Goal: Information Seeking & Learning: Learn about a topic

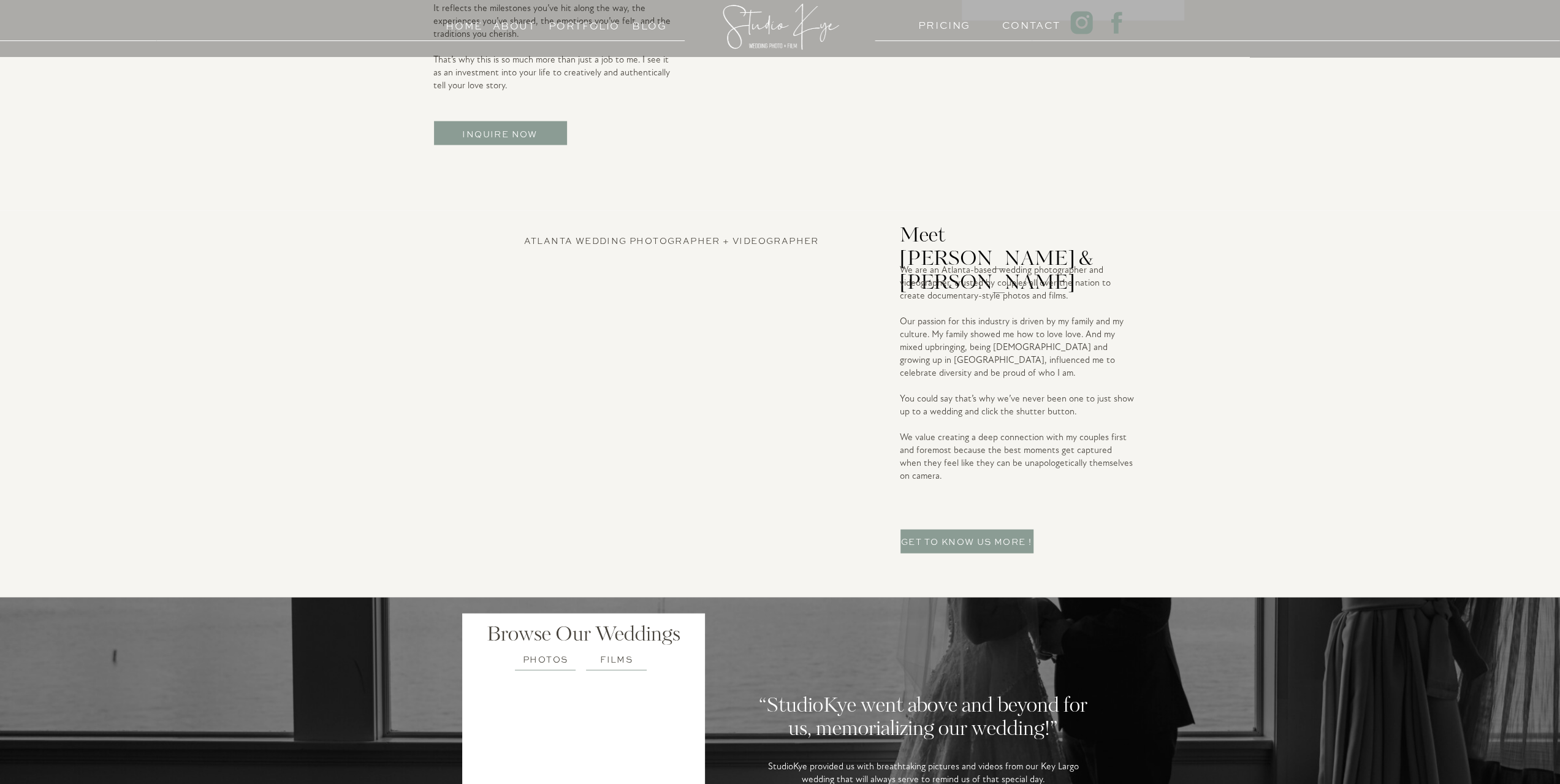
scroll to position [2880, 0]
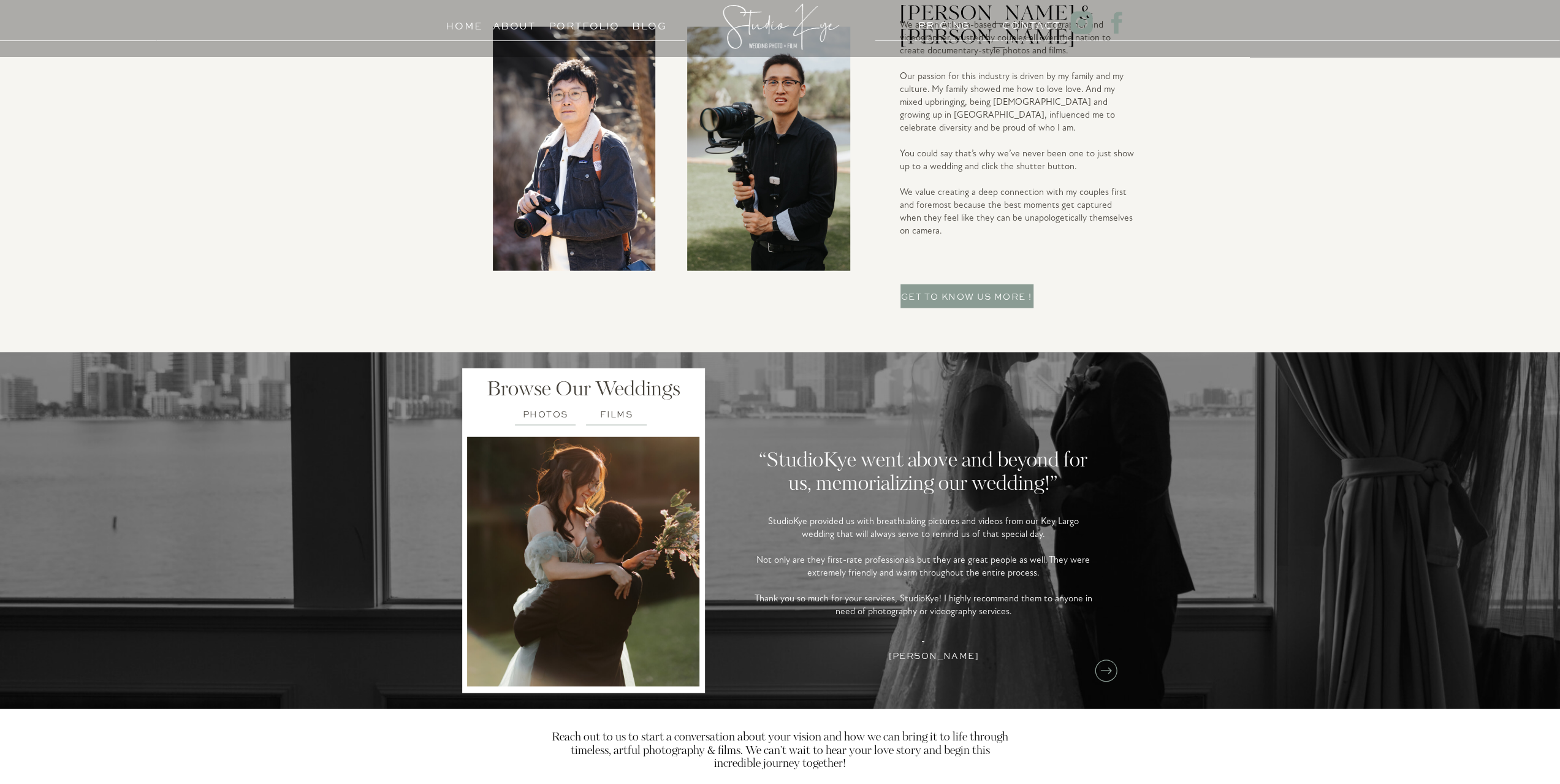
click at [545, 414] on h3 "PHOTOS" at bounding box center [545, 412] width 67 height 12
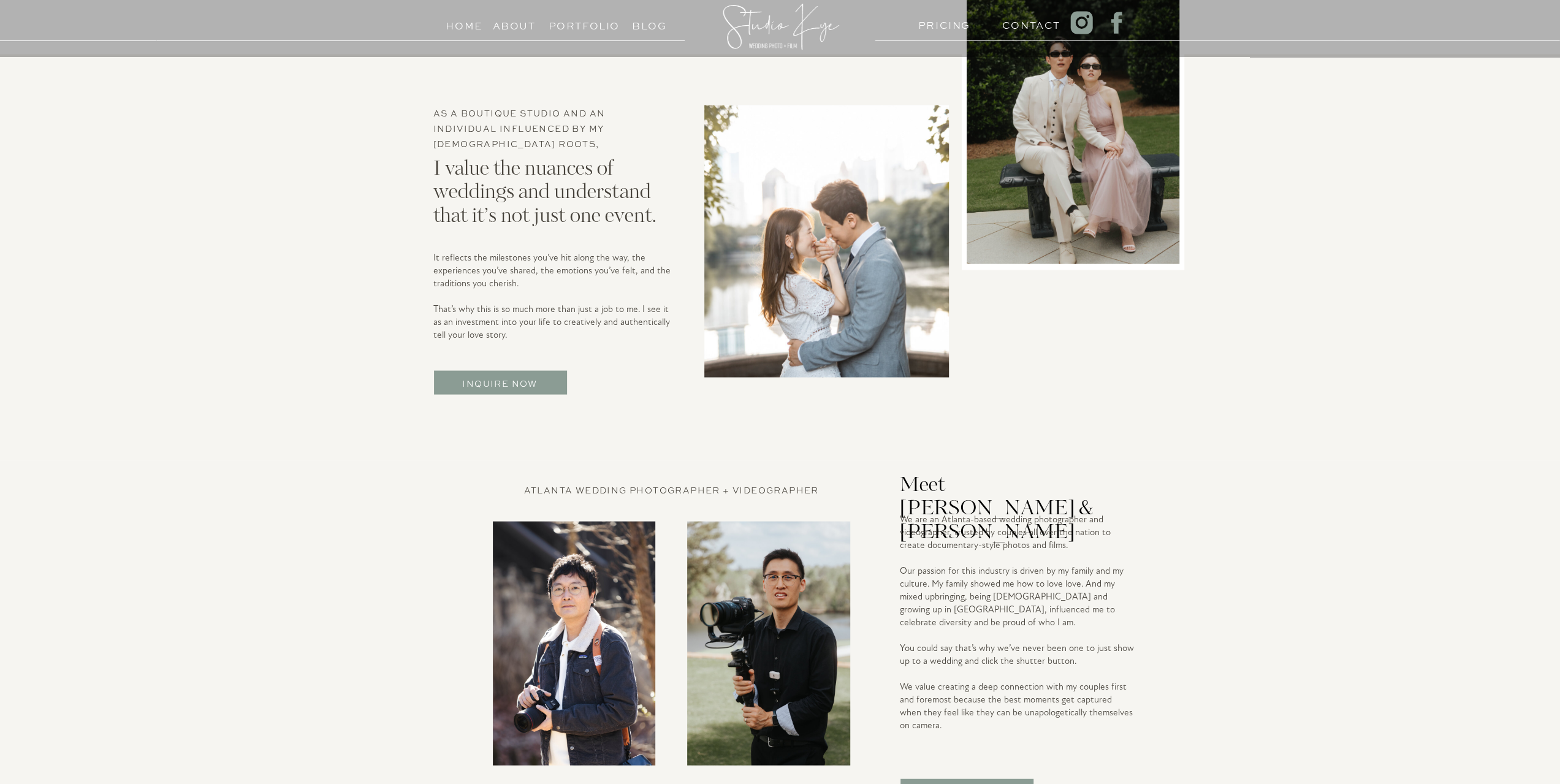
scroll to position [2329, 0]
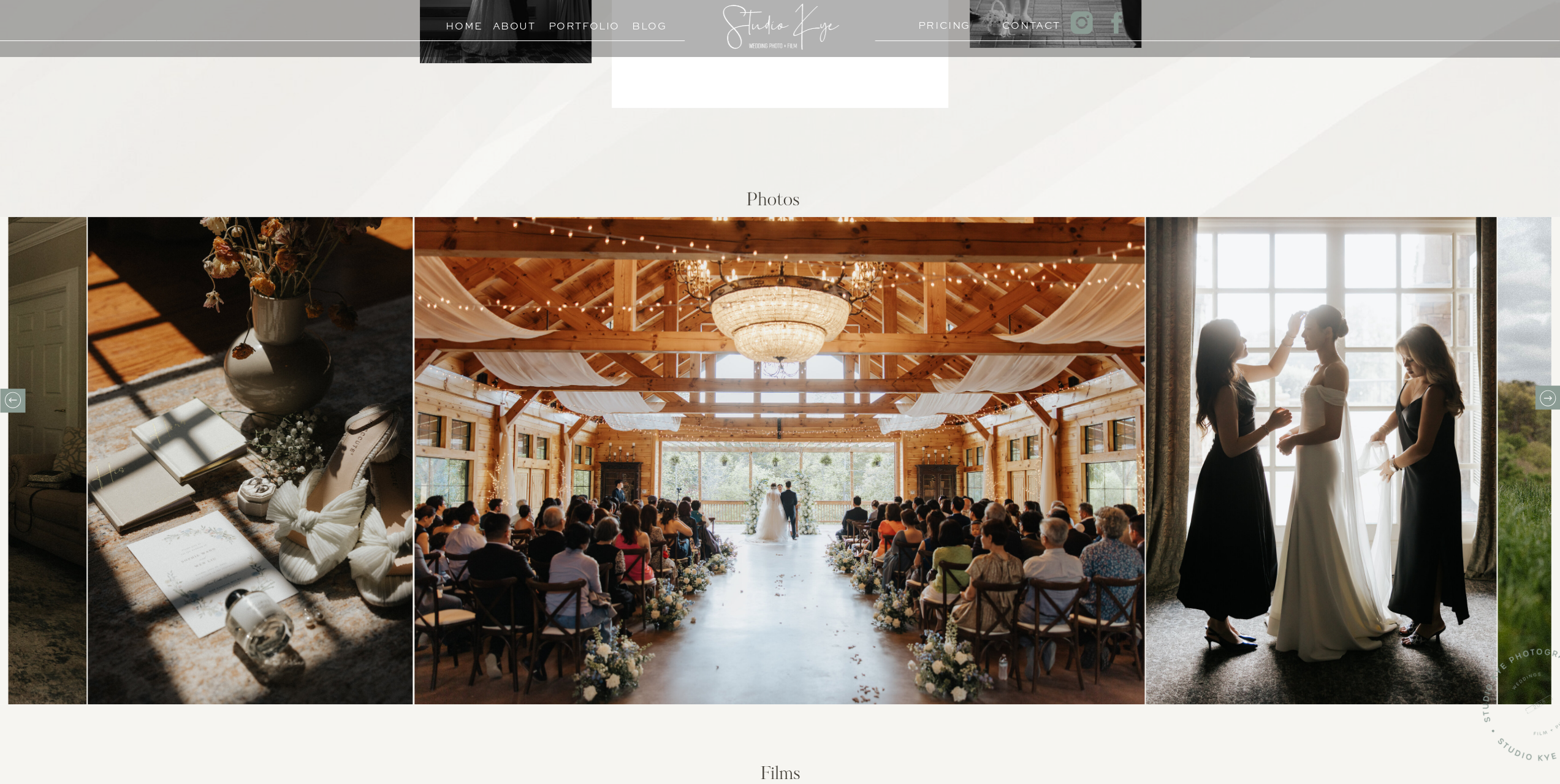
scroll to position [429, 0]
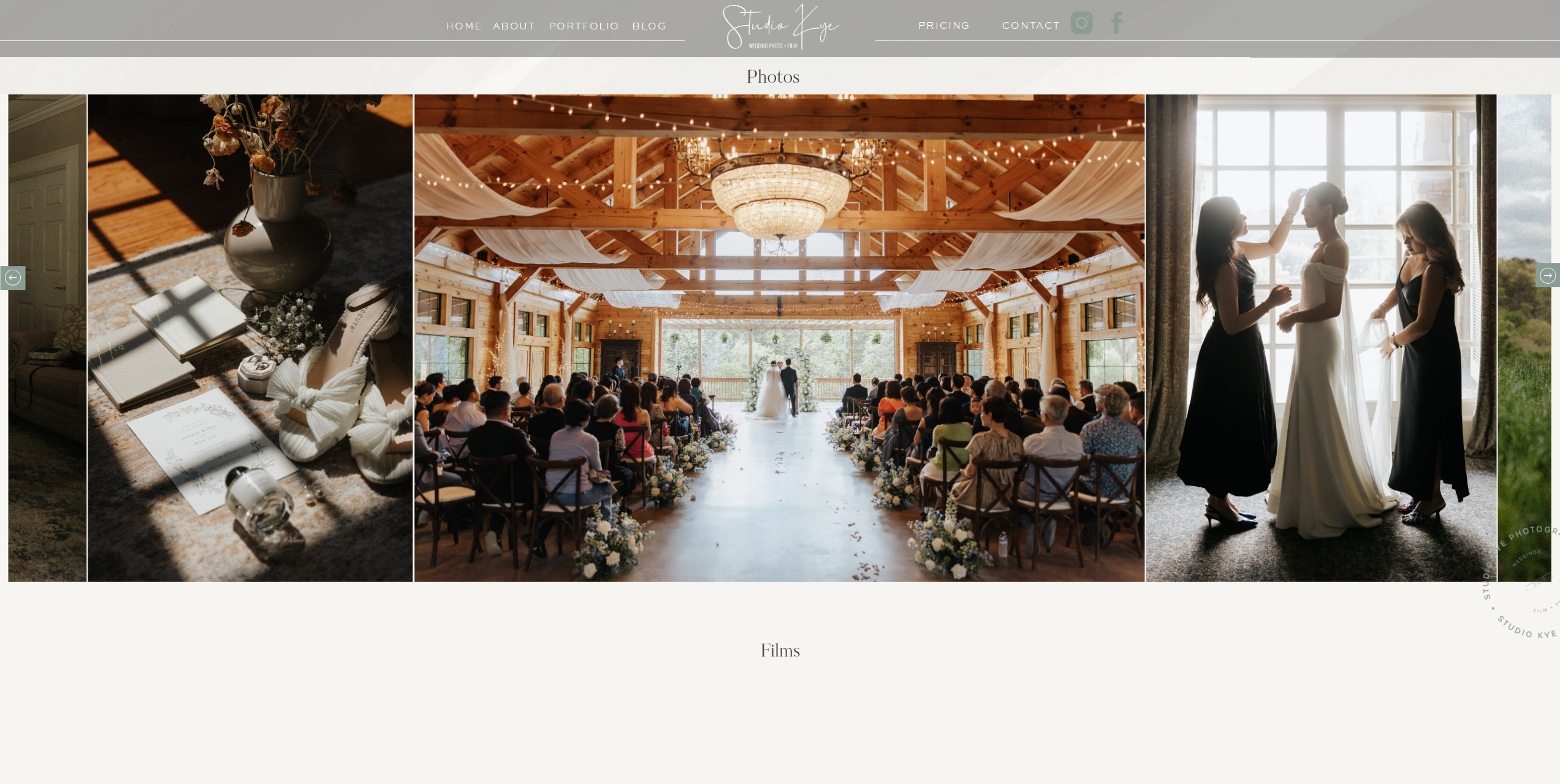
click at [1543, 283] on icon at bounding box center [1547, 275] width 19 height 19
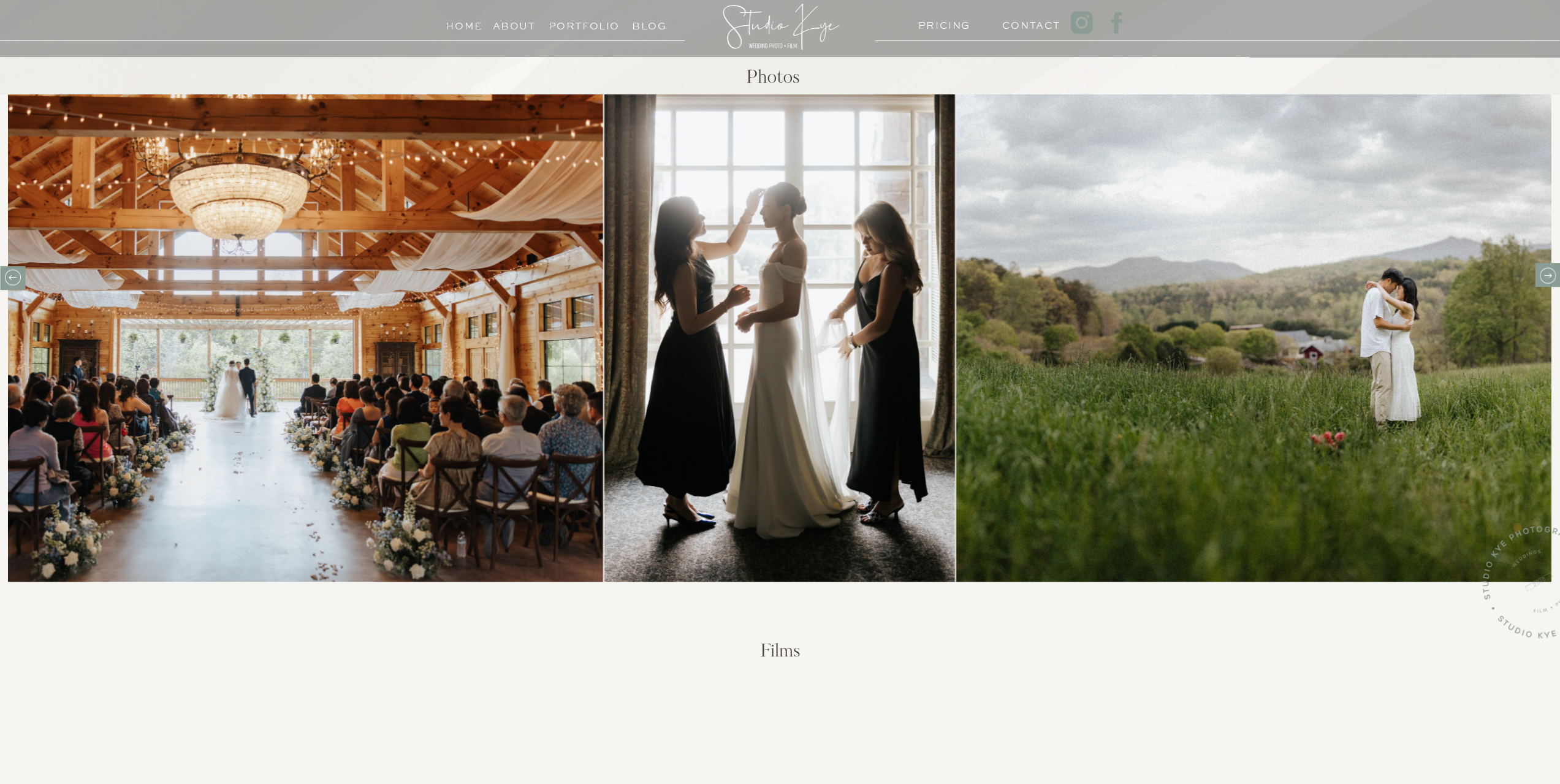
click at [1539, 276] on icon at bounding box center [1547, 275] width 16 height 16
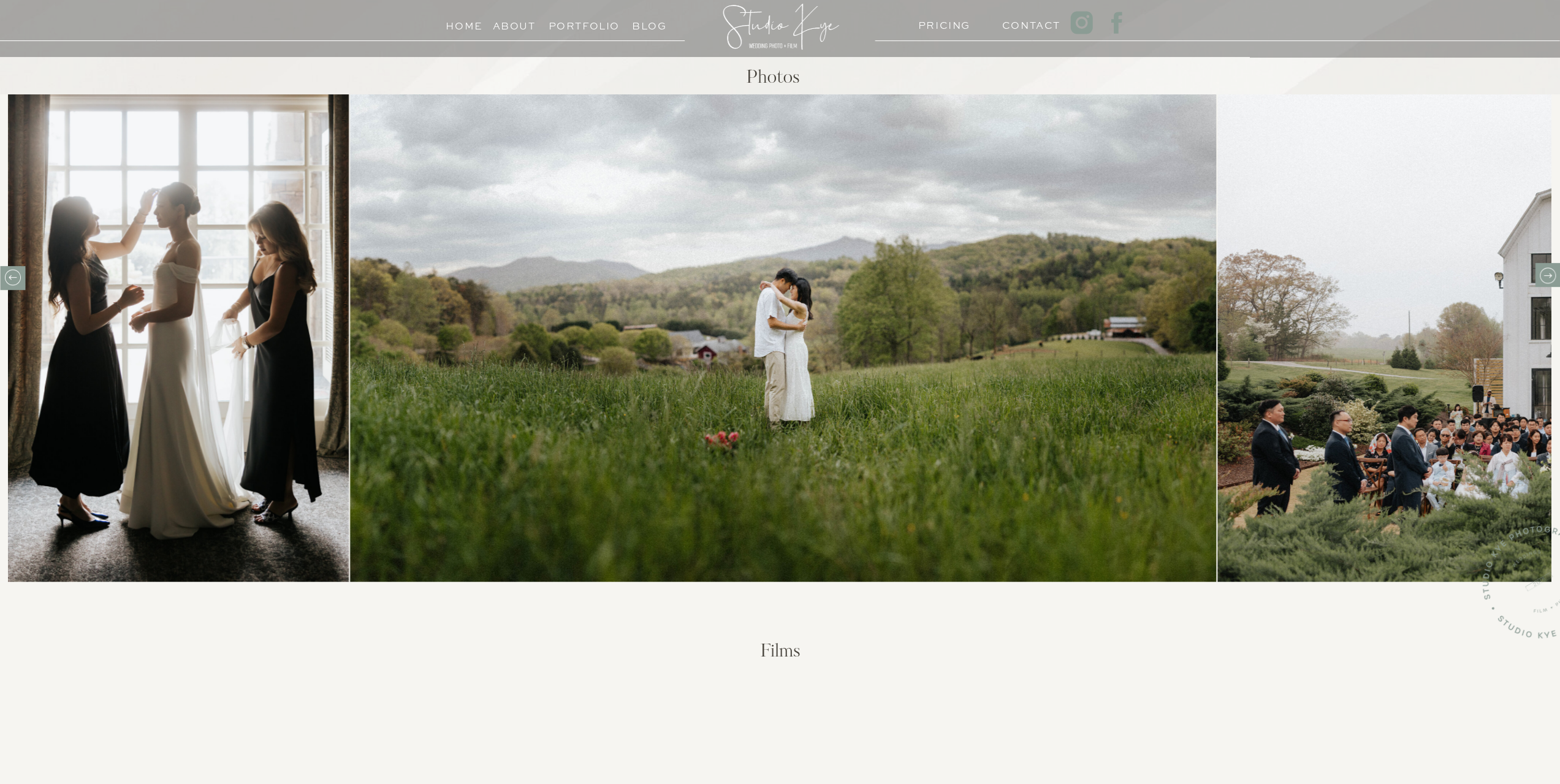
click at [1539, 276] on icon at bounding box center [1547, 275] width 16 height 16
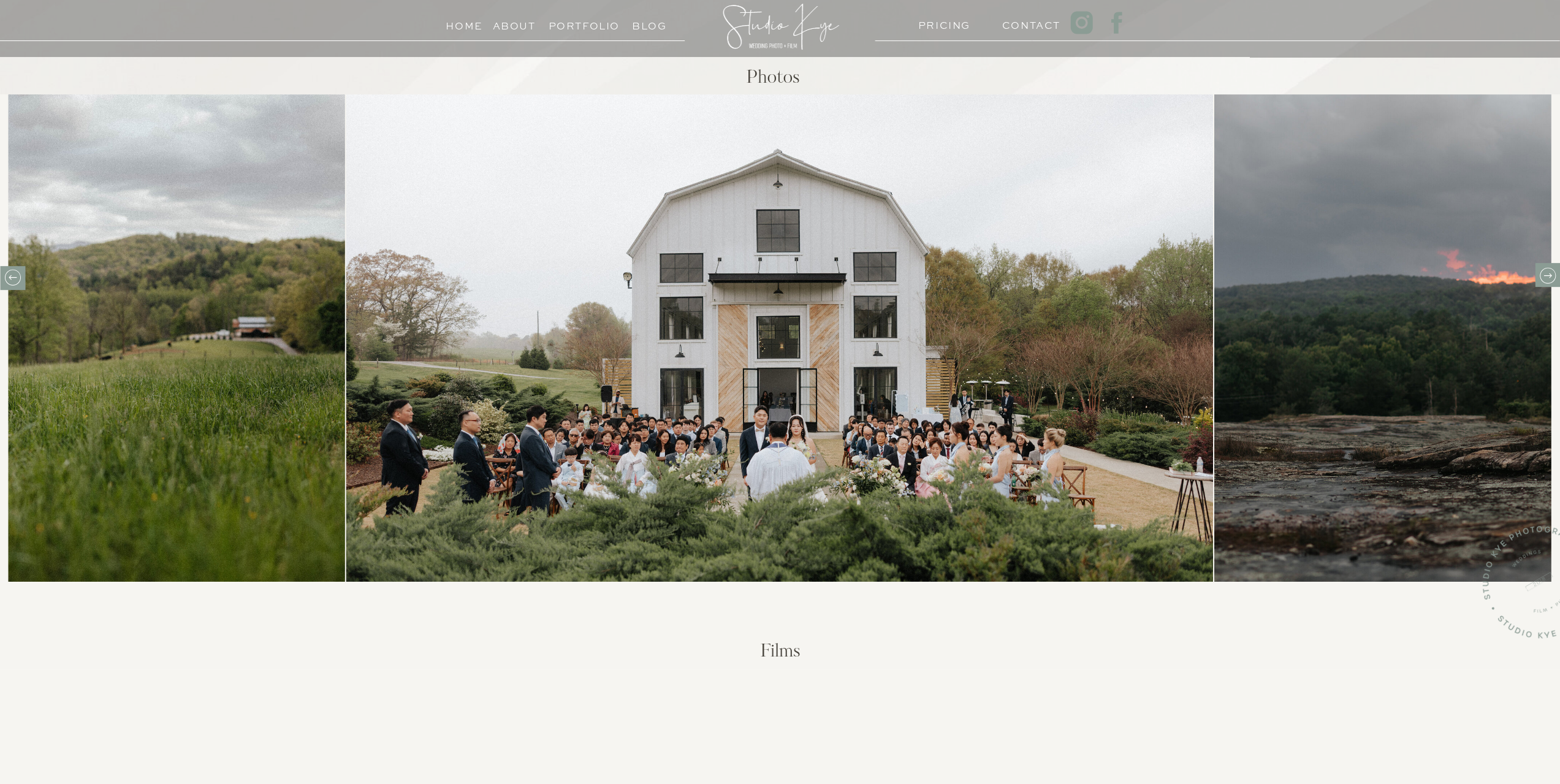
click at [1546, 278] on icon at bounding box center [1547, 275] width 19 height 19
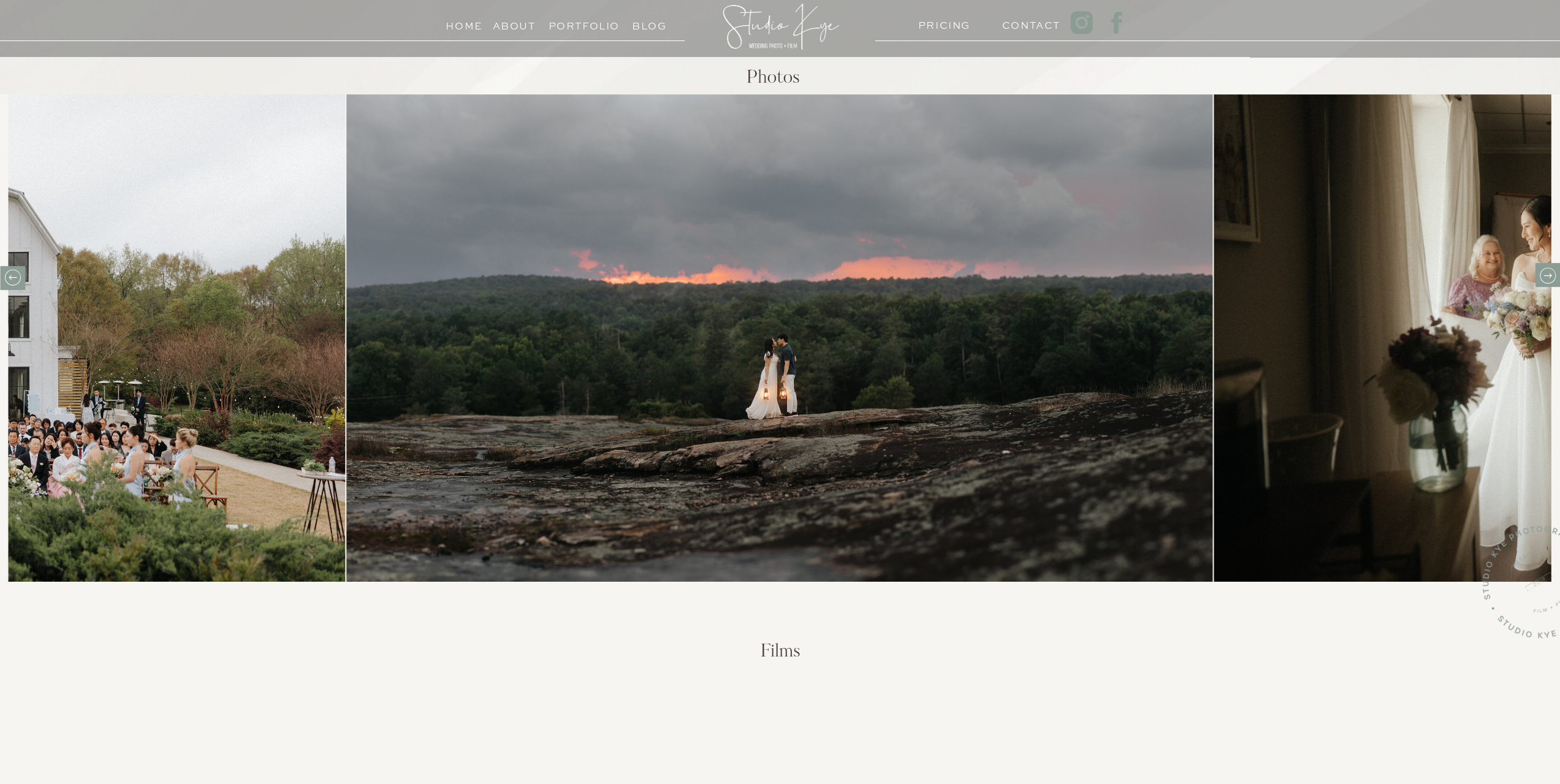
click at [1546, 278] on icon at bounding box center [1547, 275] width 19 height 19
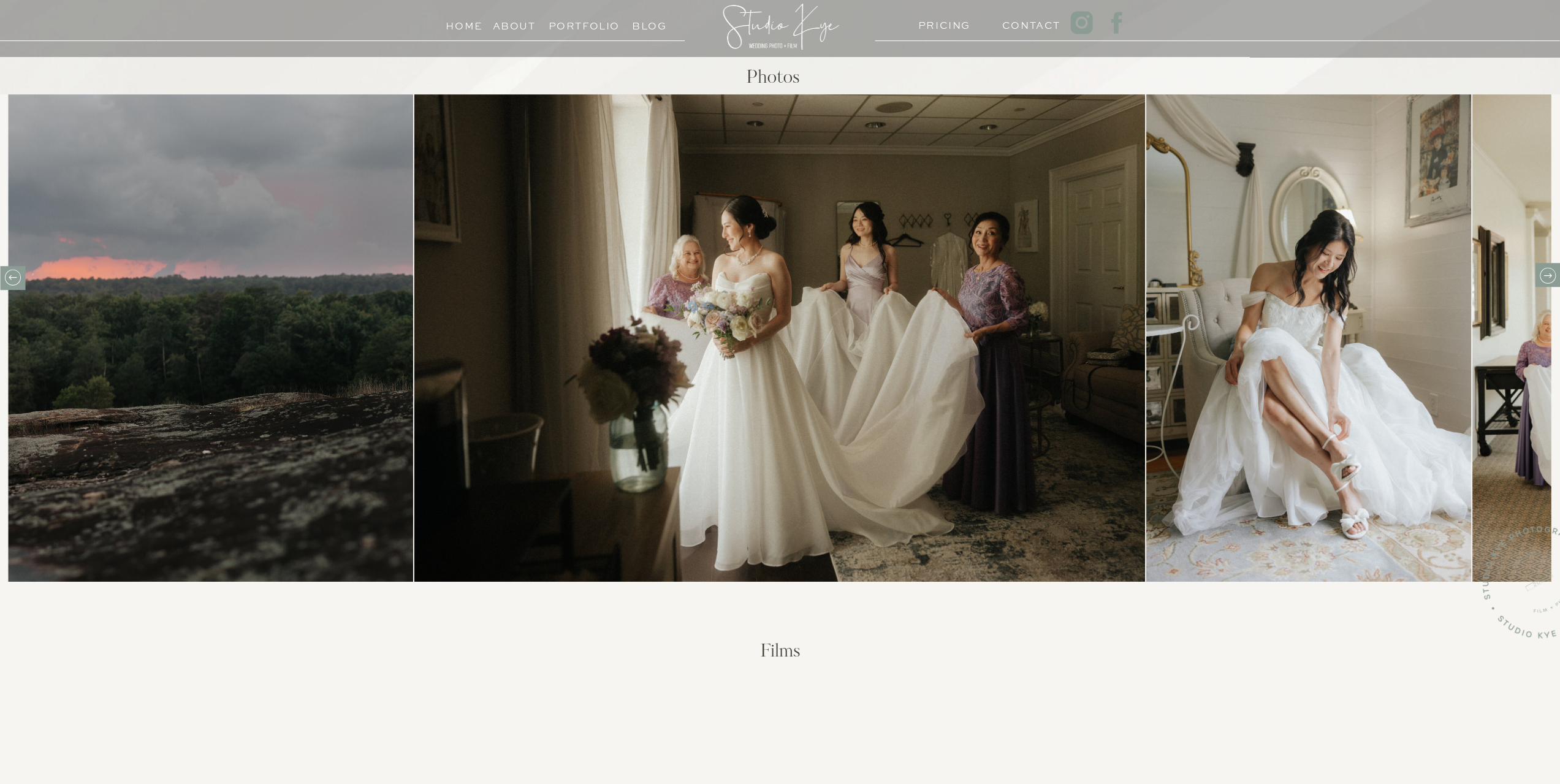
click at [1546, 278] on icon at bounding box center [1547, 275] width 19 height 19
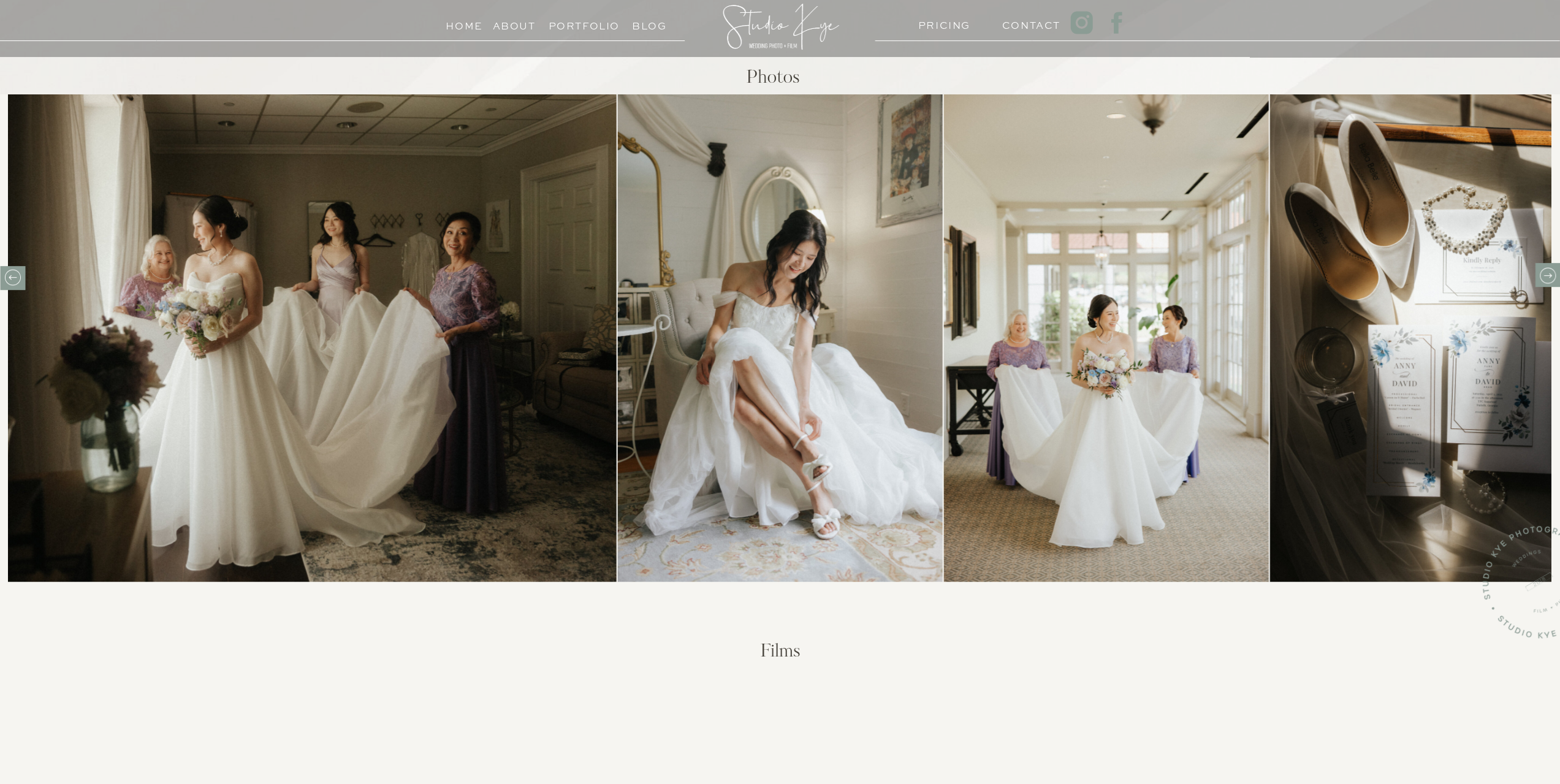
click at [1546, 278] on icon at bounding box center [1547, 275] width 19 height 19
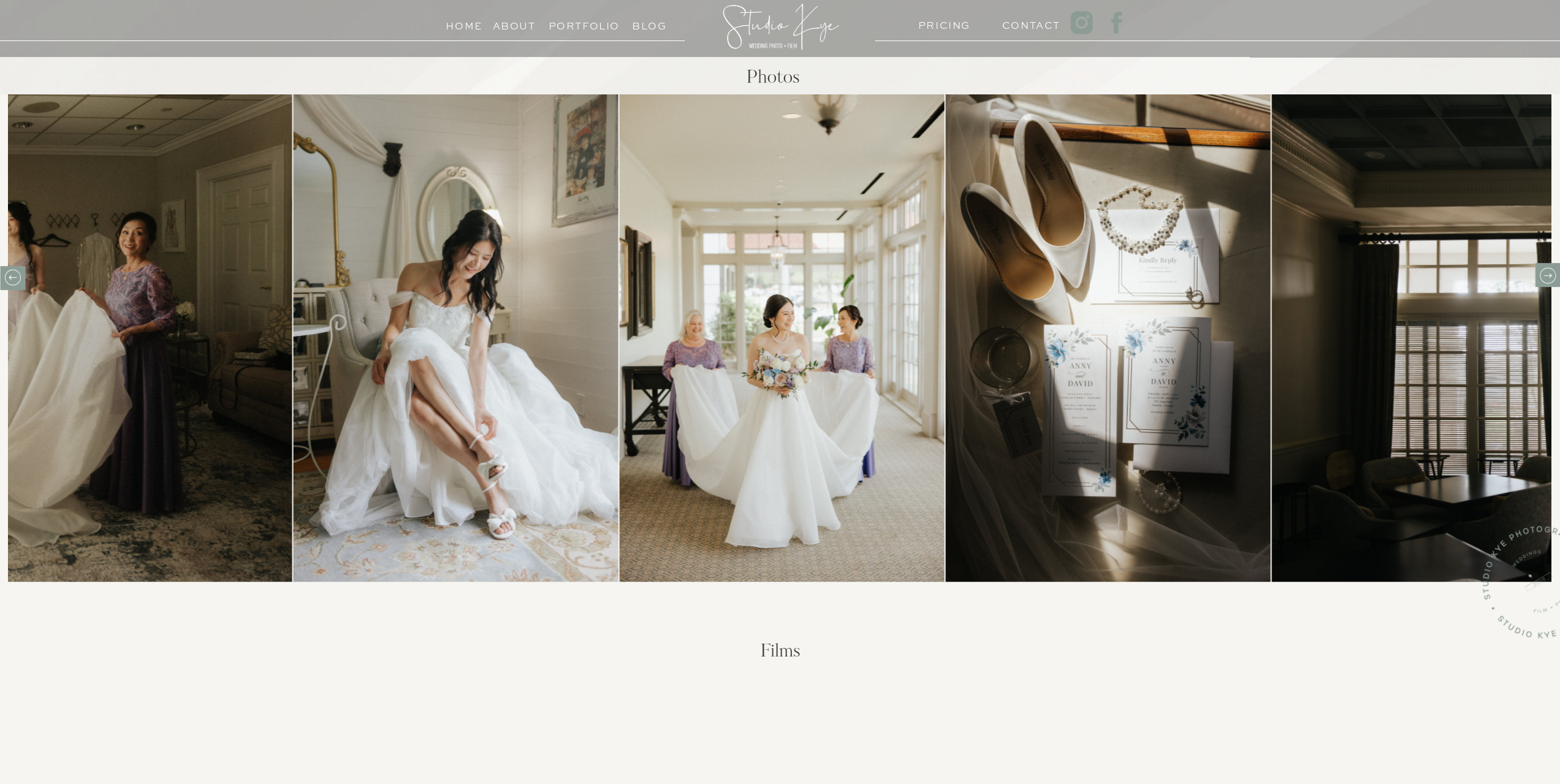
click at [1546, 278] on icon at bounding box center [1547, 275] width 19 height 19
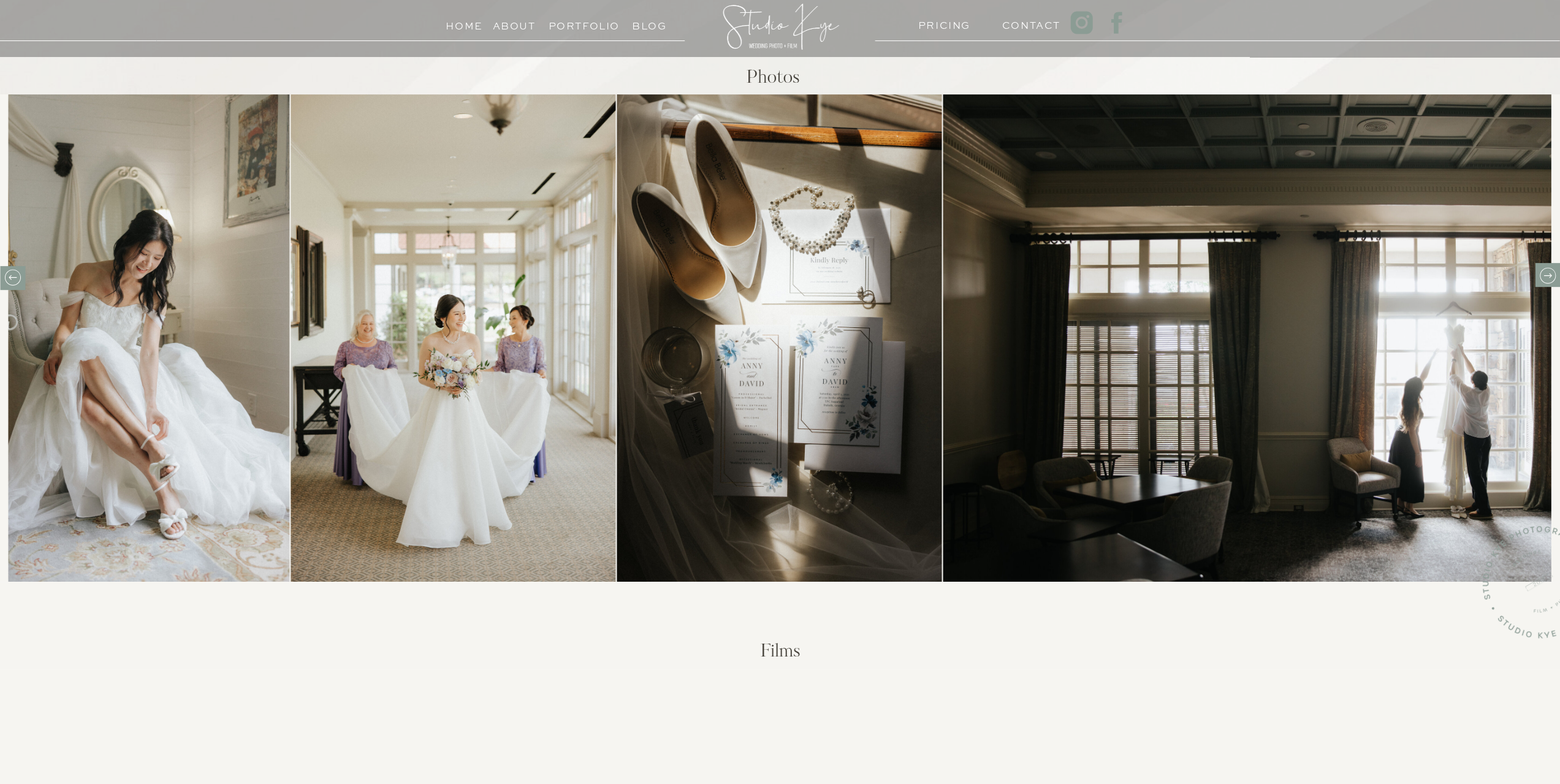
click at [1546, 278] on icon at bounding box center [1547, 275] width 19 height 19
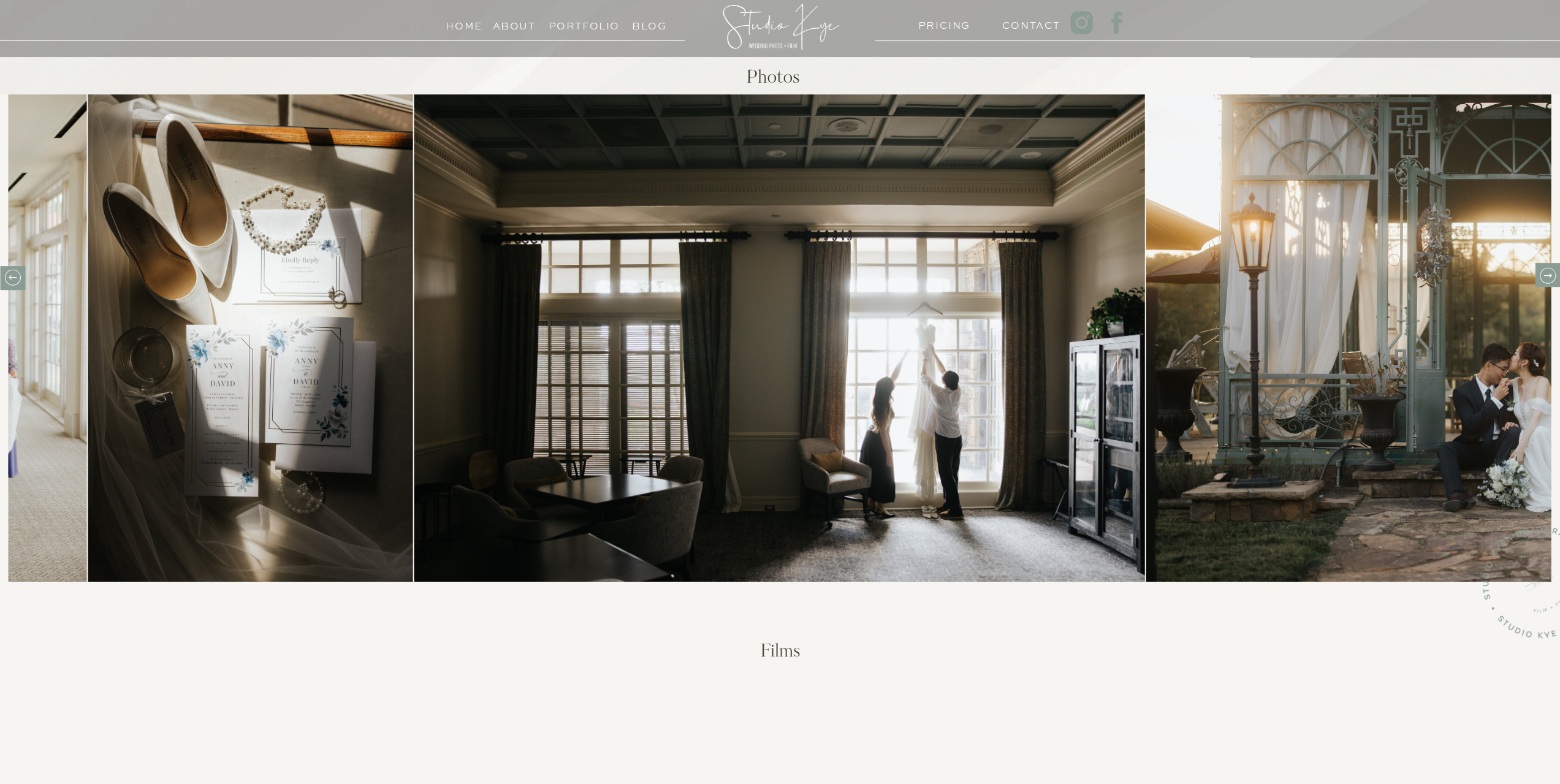
click at [1546, 278] on icon at bounding box center [1547, 275] width 19 height 19
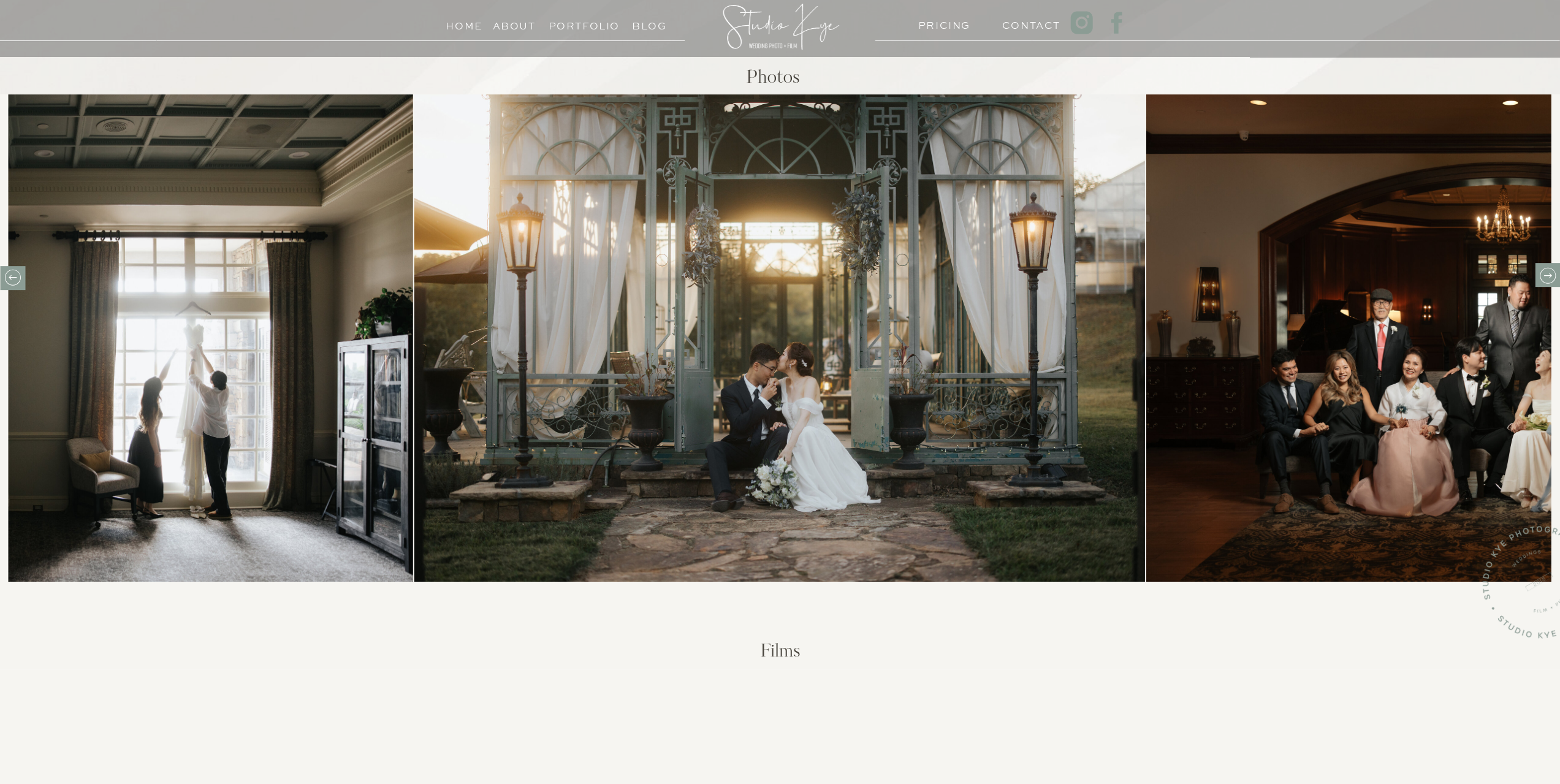
click at [1546, 278] on icon at bounding box center [1547, 275] width 19 height 19
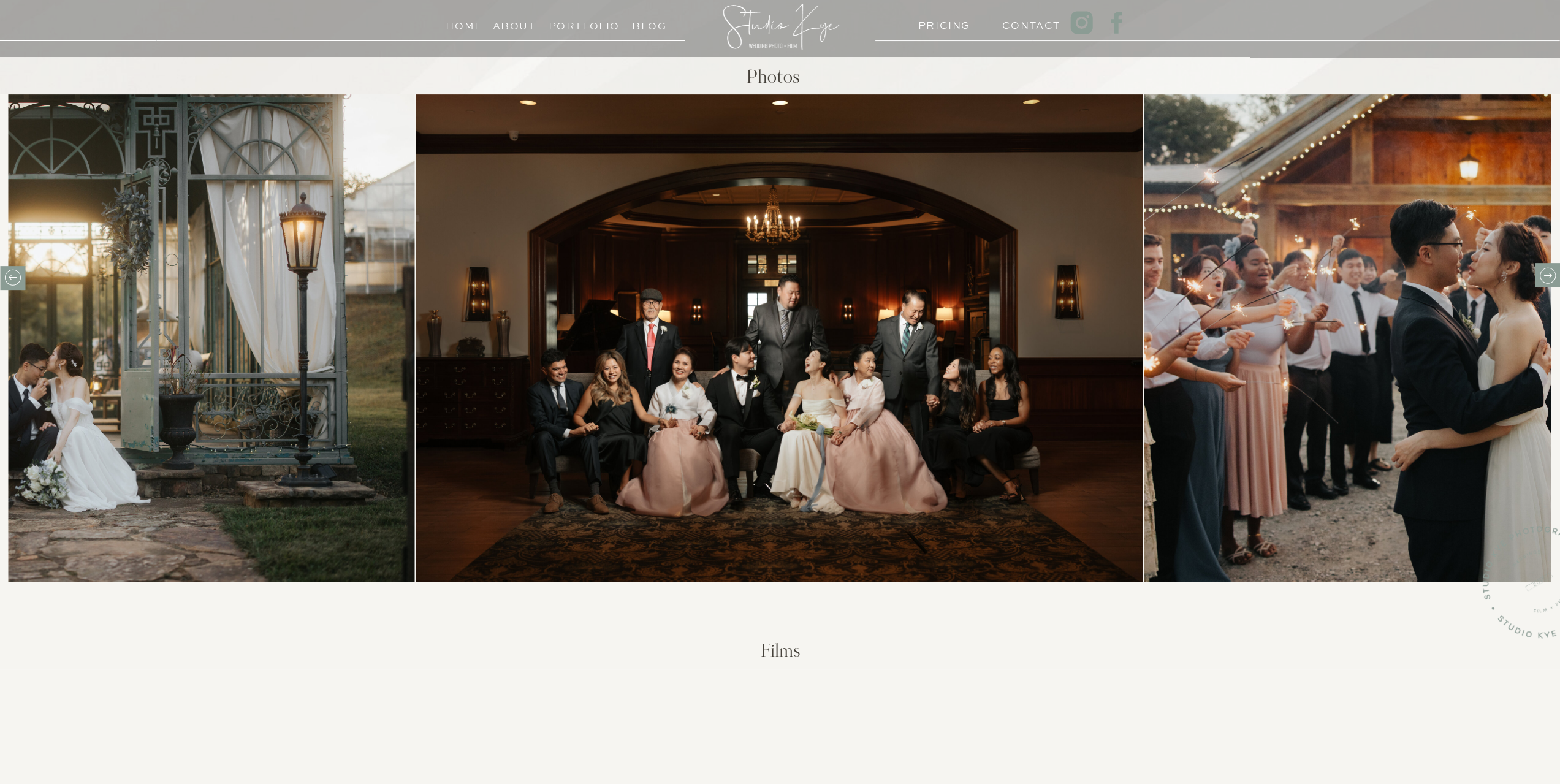
click at [1538, 282] on icon at bounding box center [1547, 275] width 19 height 19
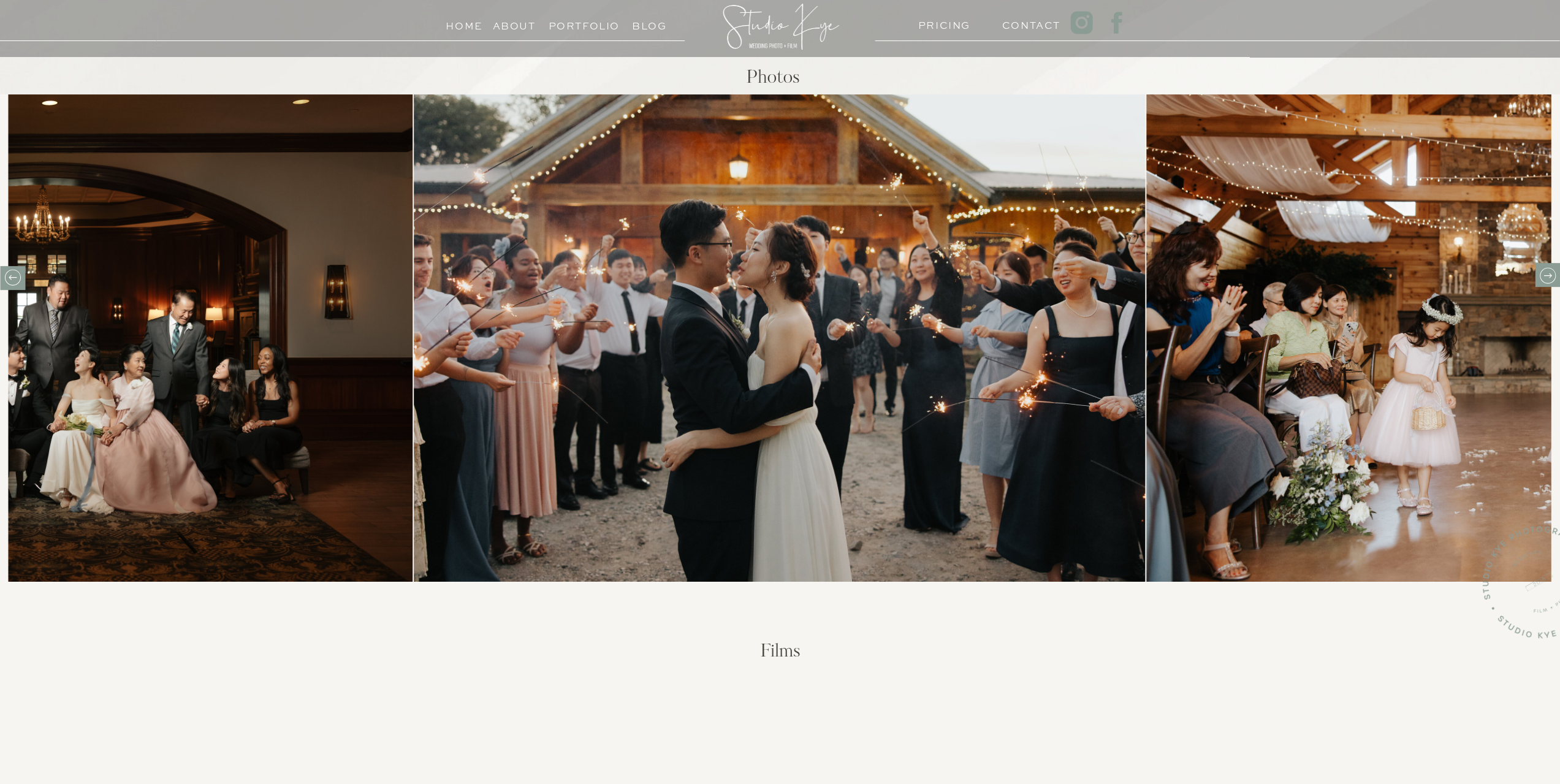
click at [1544, 279] on icon at bounding box center [1547, 275] width 19 height 19
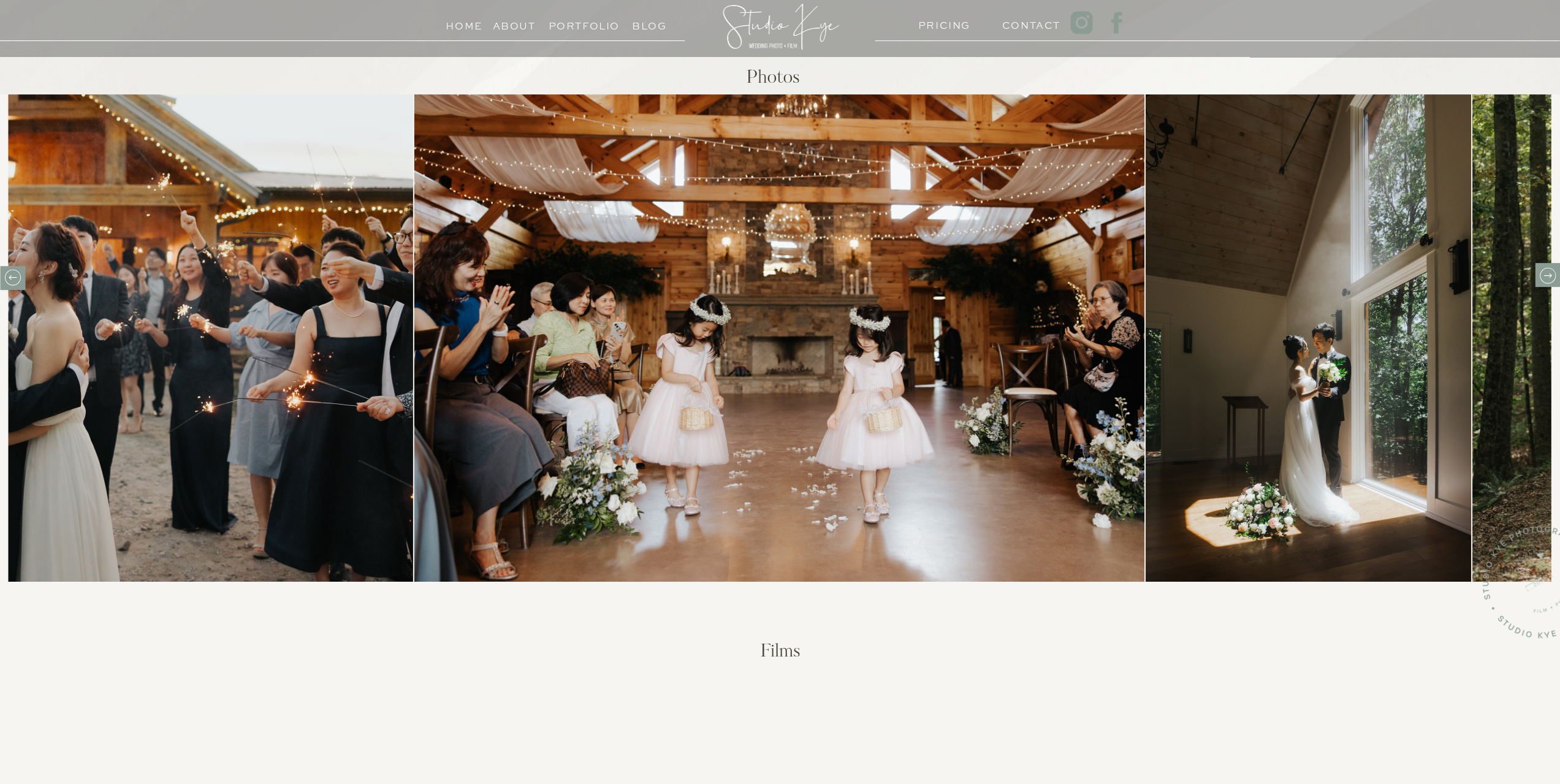
click at [1548, 274] on icon at bounding box center [1547, 275] width 19 height 19
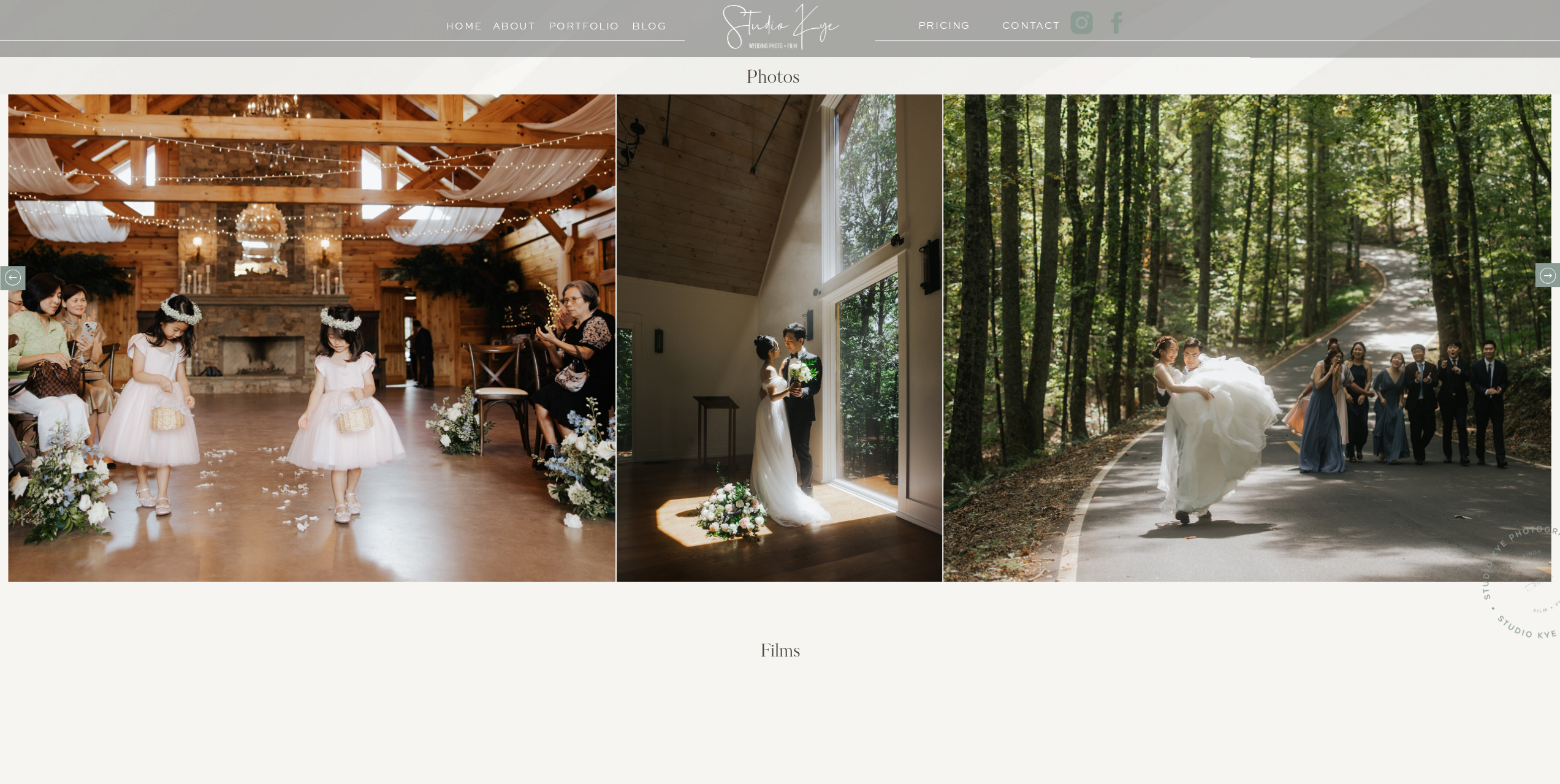
click at [1549, 274] on icon at bounding box center [1547, 275] width 19 height 19
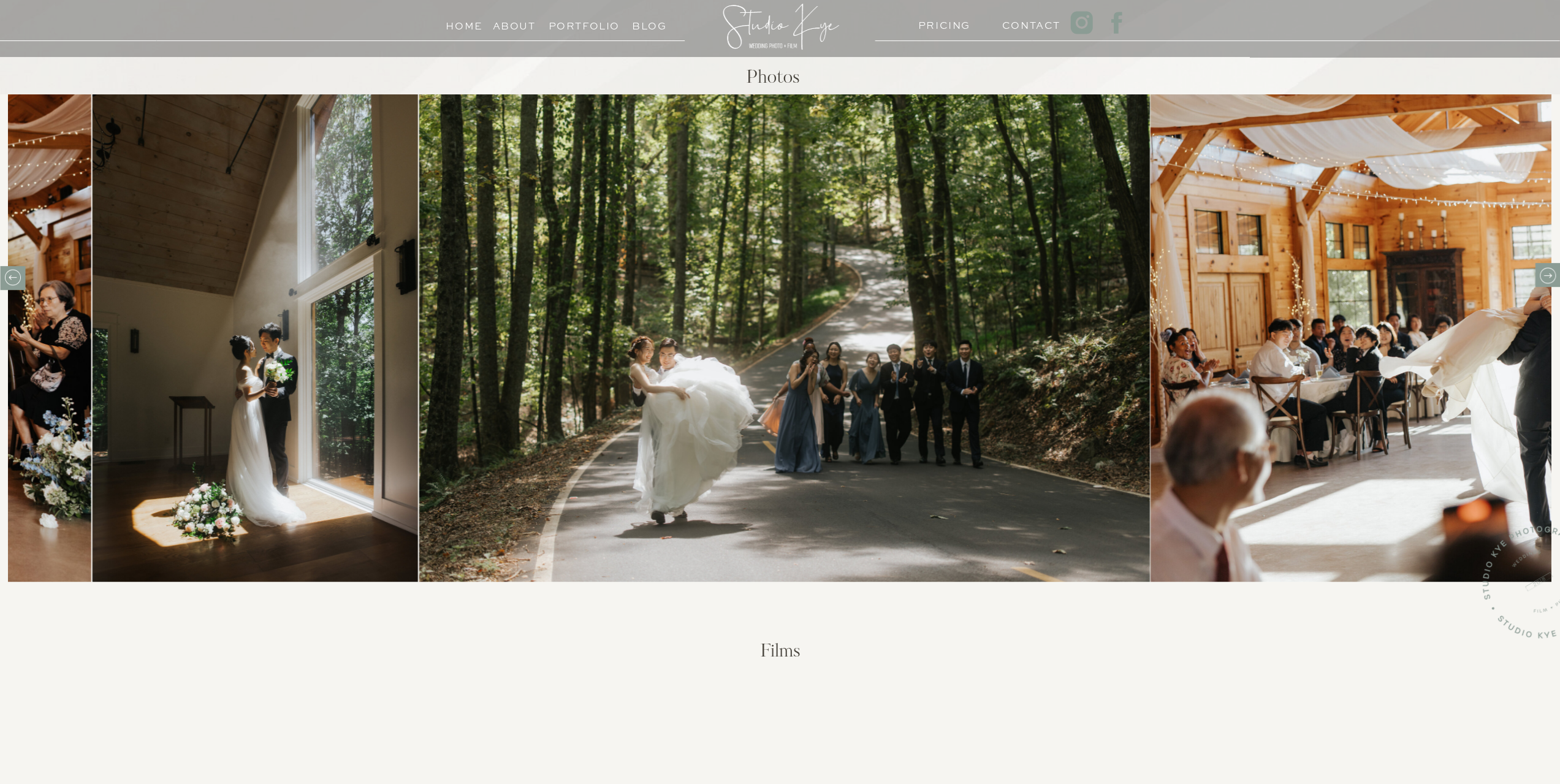
click at [1551, 276] on icon at bounding box center [1547, 276] width 8 height 5
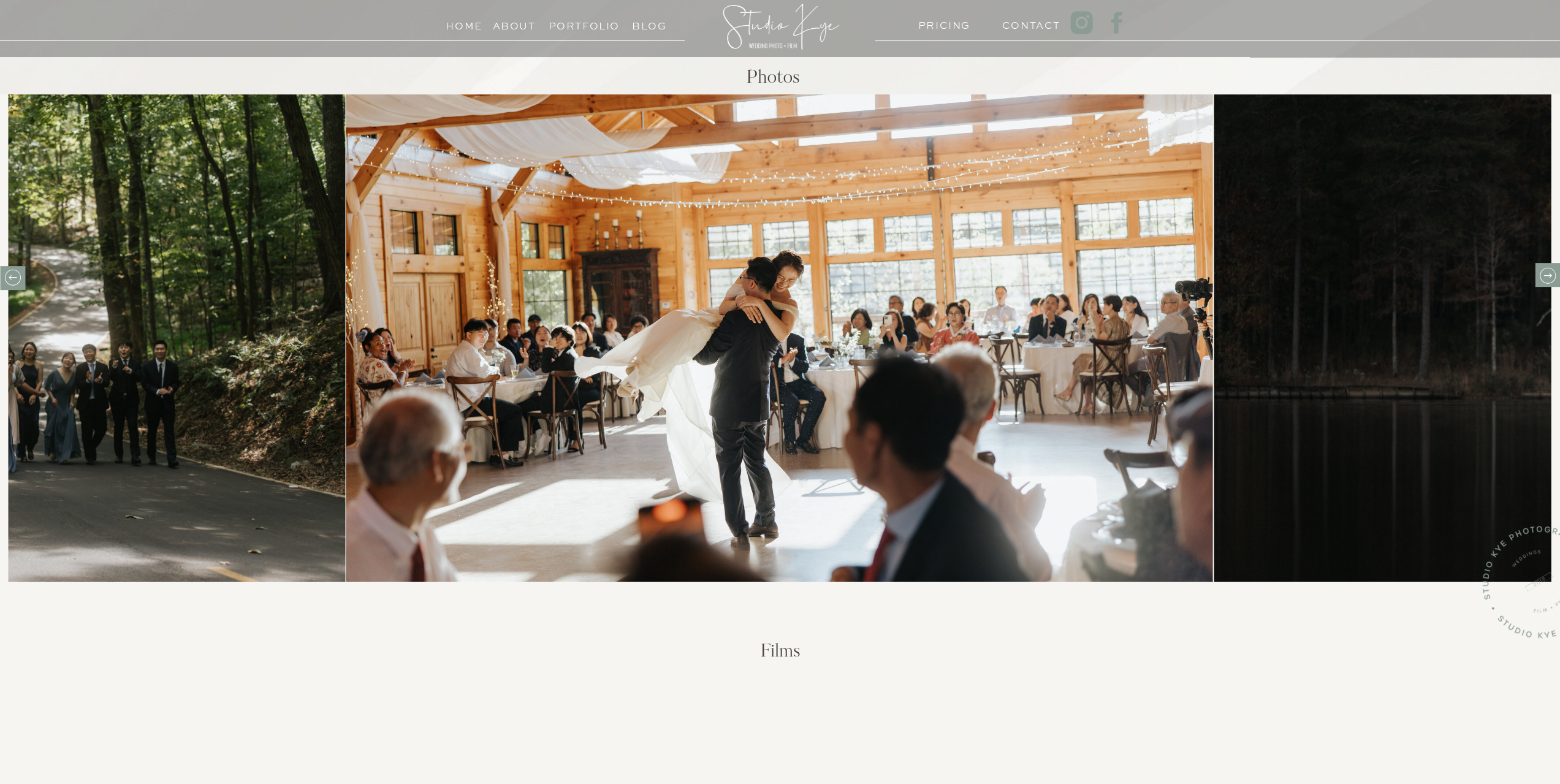
click at [1551, 276] on icon at bounding box center [1547, 276] width 8 height 5
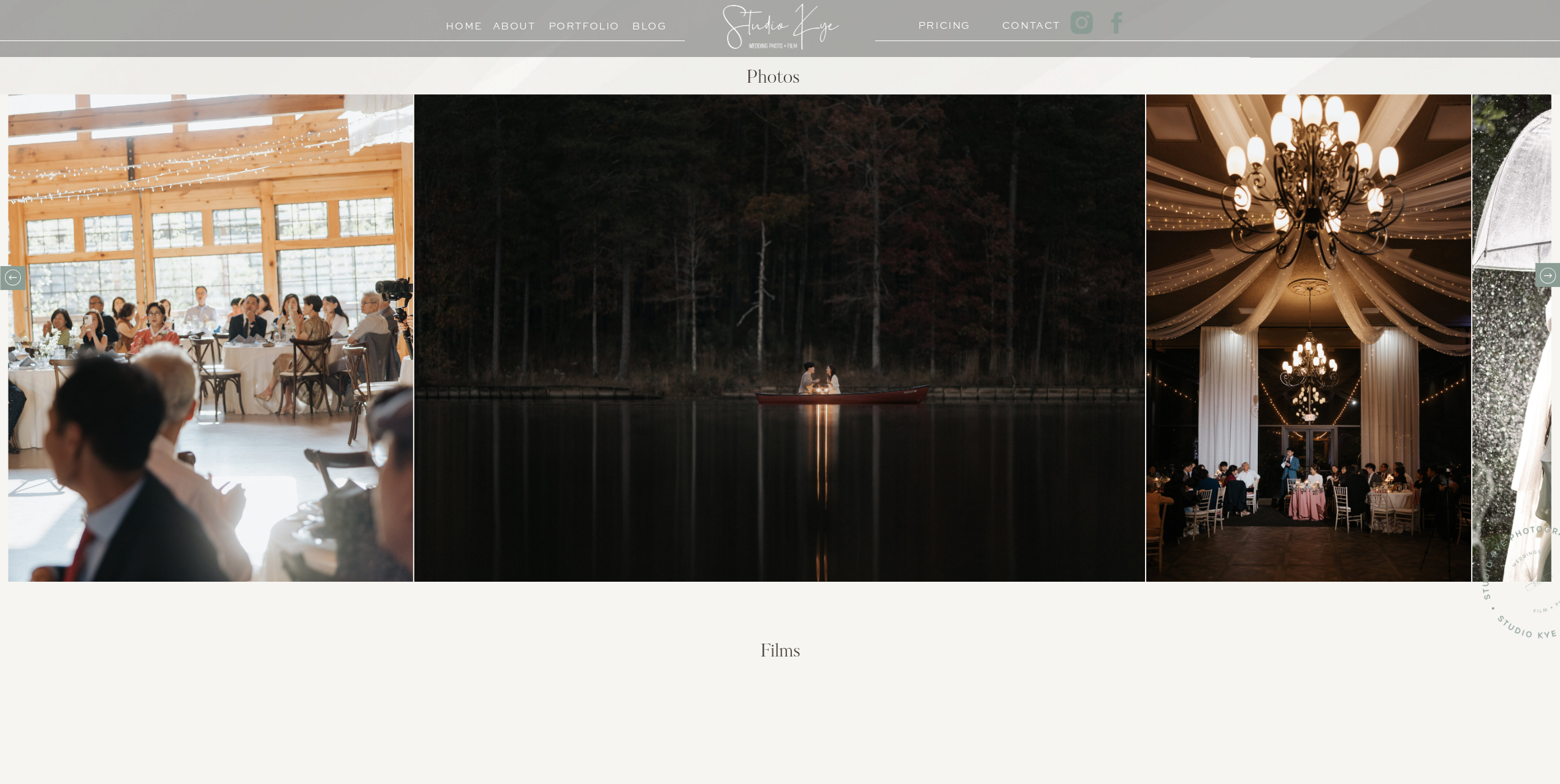
click at [1551, 276] on icon at bounding box center [1547, 276] width 8 height 5
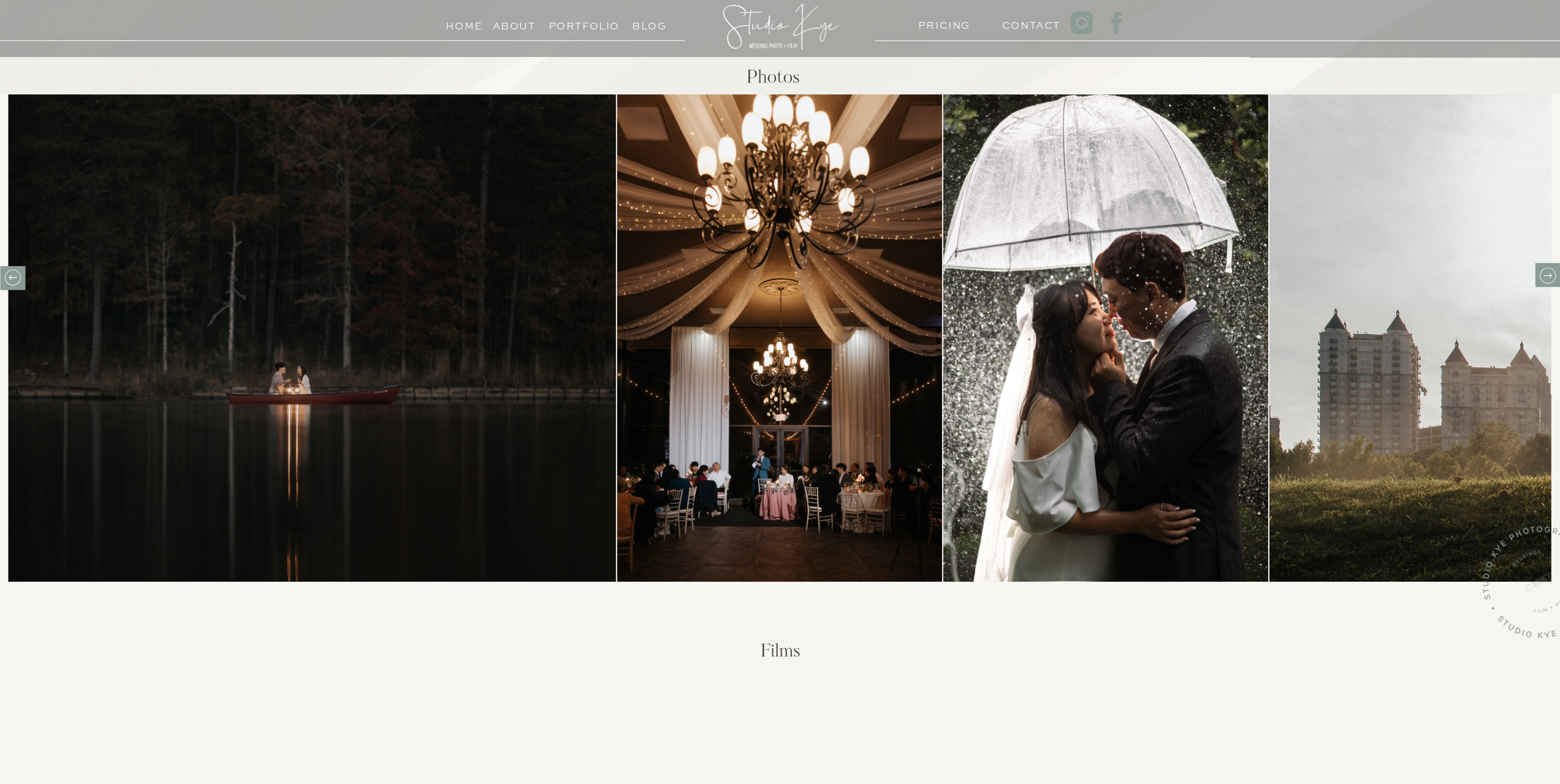
click at [1551, 276] on icon at bounding box center [1547, 275] width 19 height 19
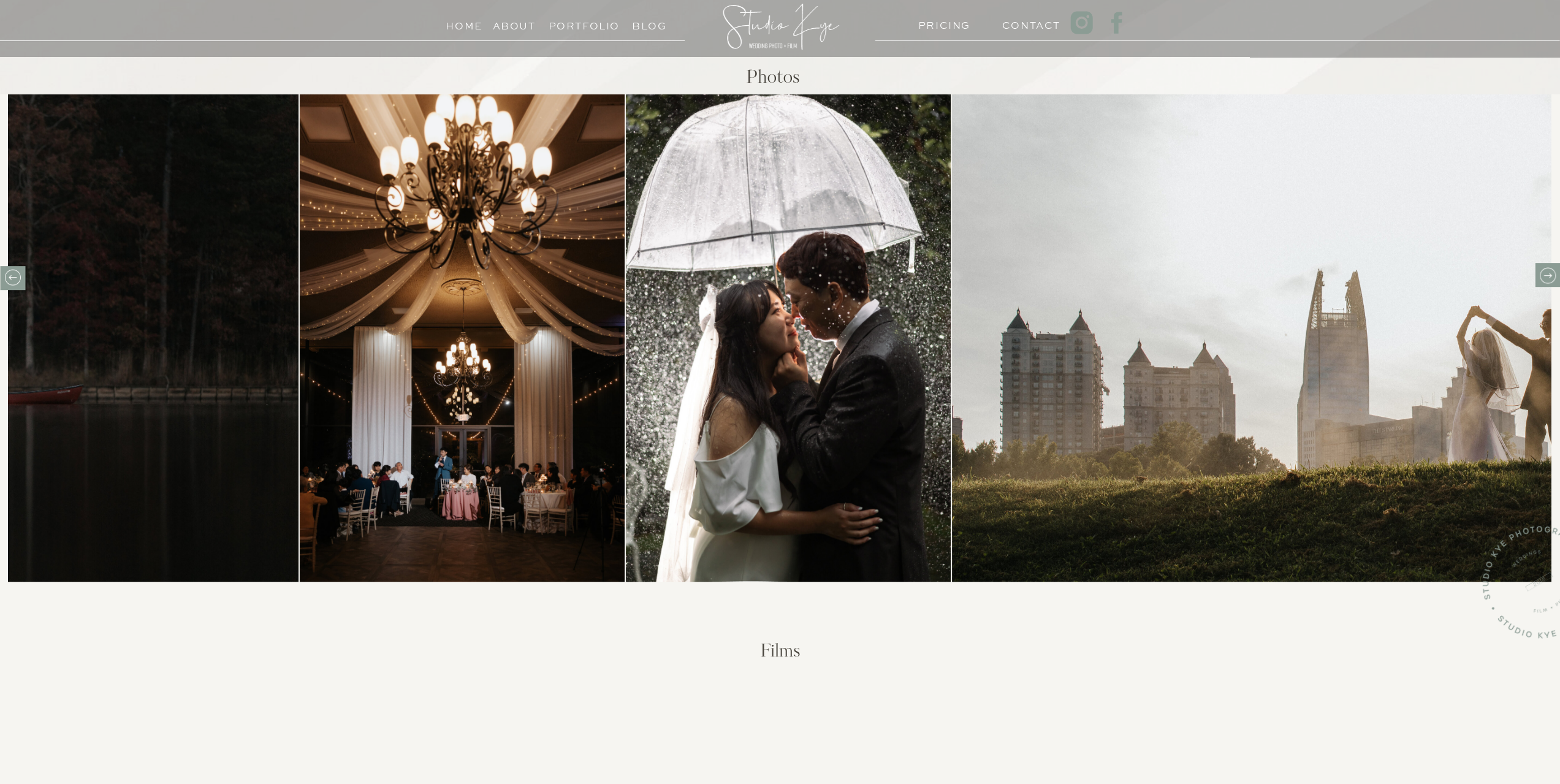
click at [1551, 276] on icon at bounding box center [1547, 275] width 19 height 19
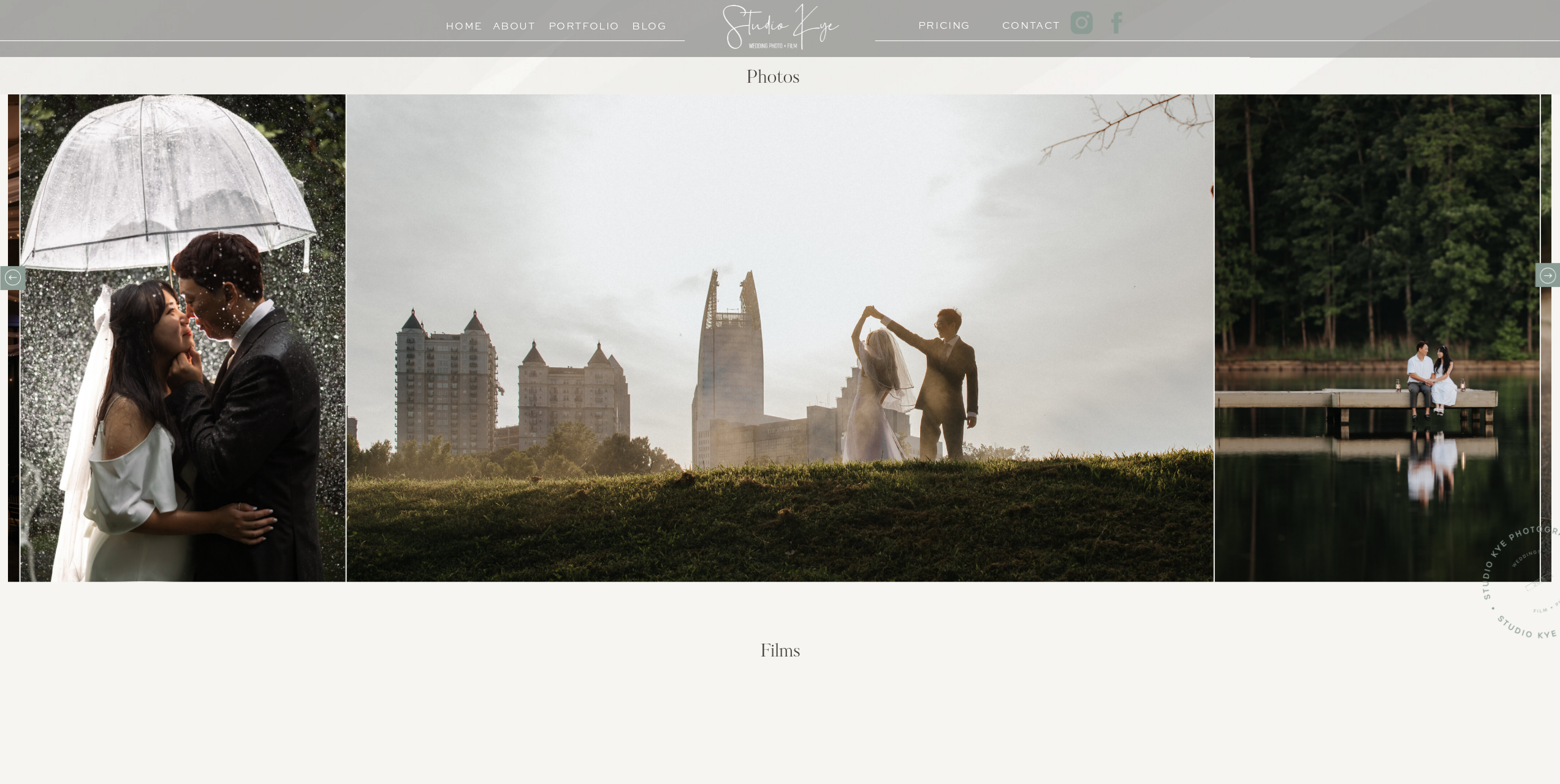
click at [1550, 277] on icon at bounding box center [1547, 275] width 19 height 19
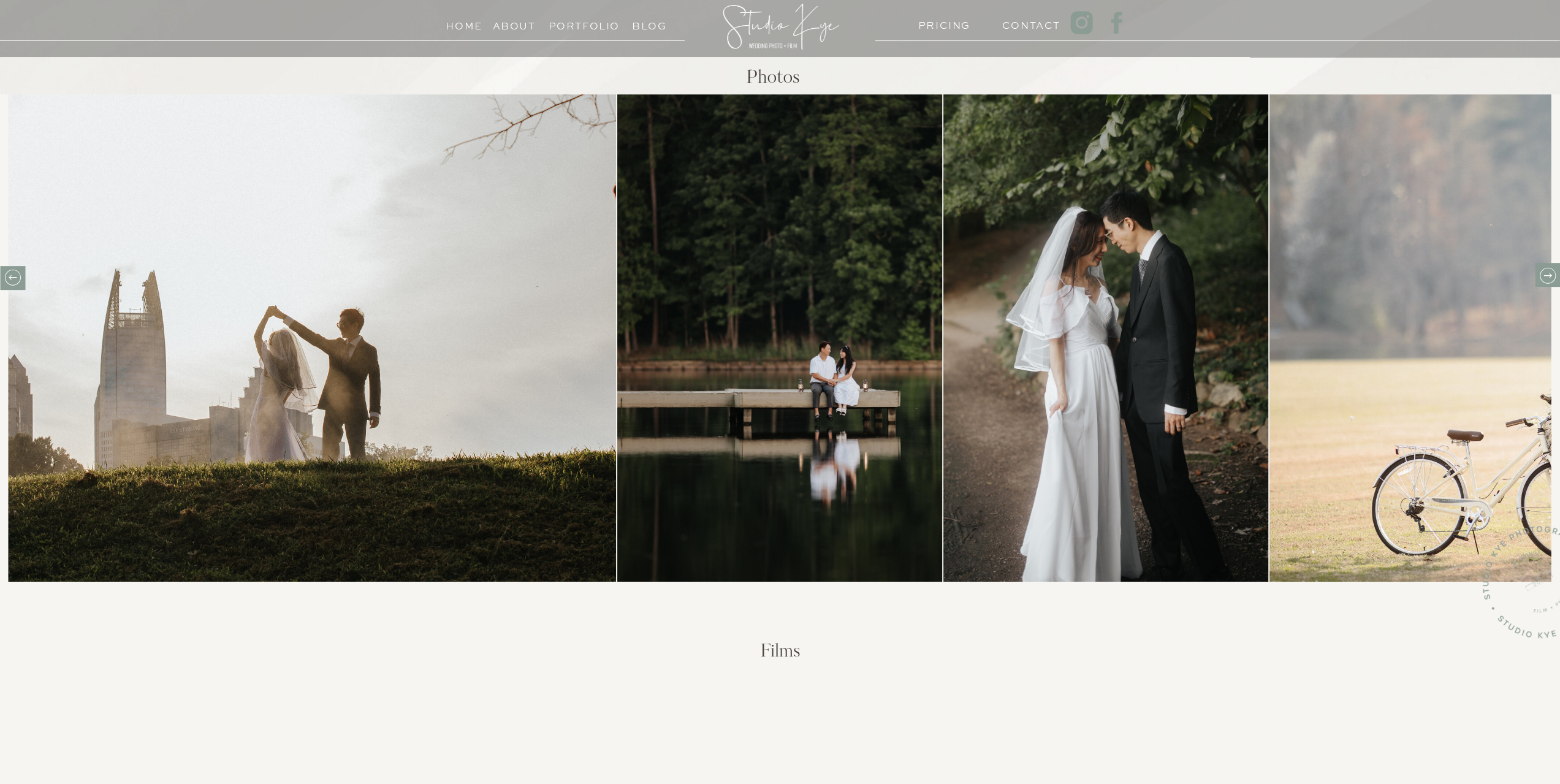
click at [1548, 278] on icon at bounding box center [1547, 275] width 19 height 19
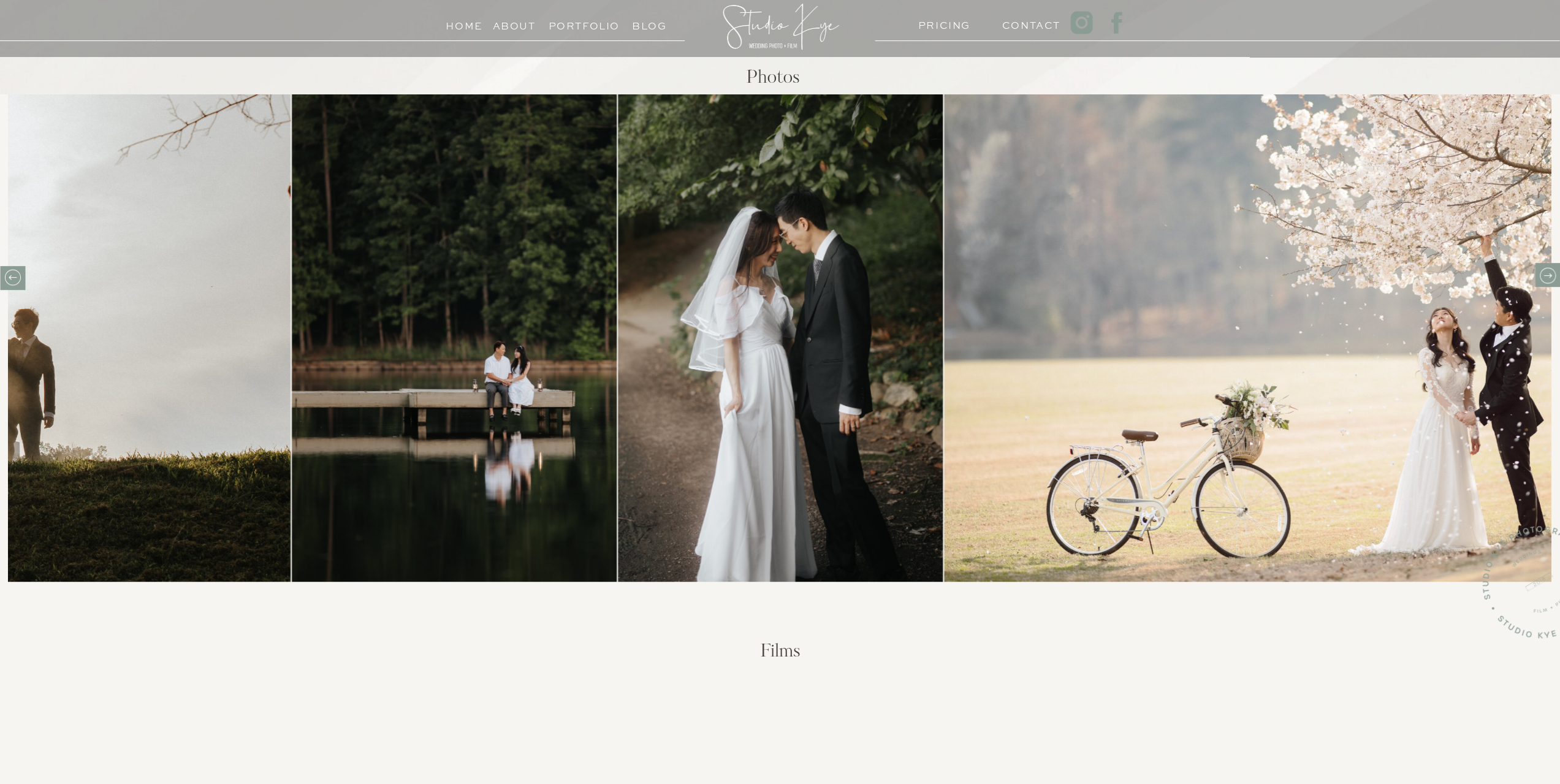
click at [1548, 278] on icon at bounding box center [1547, 275] width 19 height 19
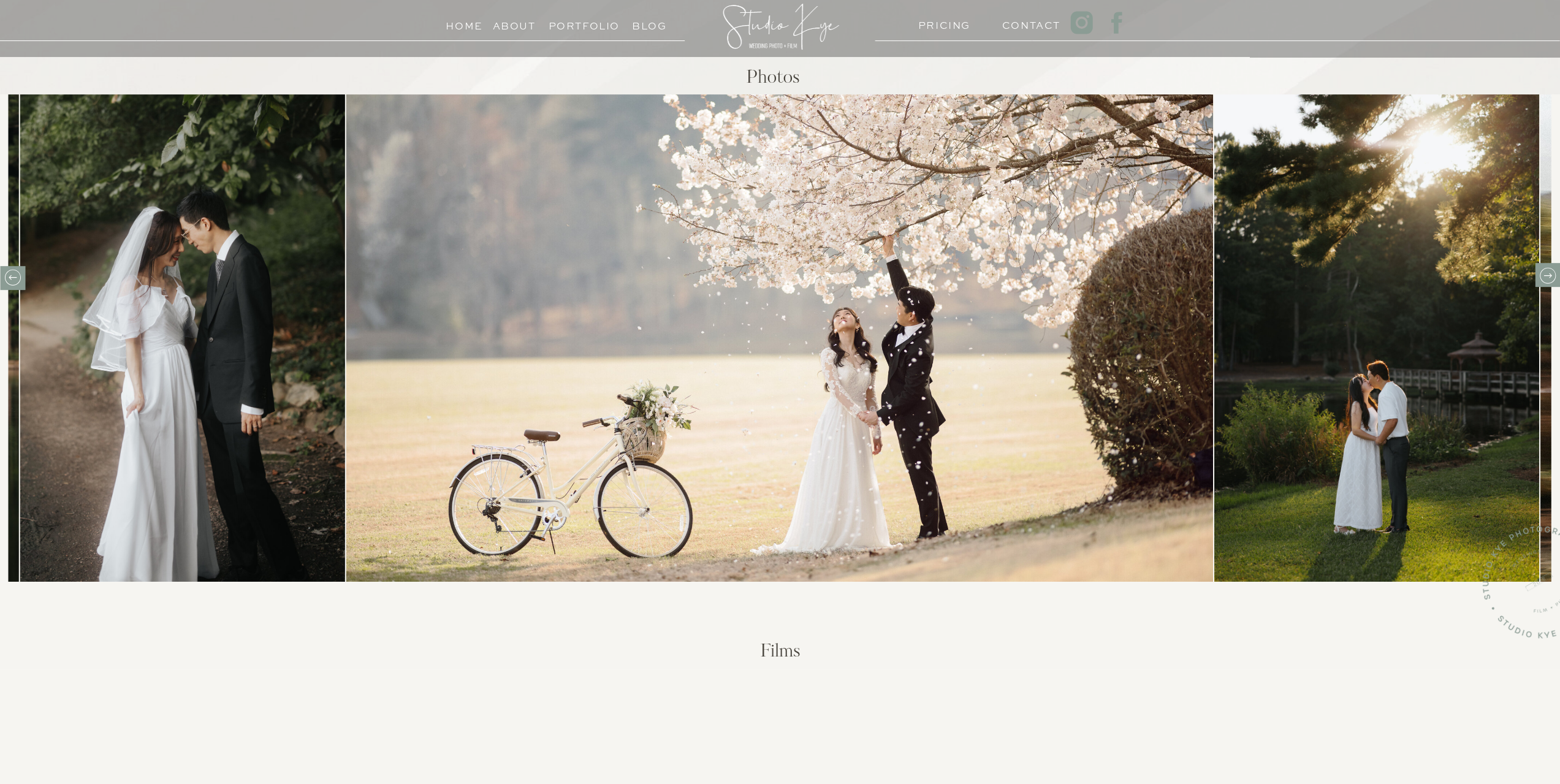
click at [1548, 278] on icon at bounding box center [1547, 275] width 19 height 19
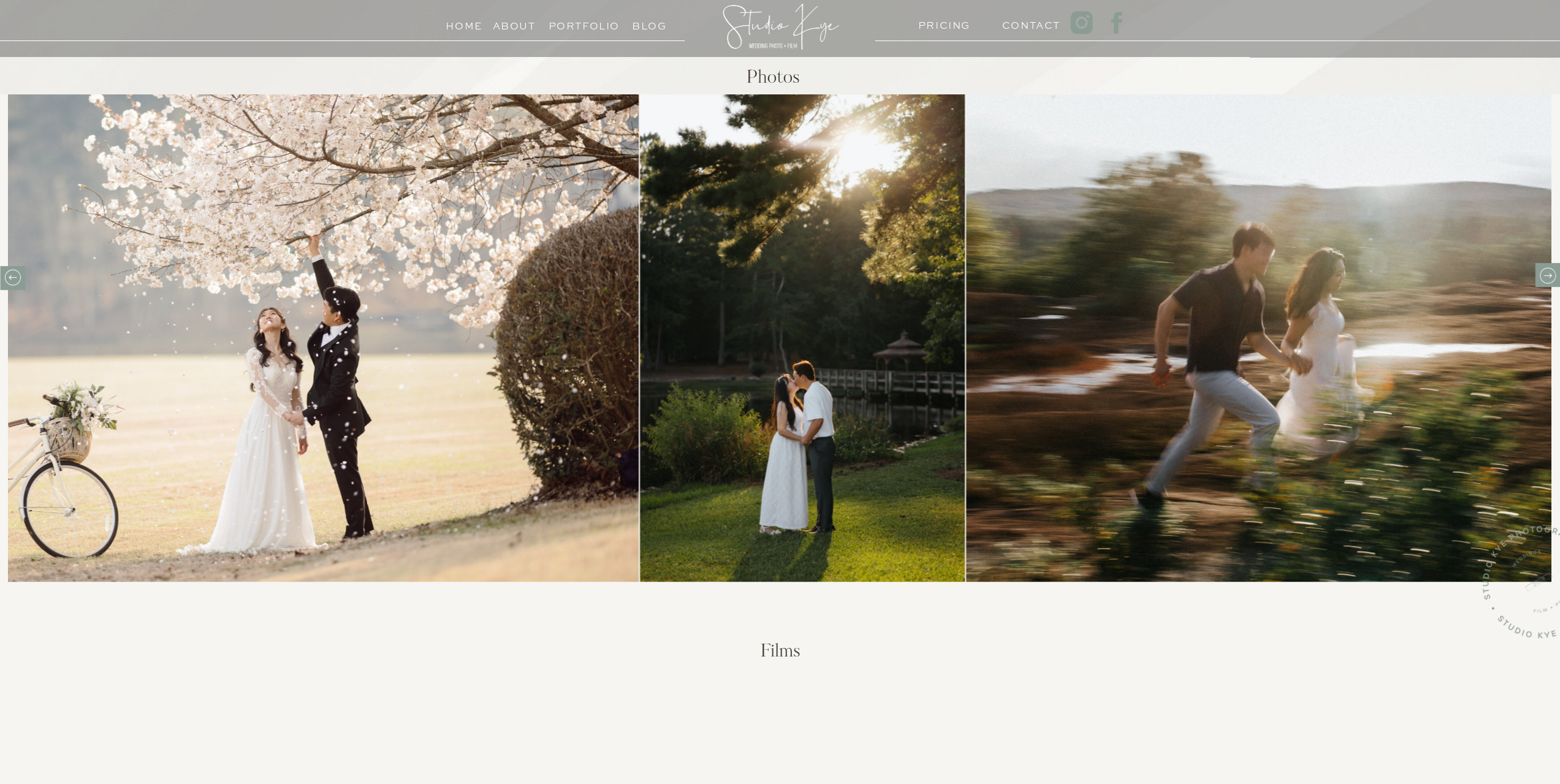
click at [1548, 278] on icon at bounding box center [1547, 275] width 19 height 19
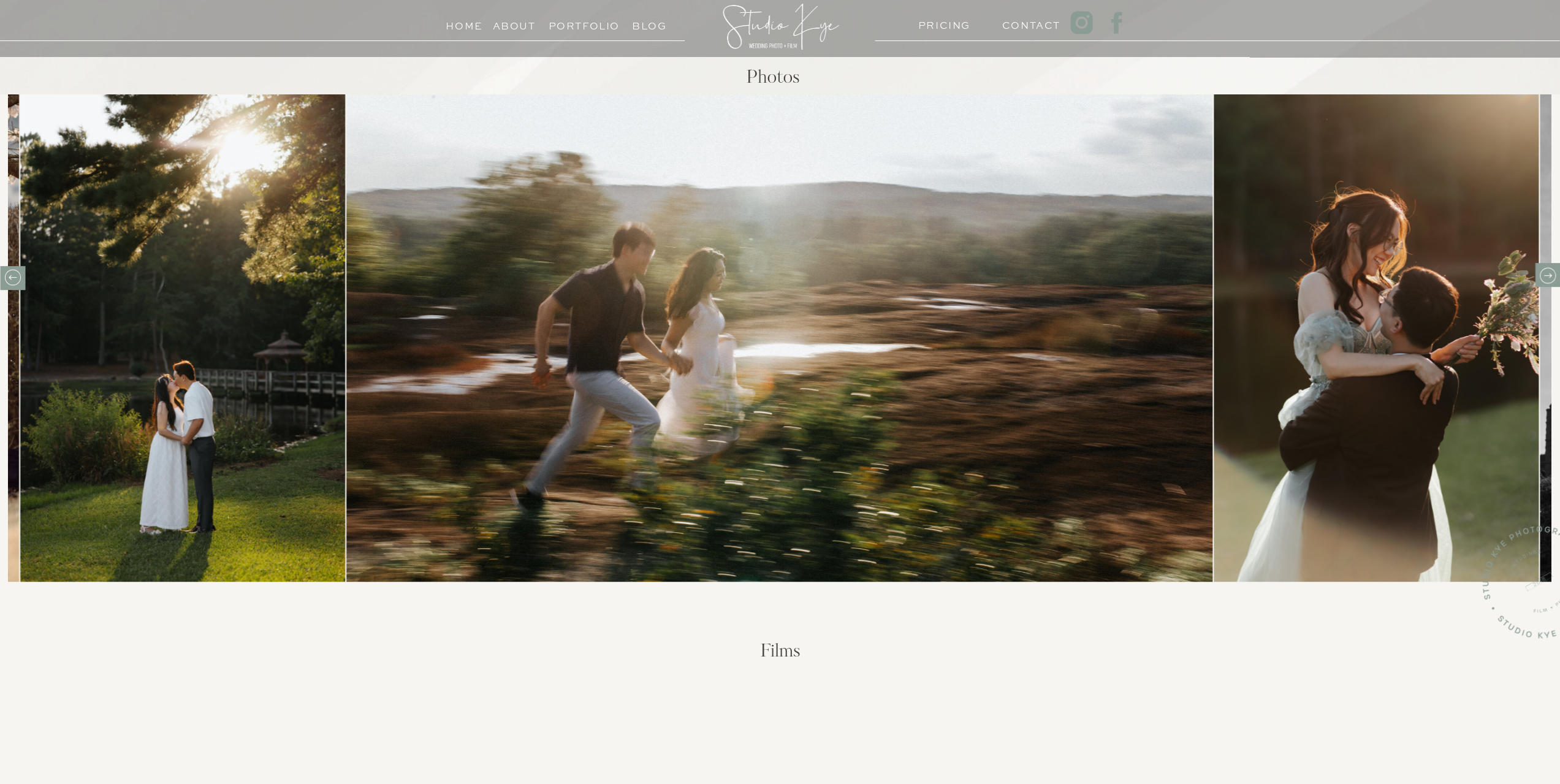
click at [1548, 278] on icon at bounding box center [1547, 275] width 19 height 19
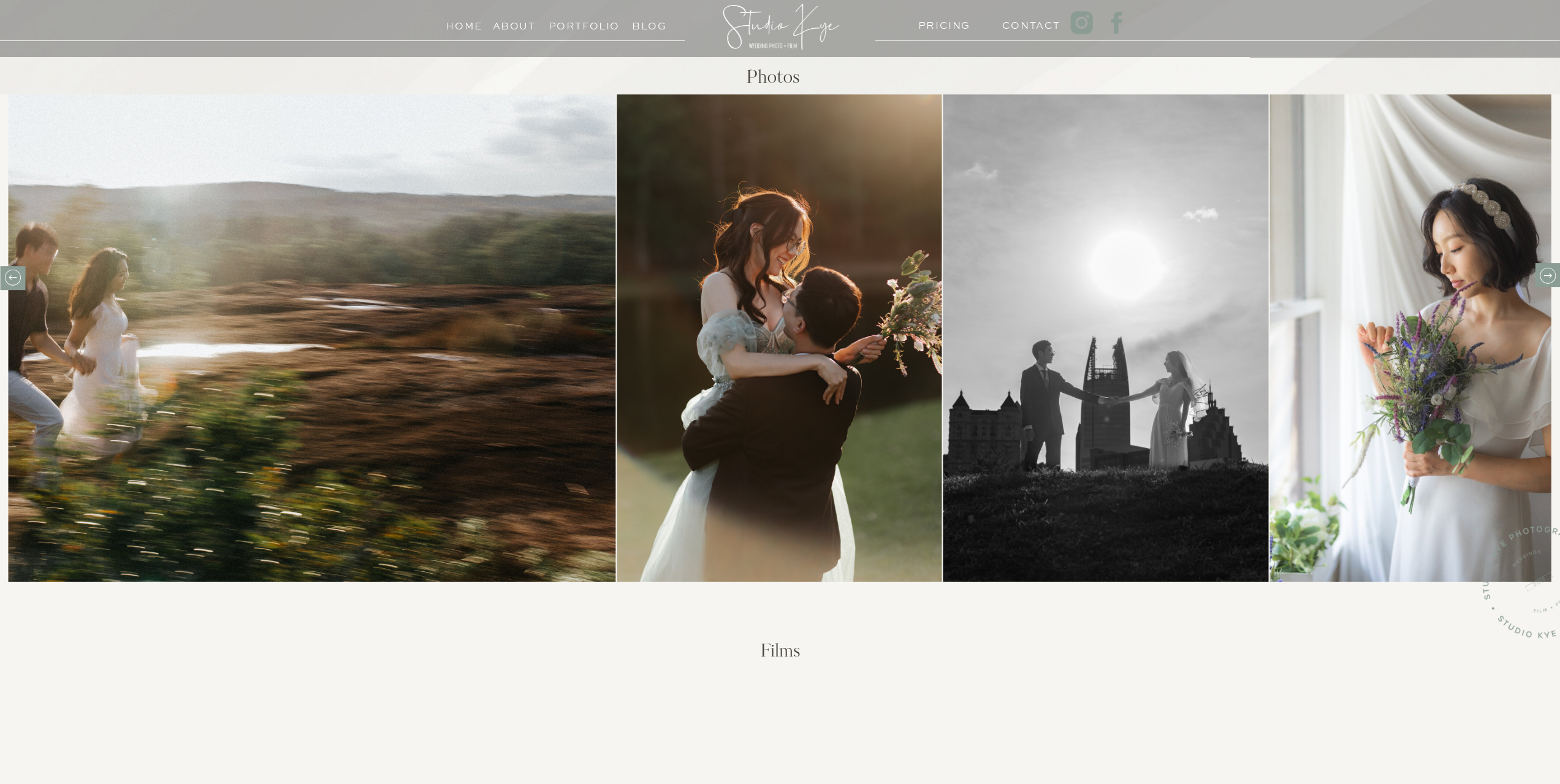
click at [1548, 278] on icon at bounding box center [1547, 275] width 19 height 19
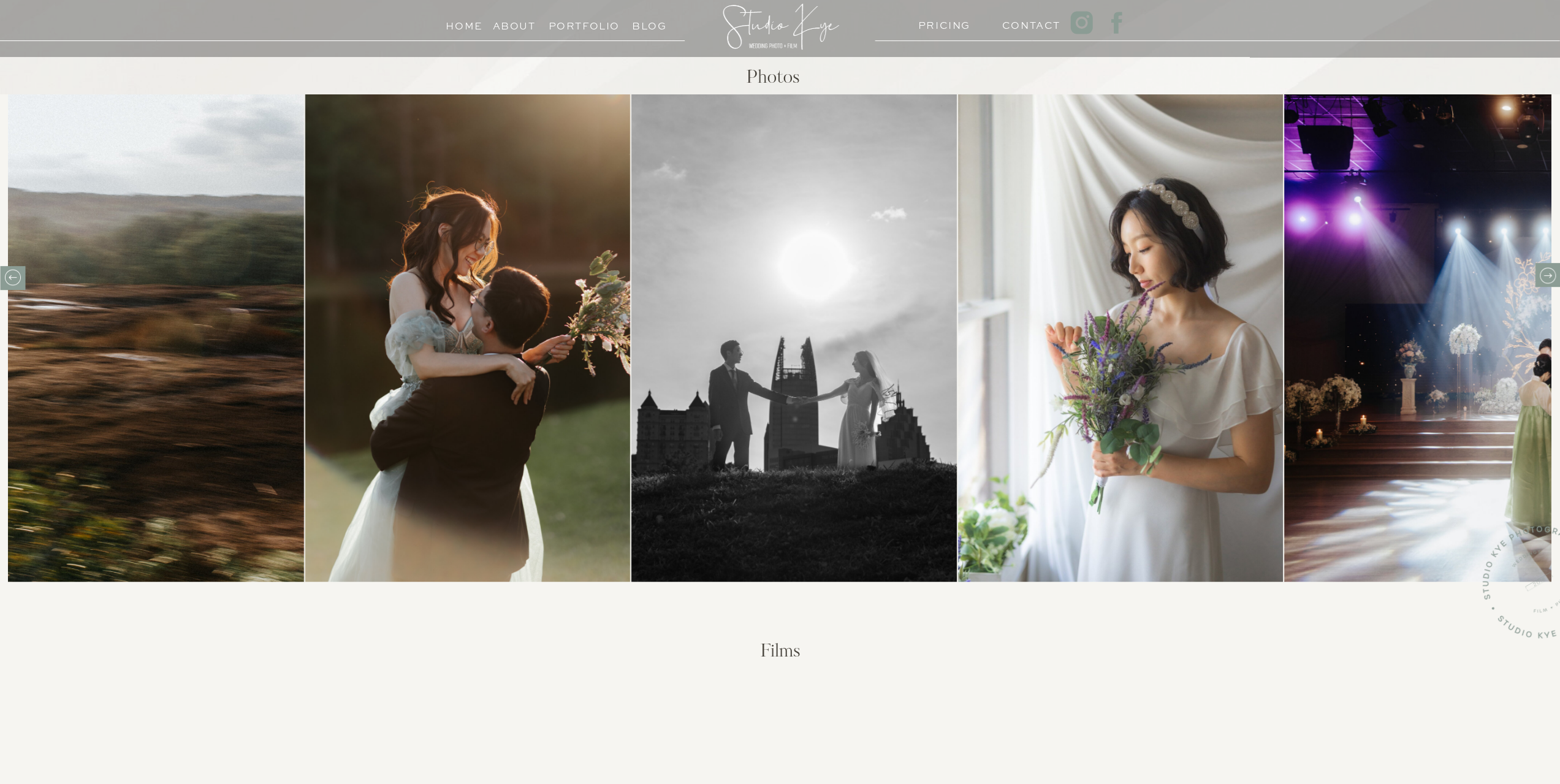
click at [1548, 278] on icon at bounding box center [1547, 275] width 19 height 19
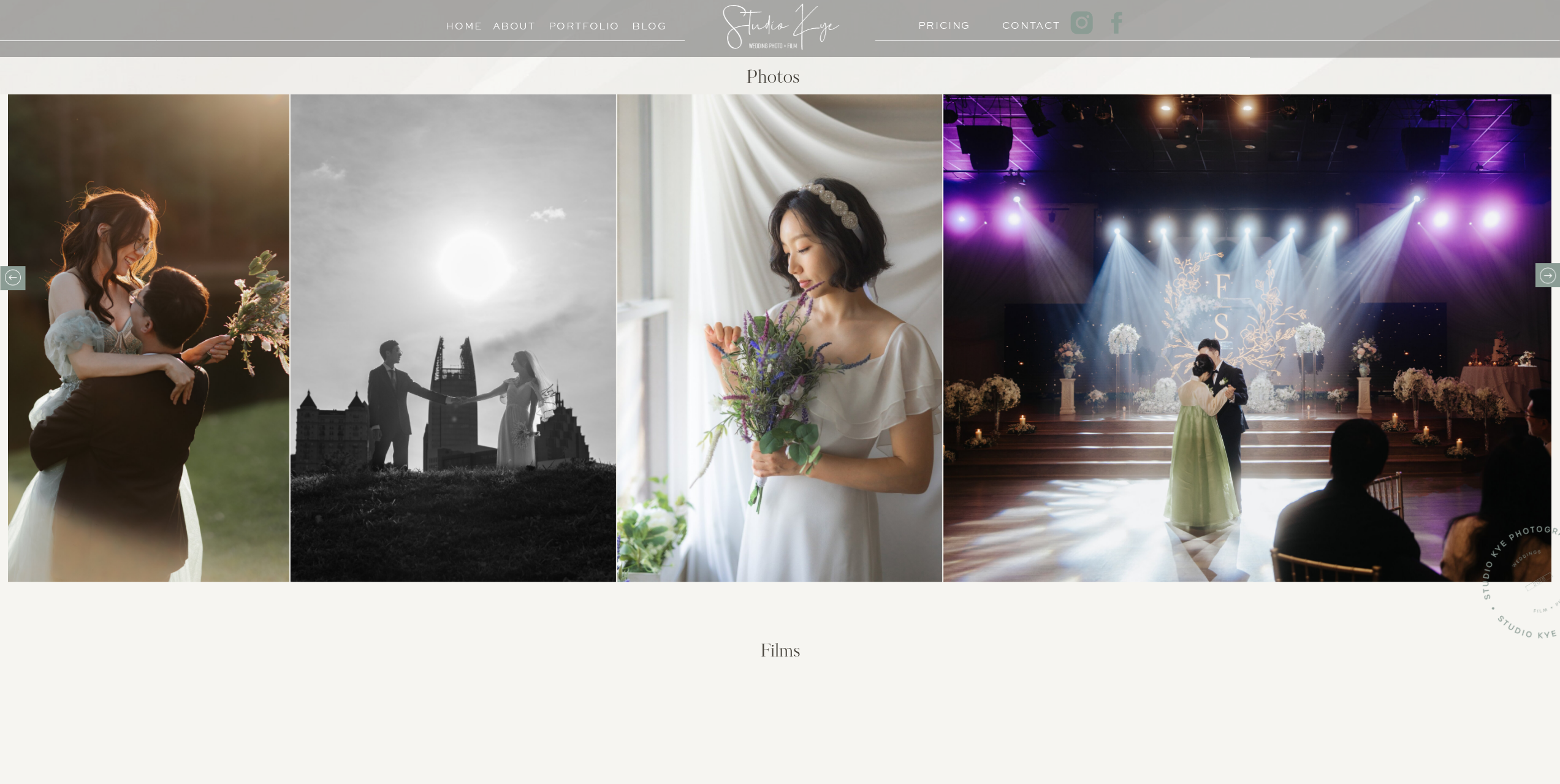
click at [1549, 280] on icon at bounding box center [1547, 275] width 19 height 19
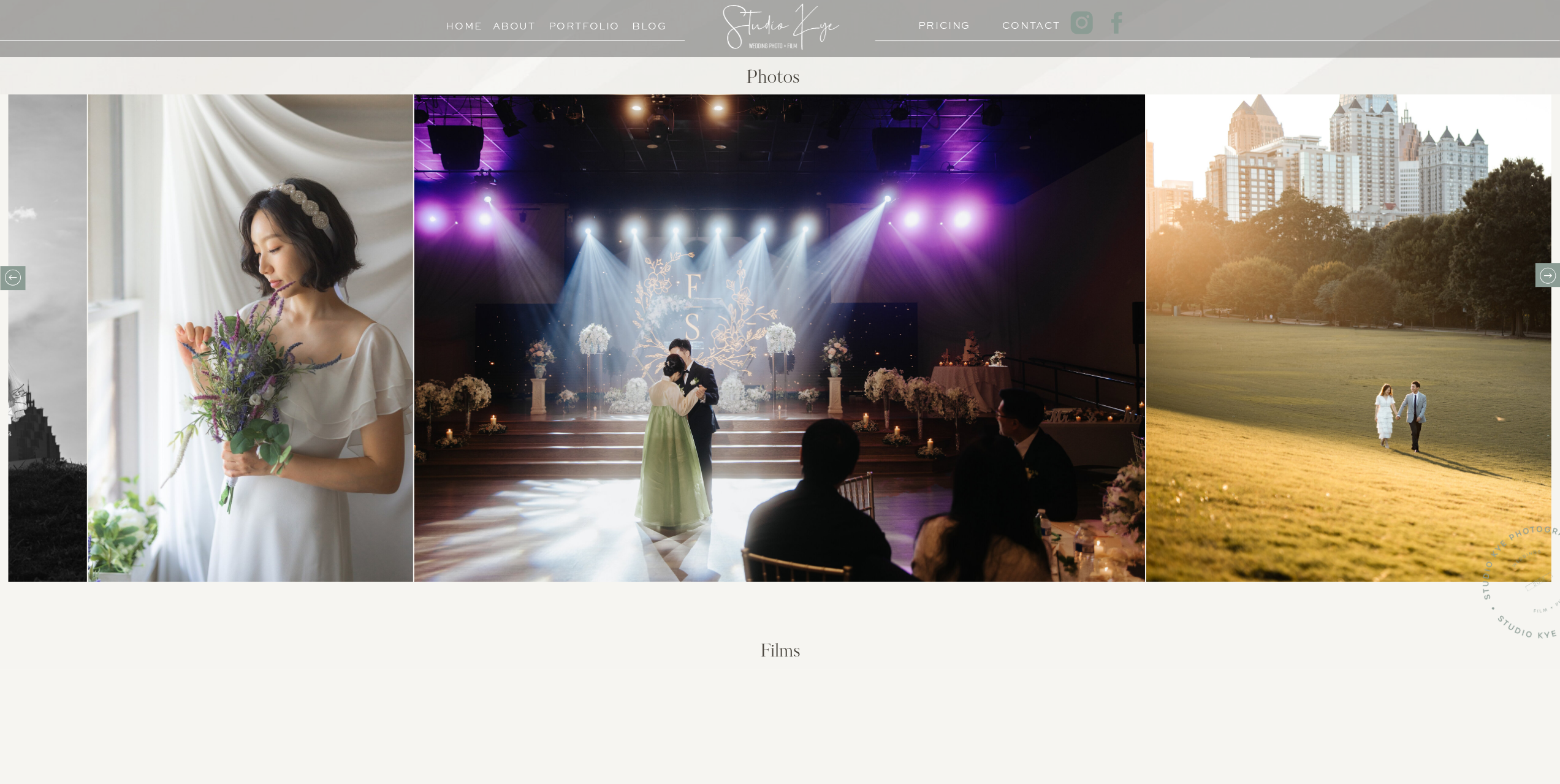
click at [1549, 280] on icon at bounding box center [1547, 275] width 19 height 19
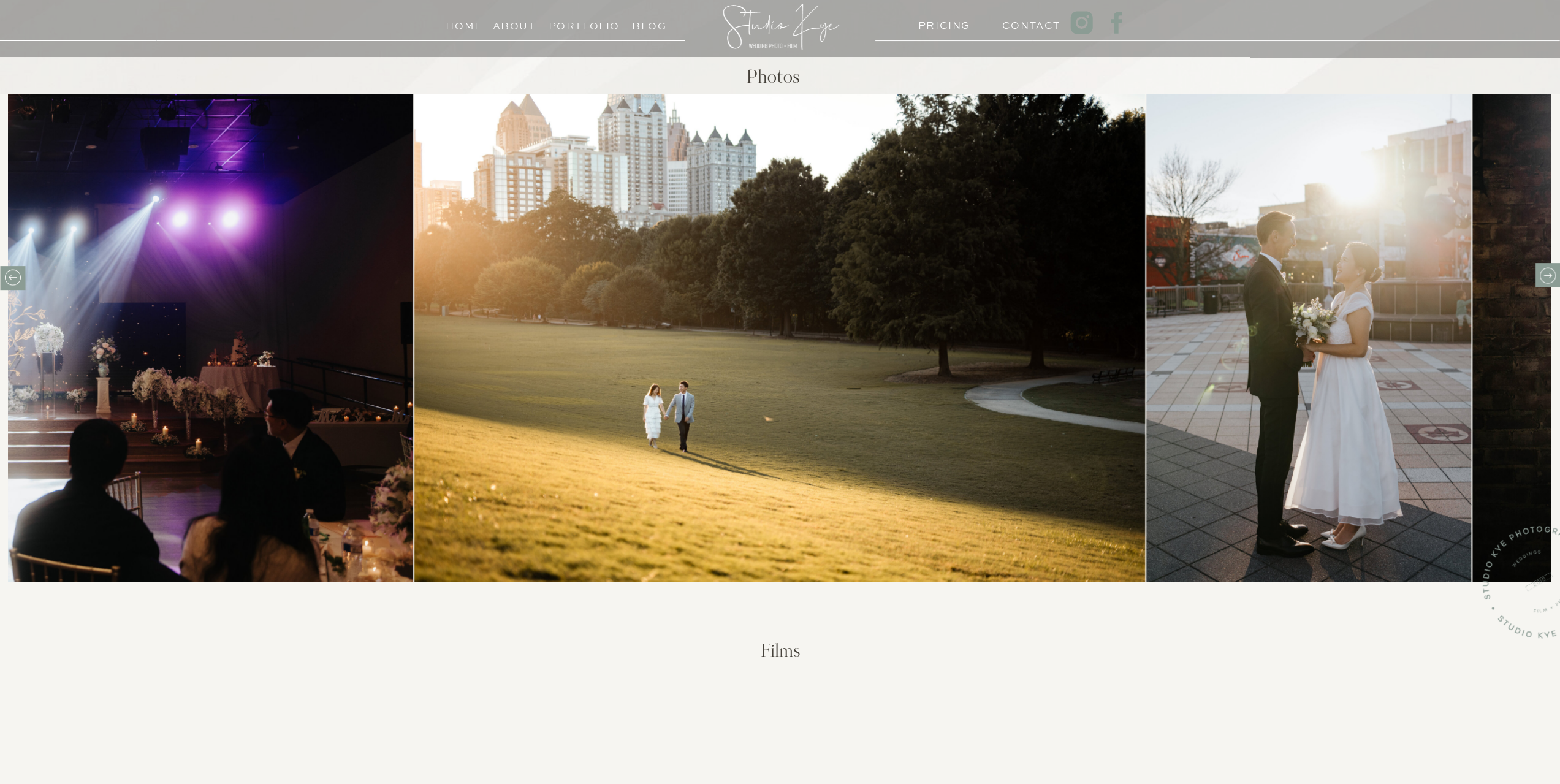
click at [1549, 280] on icon at bounding box center [1547, 275] width 19 height 19
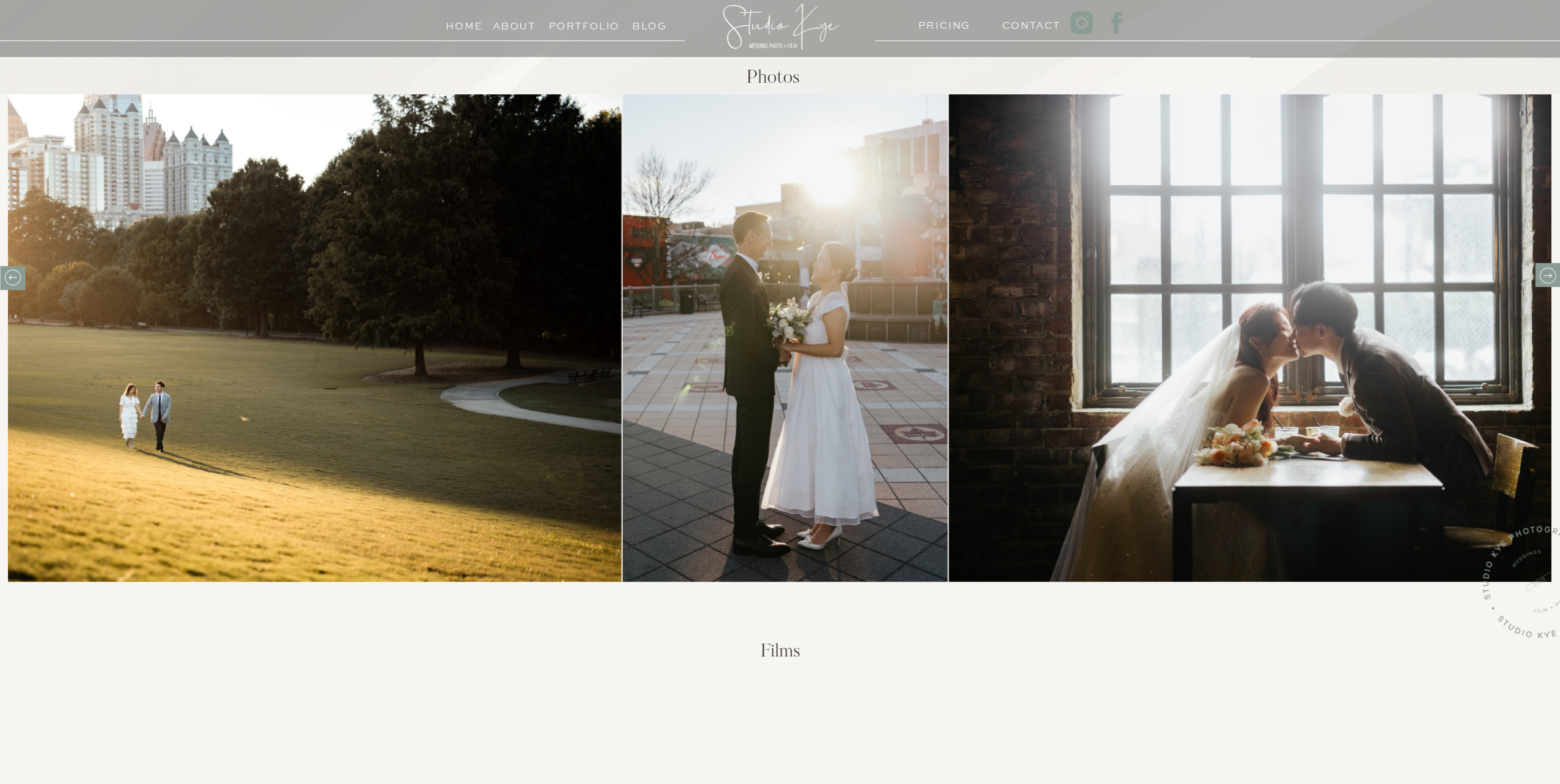
click at [1549, 280] on icon at bounding box center [1547, 275] width 19 height 19
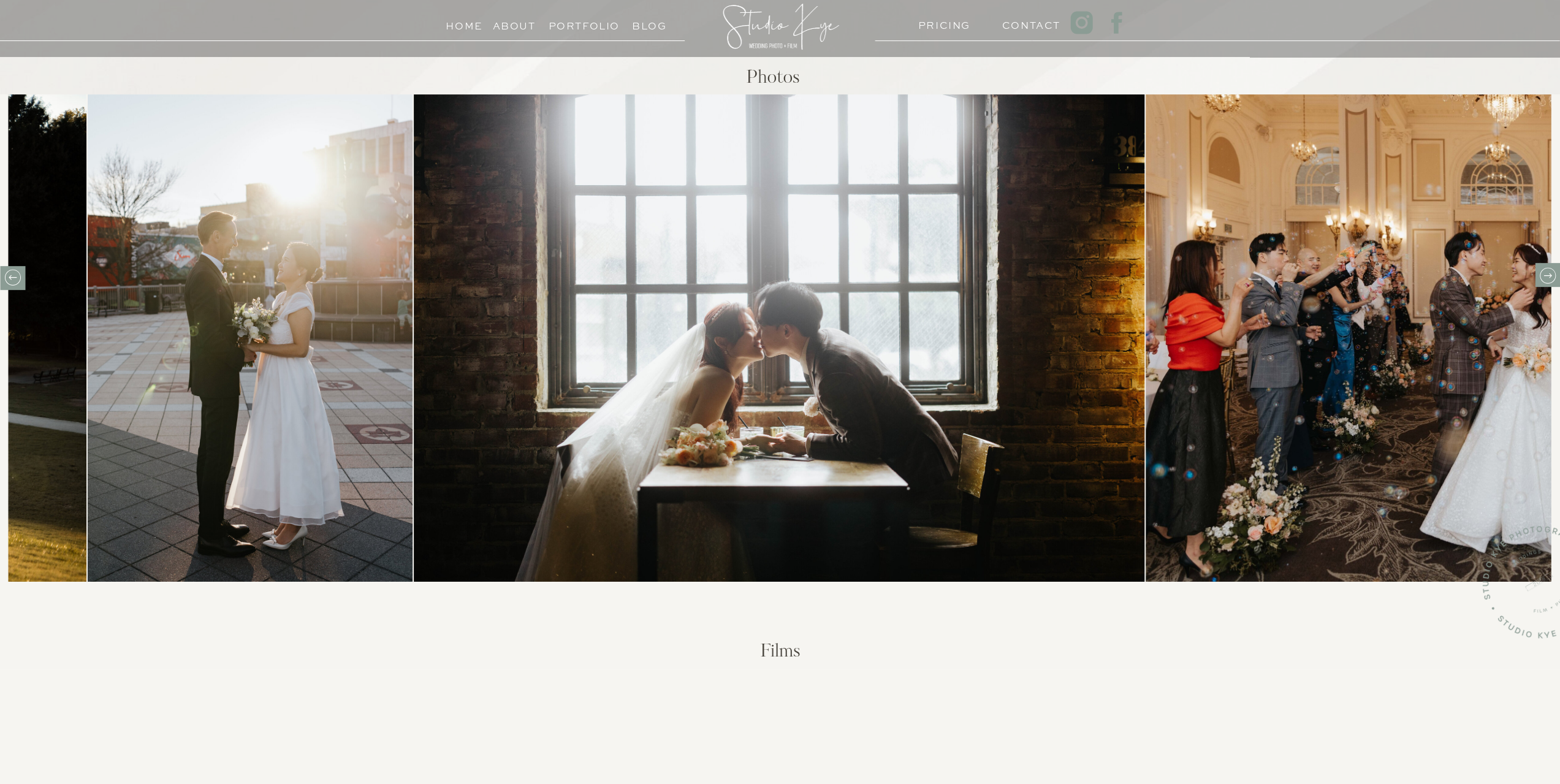
click at [1549, 283] on icon at bounding box center [1547, 275] width 19 height 19
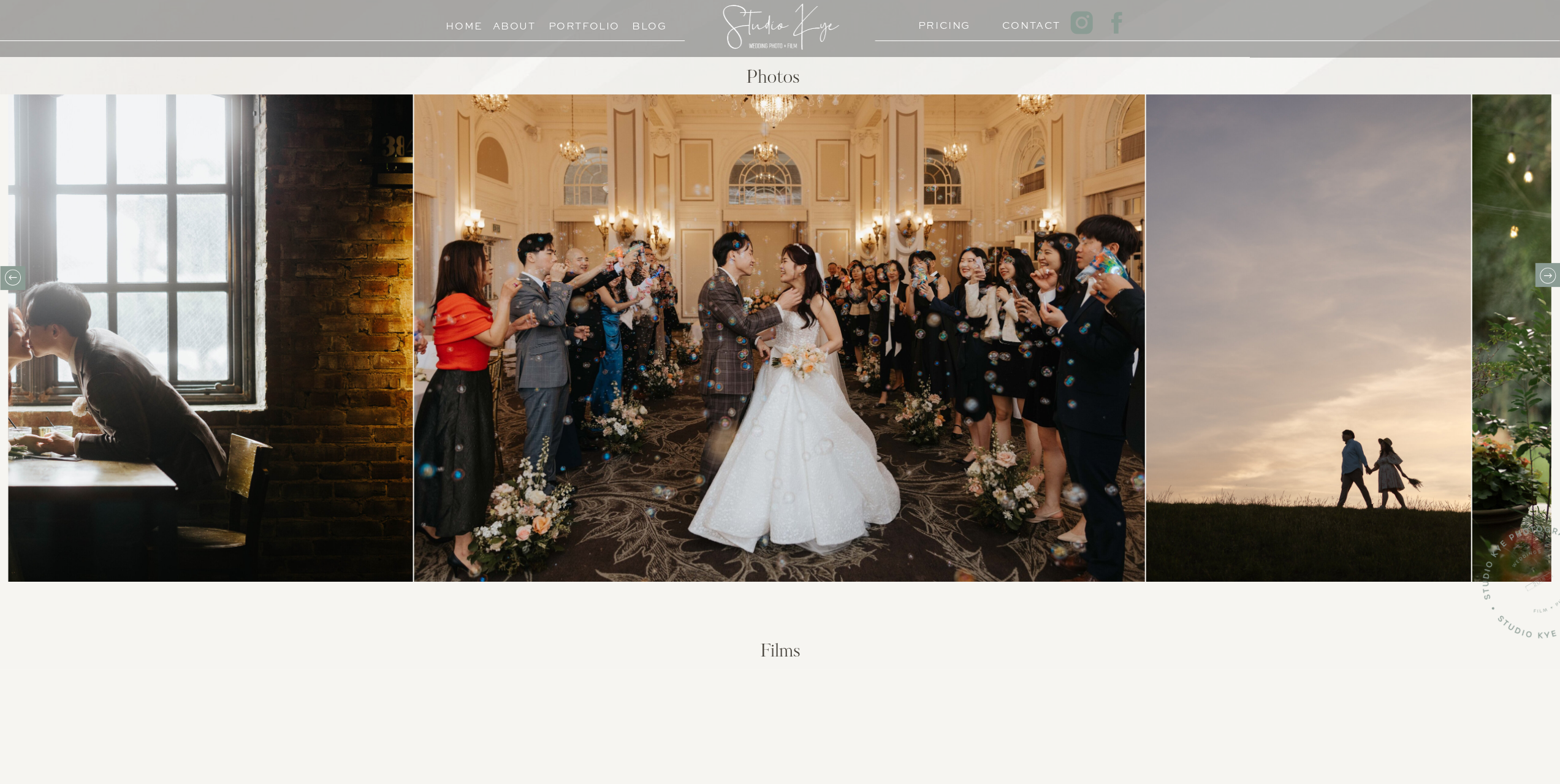
click at [1549, 281] on icon at bounding box center [1547, 275] width 19 height 19
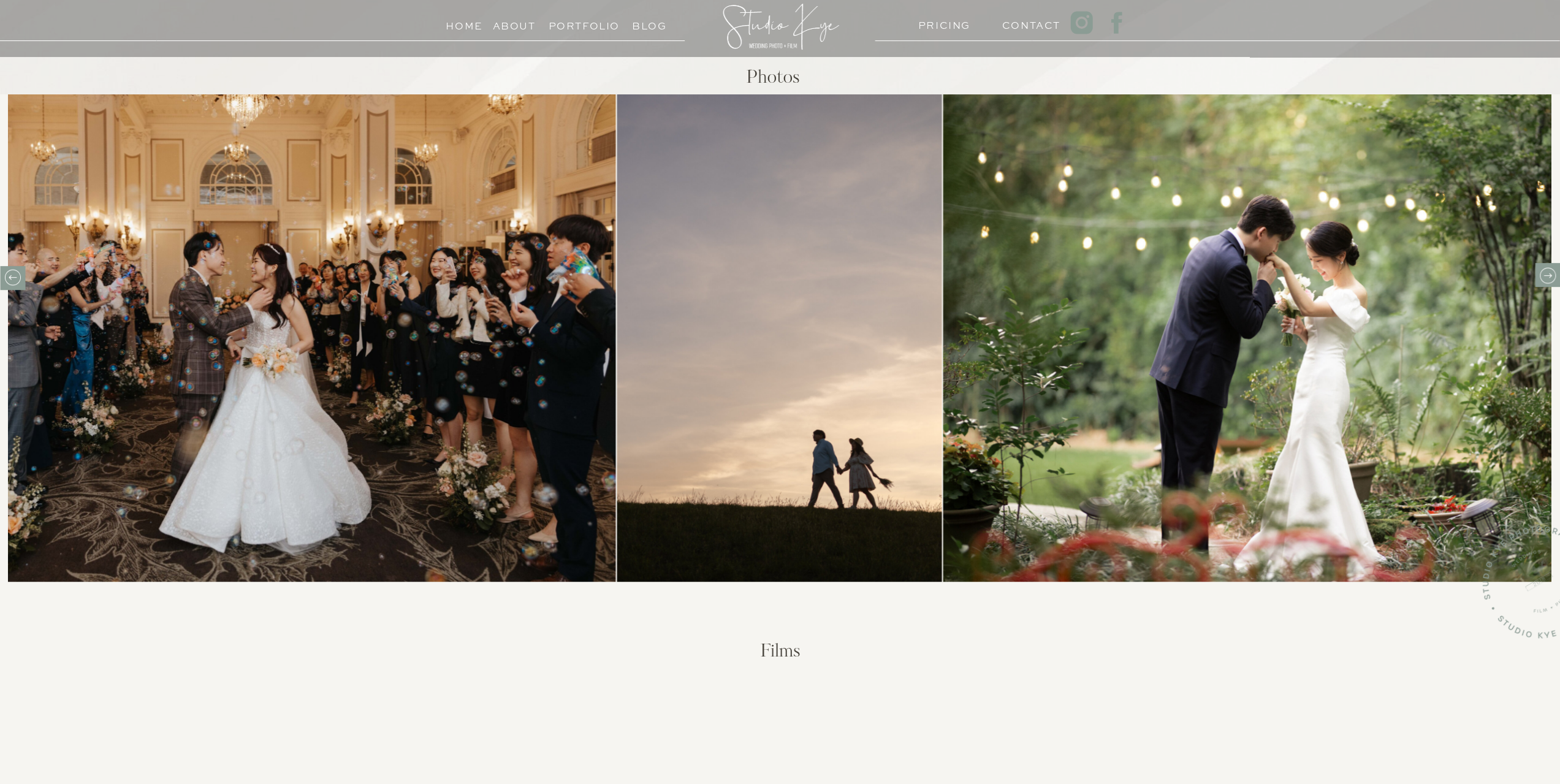
click at [1549, 281] on icon at bounding box center [1547, 275] width 19 height 19
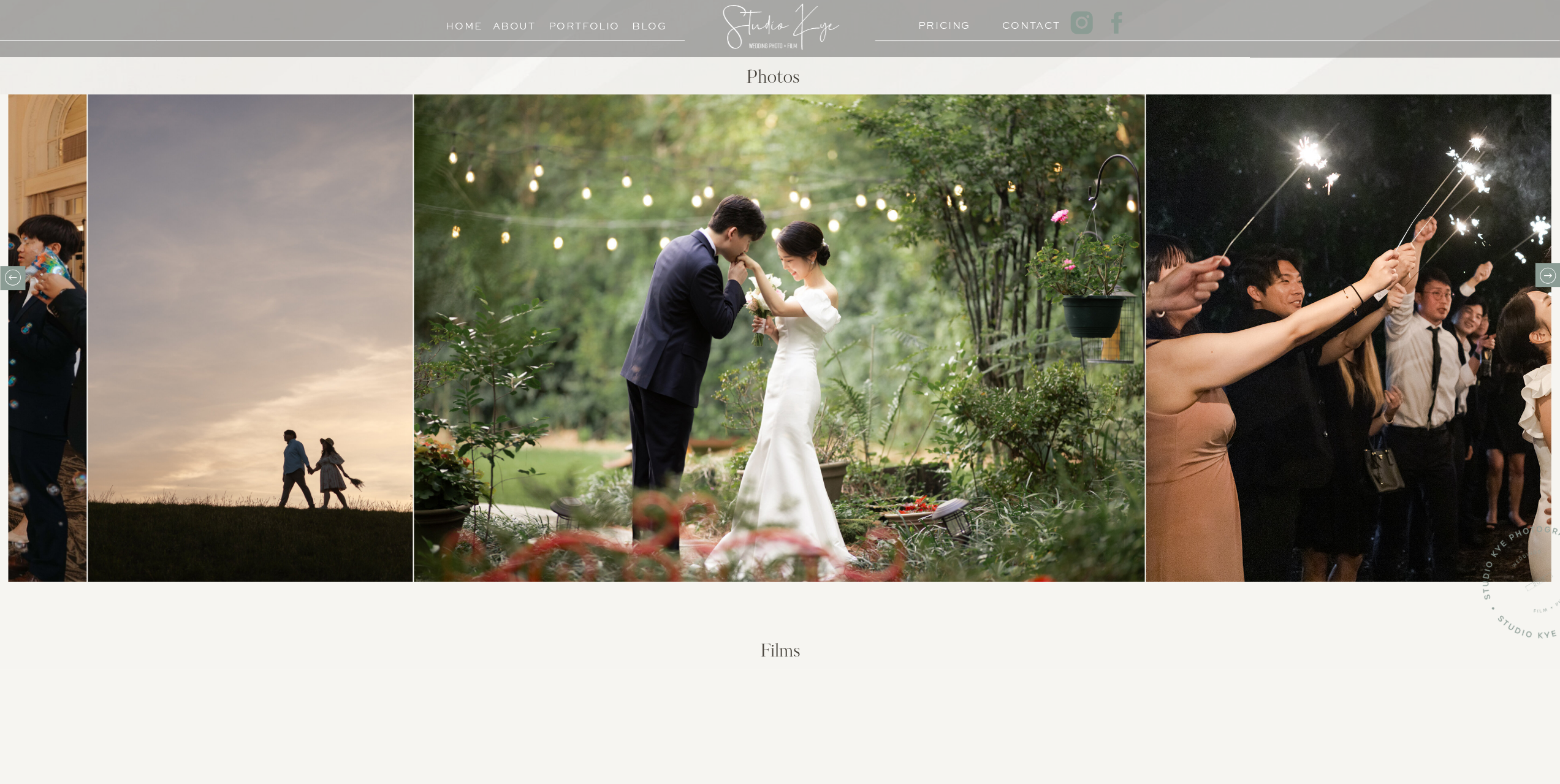
click at [1549, 281] on icon at bounding box center [1547, 275] width 19 height 19
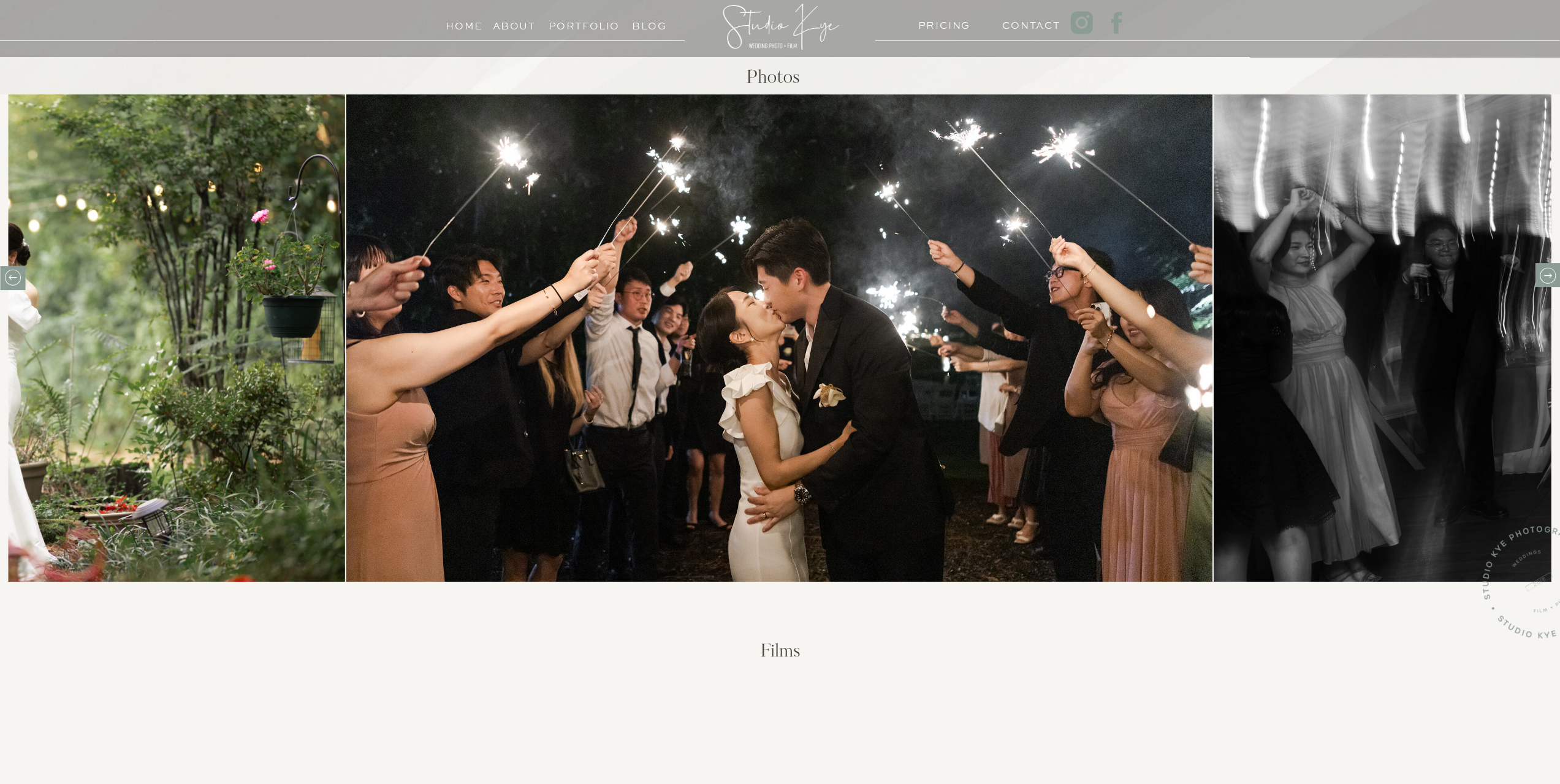
click at [1549, 281] on icon at bounding box center [1547, 275] width 19 height 19
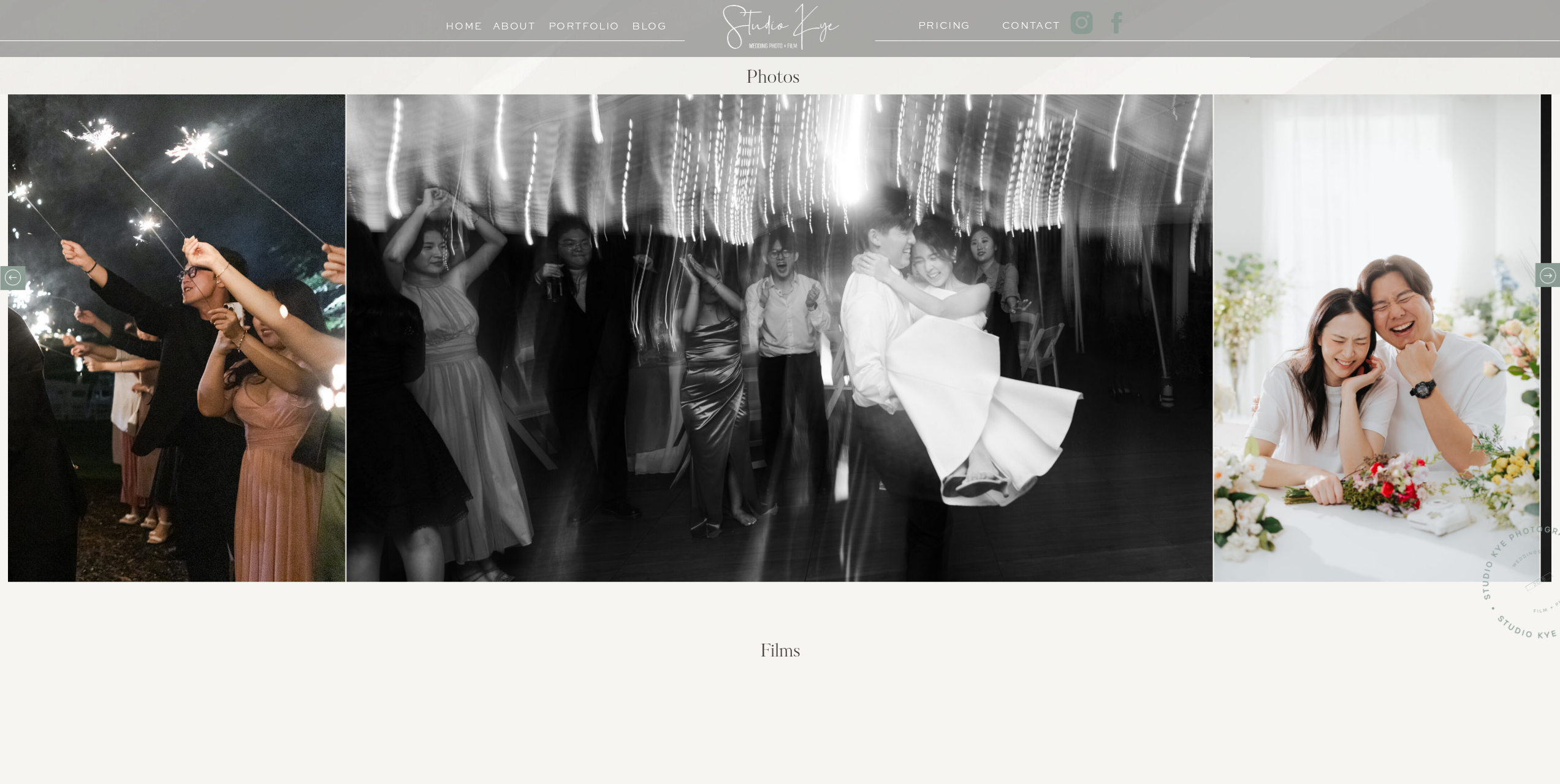
click at [1549, 281] on icon at bounding box center [1547, 275] width 19 height 19
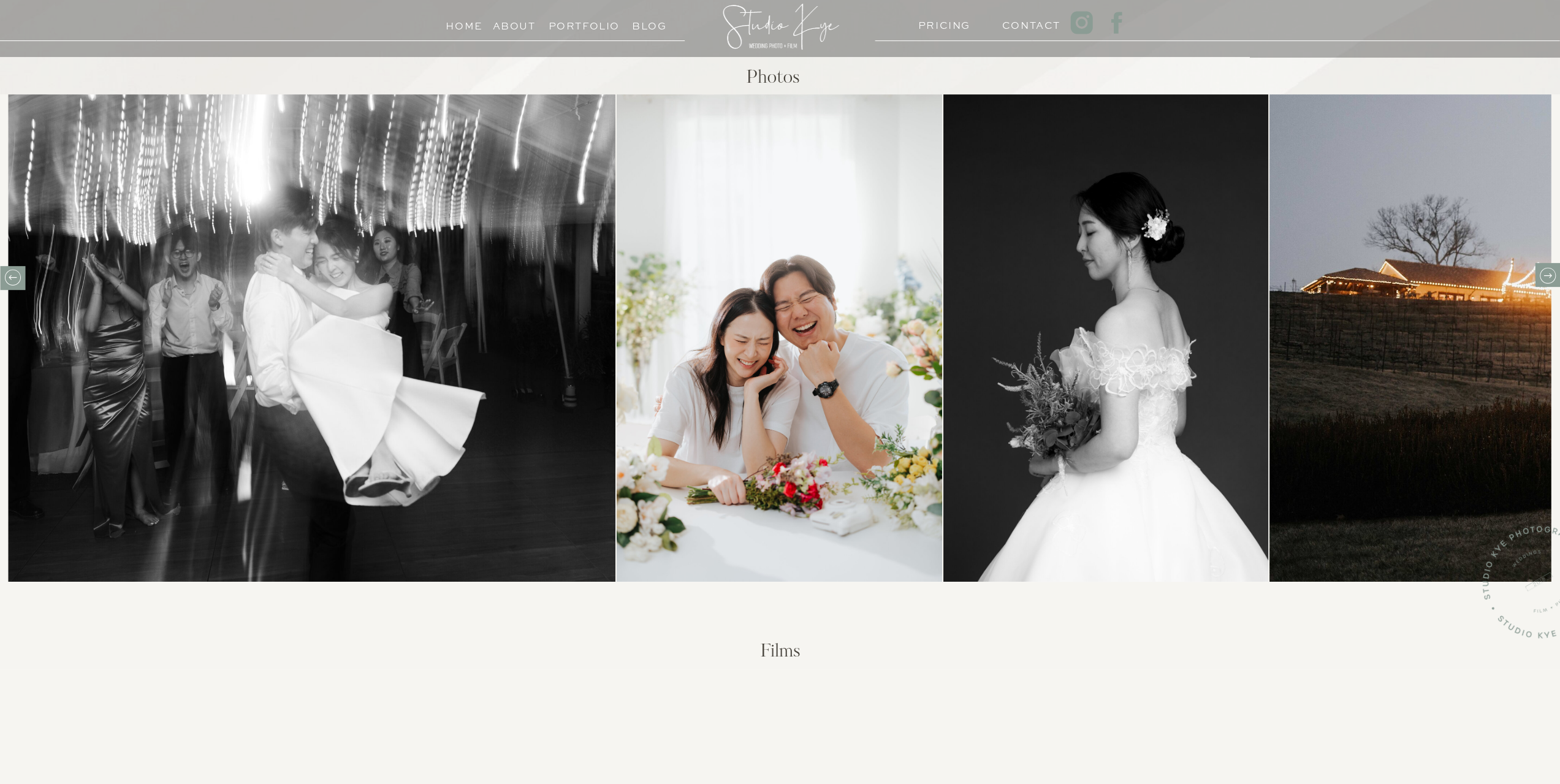
click at [1549, 281] on icon at bounding box center [1547, 275] width 19 height 19
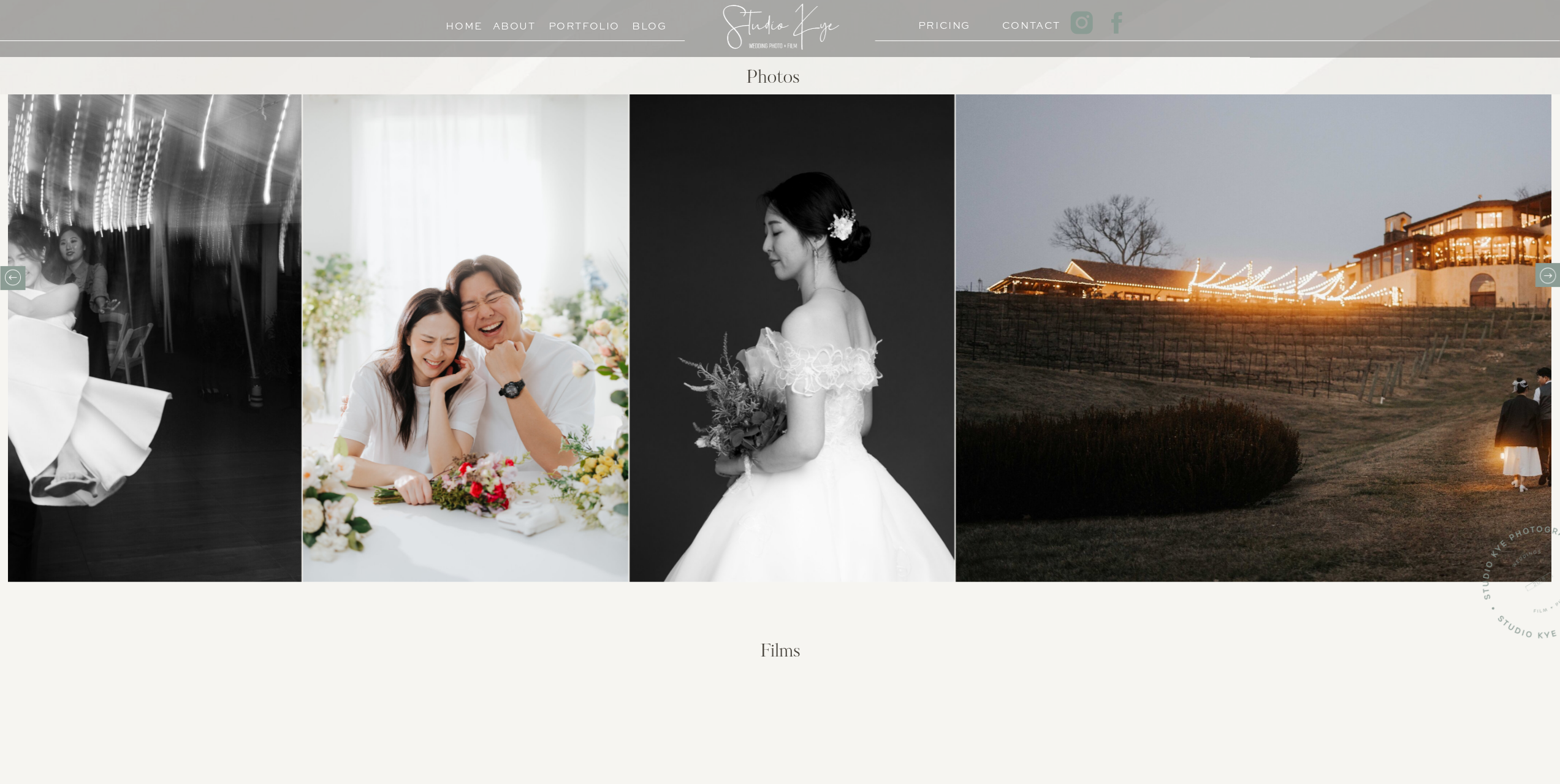
click at [1549, 281] on icon at bounding box center [1547, 275] width 19 height 19
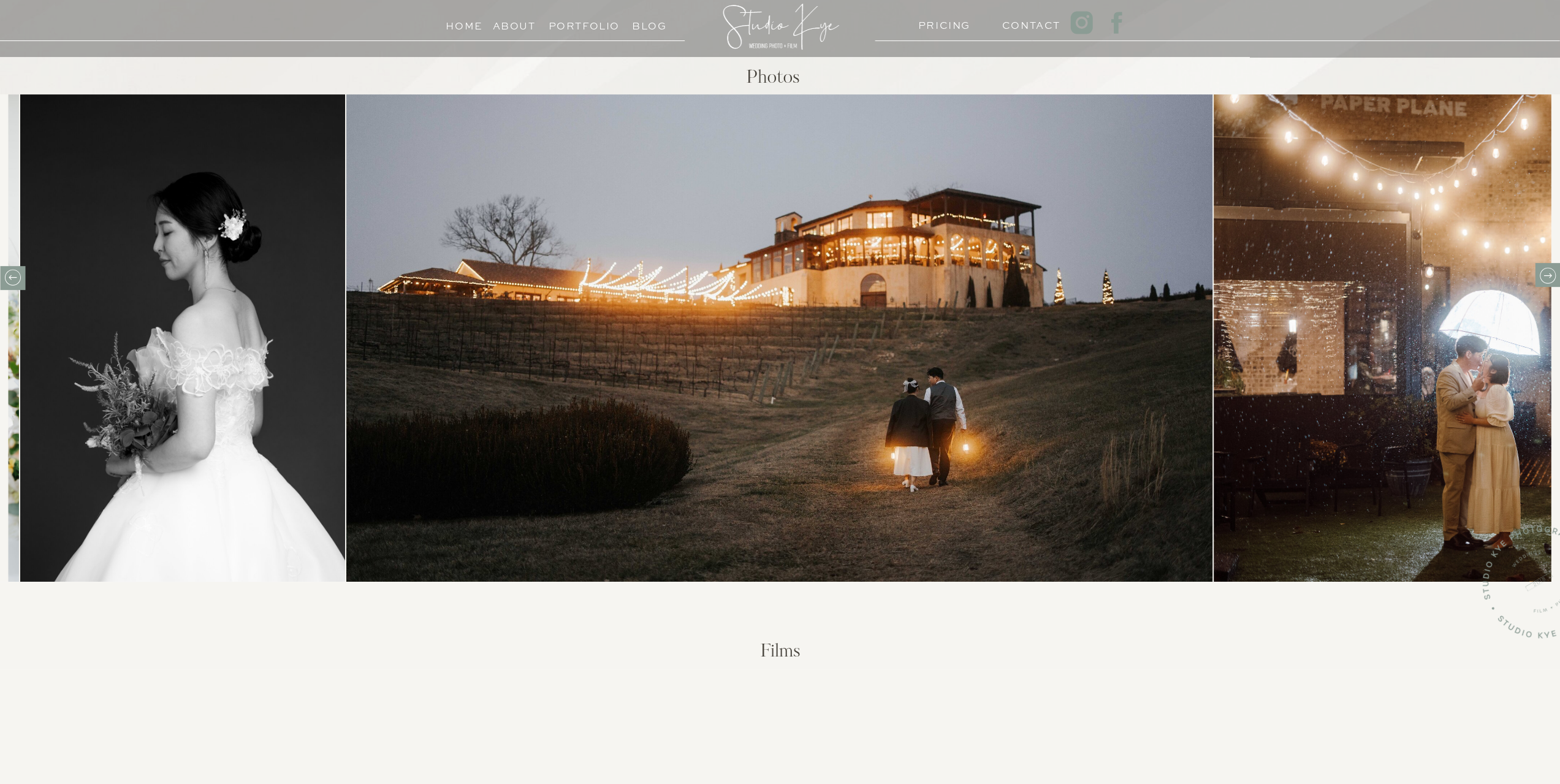
click at [1549, 281] on icon at bounding box center [1547, 275] width 19 height 19
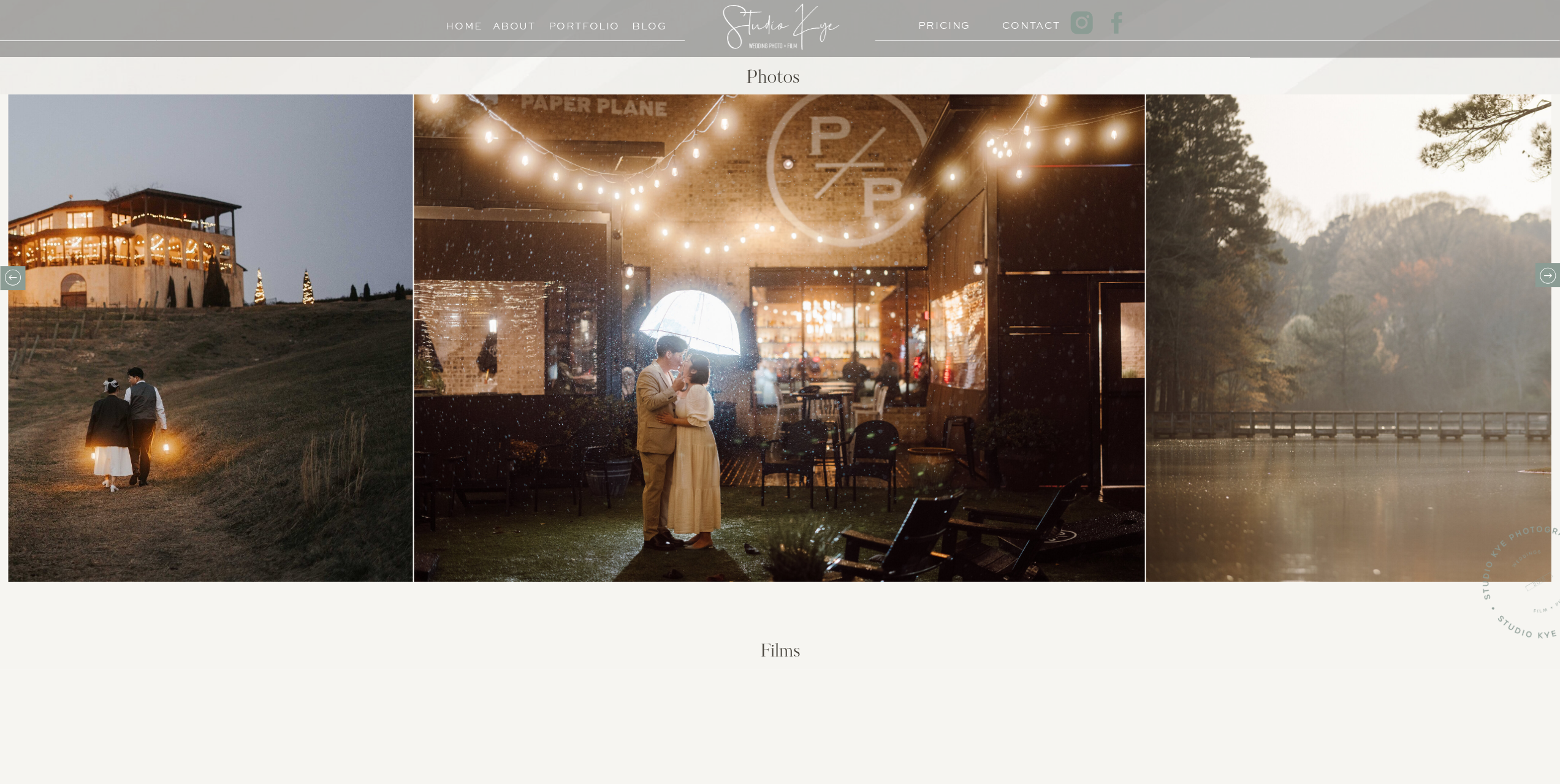
click at [1554, 279] on icon at bounding box center [1547, 275] width 19 height 19
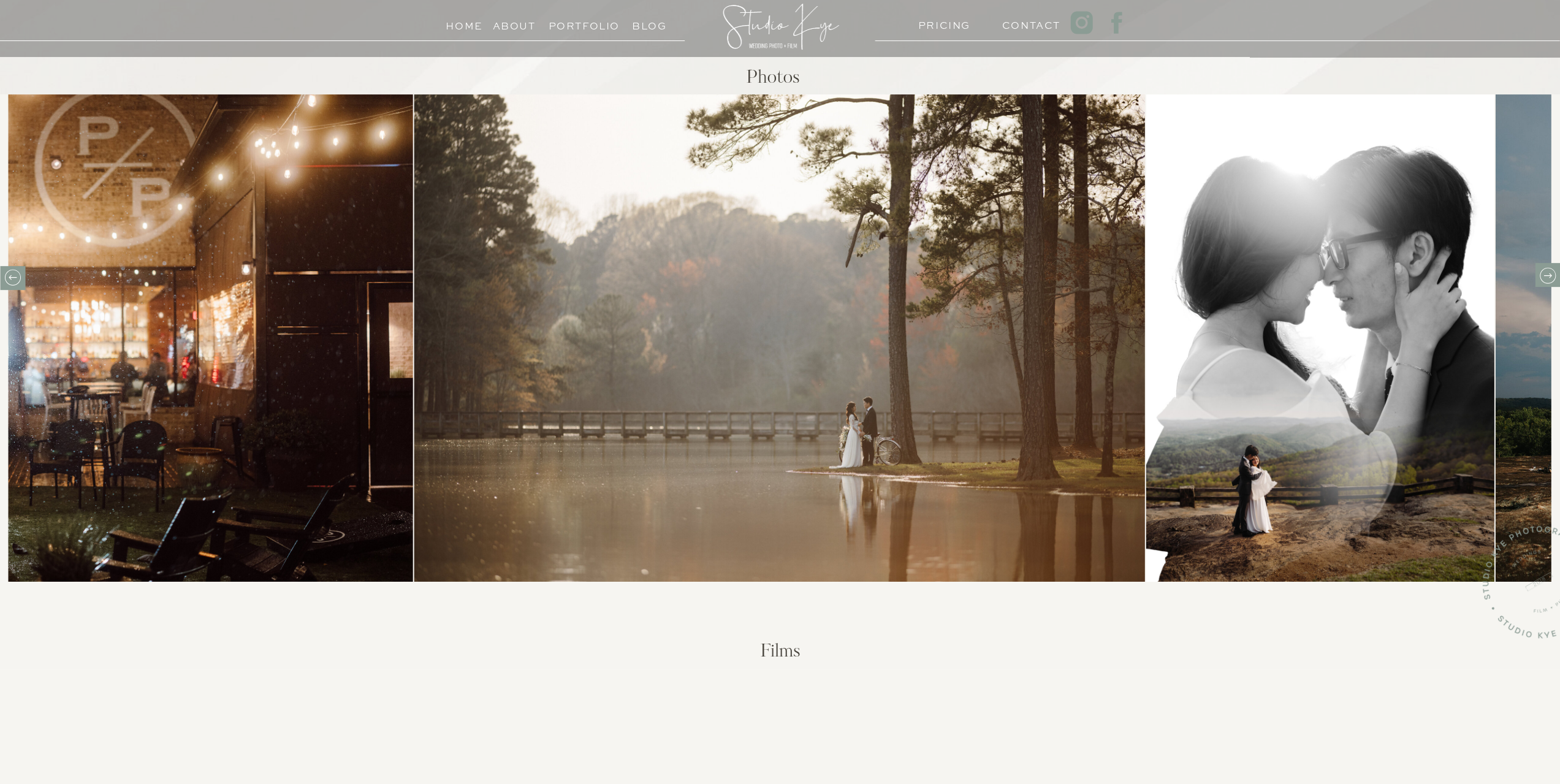
click at [1553, 281] on icon at bounding box center [1547, 275] width 19 height 19
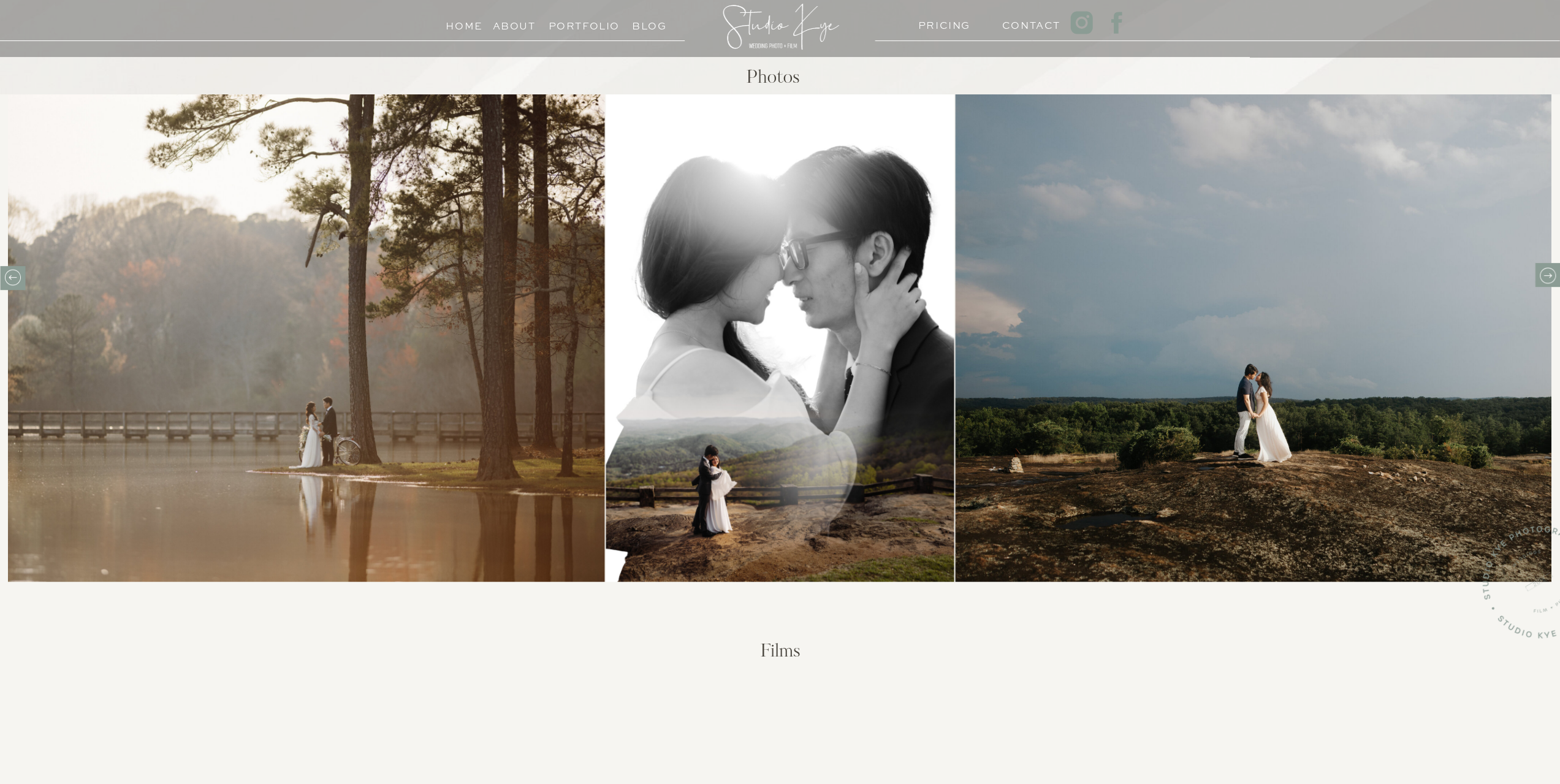
click at [1553, 281] on icon at bounding box center [1547, 275] width 19 height 19
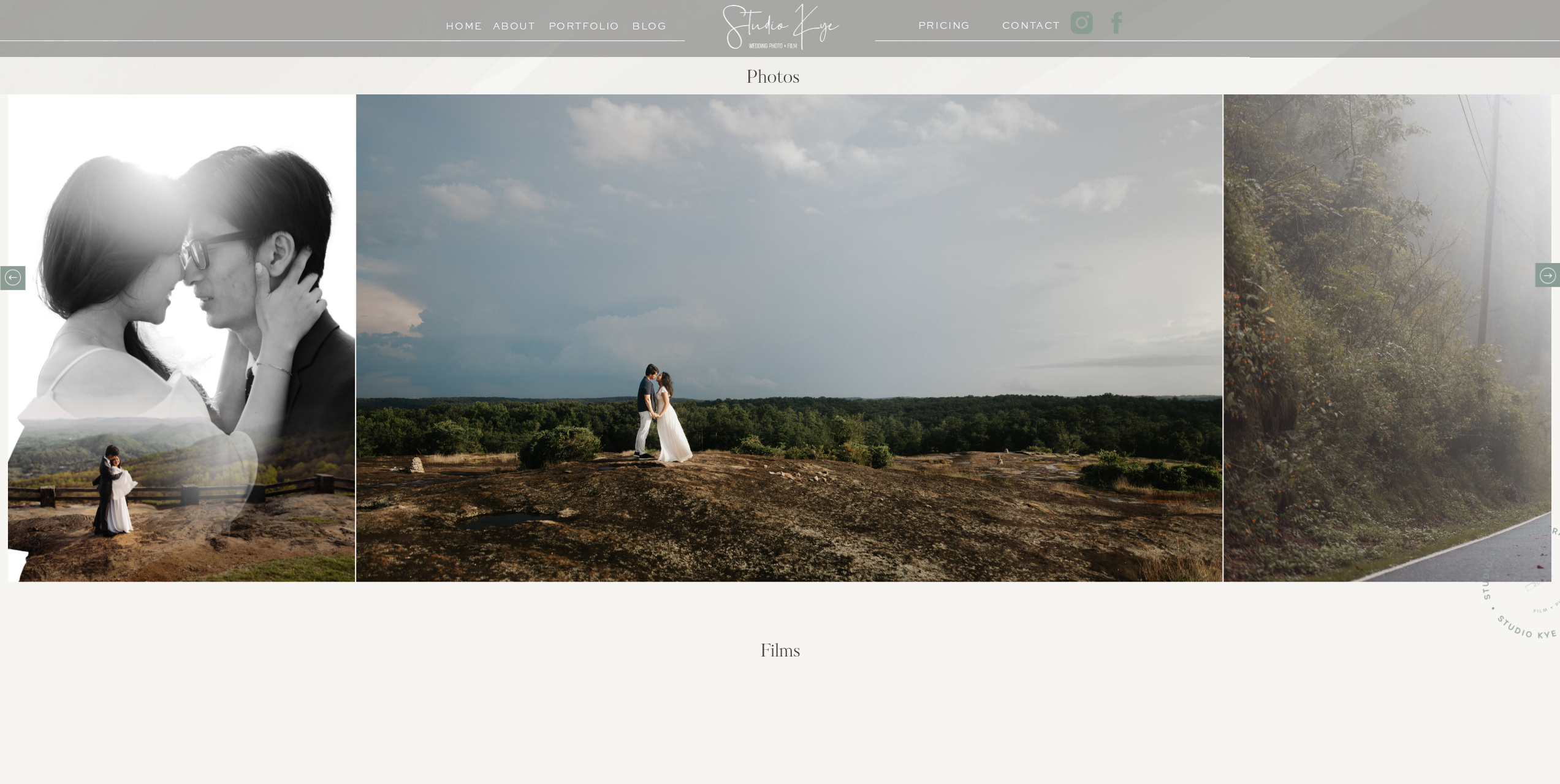
click at [1553, 281] on icon at bounding box center [1547, 275] width 19 height 19
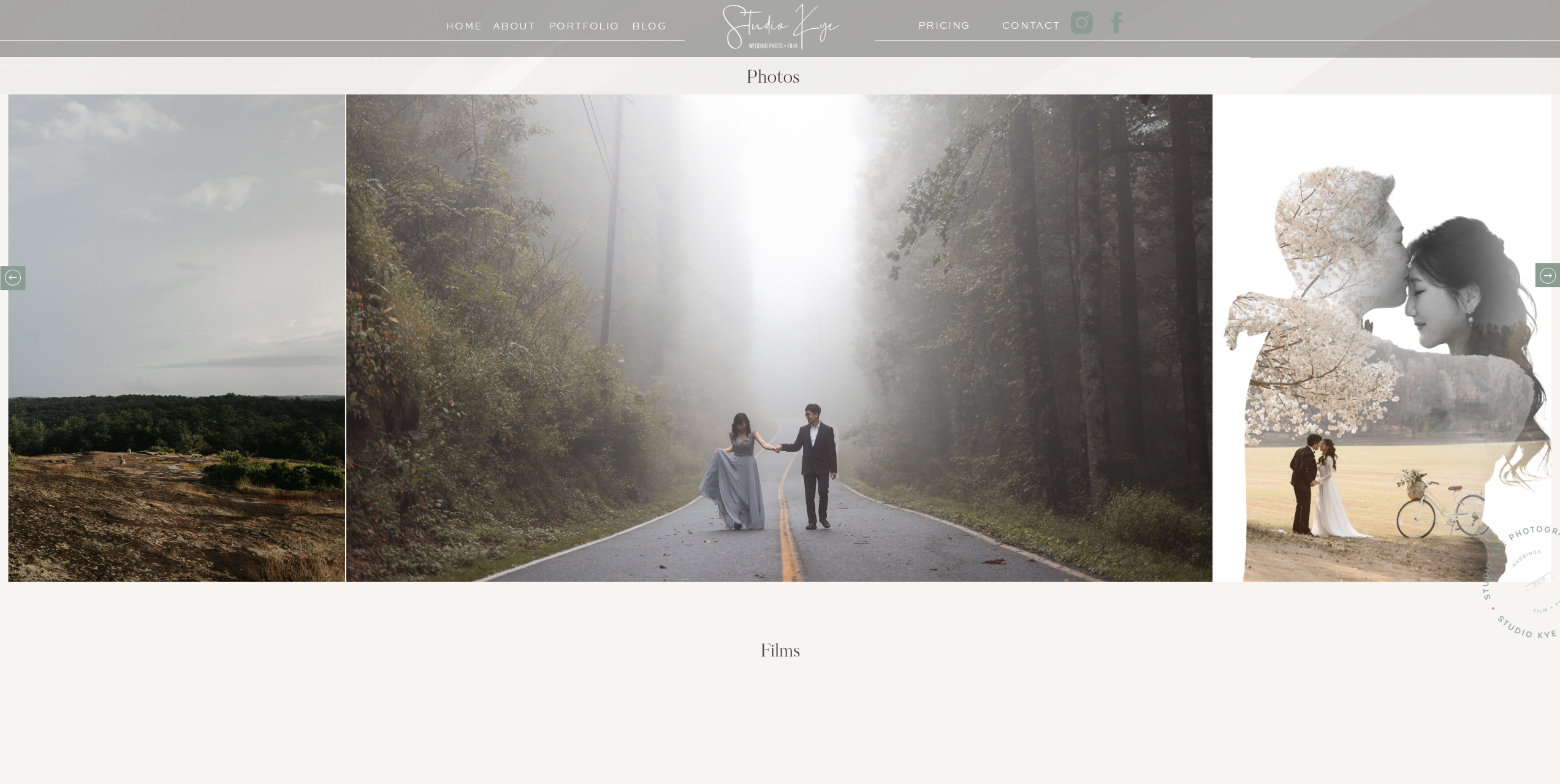
click at [1553, 281] on icon at bounding box center [1547, 275] width 19 height 19
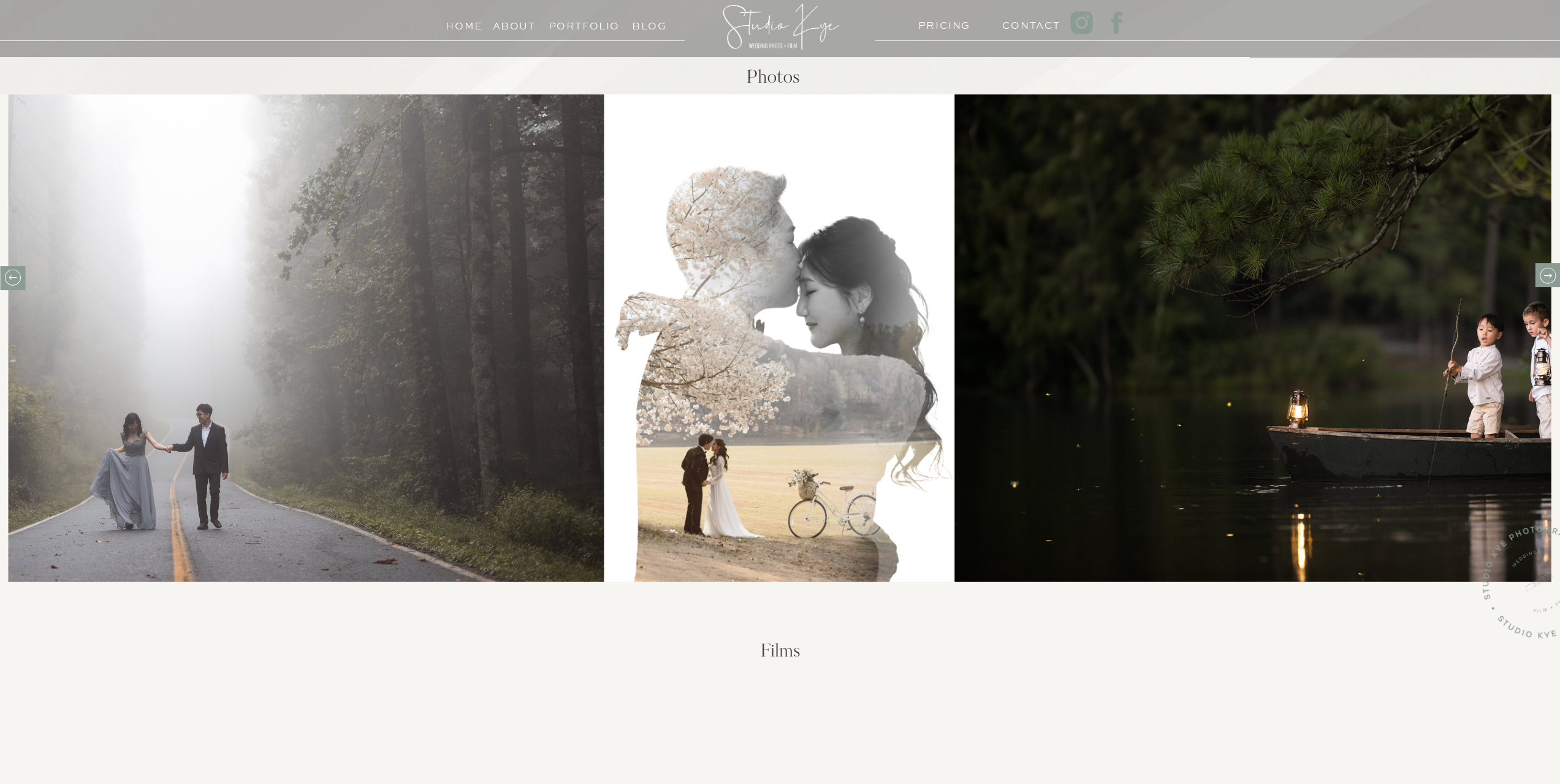
click at [1553, 281] on icon at bounding box center [1547, 275] width 19 height 19
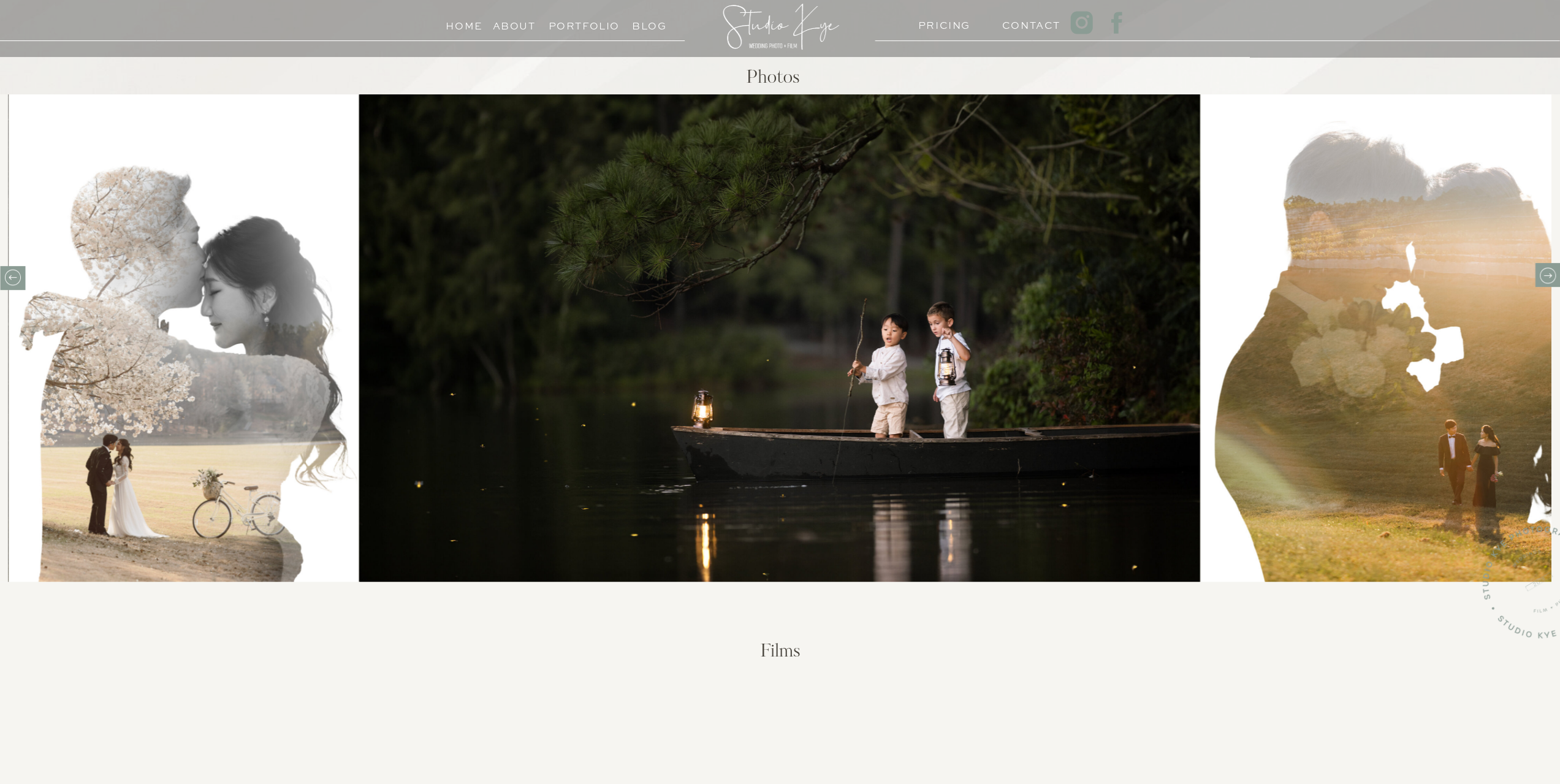
click at [1553, 281] on icon at bounding box center [1547, 275] width 19 height 19
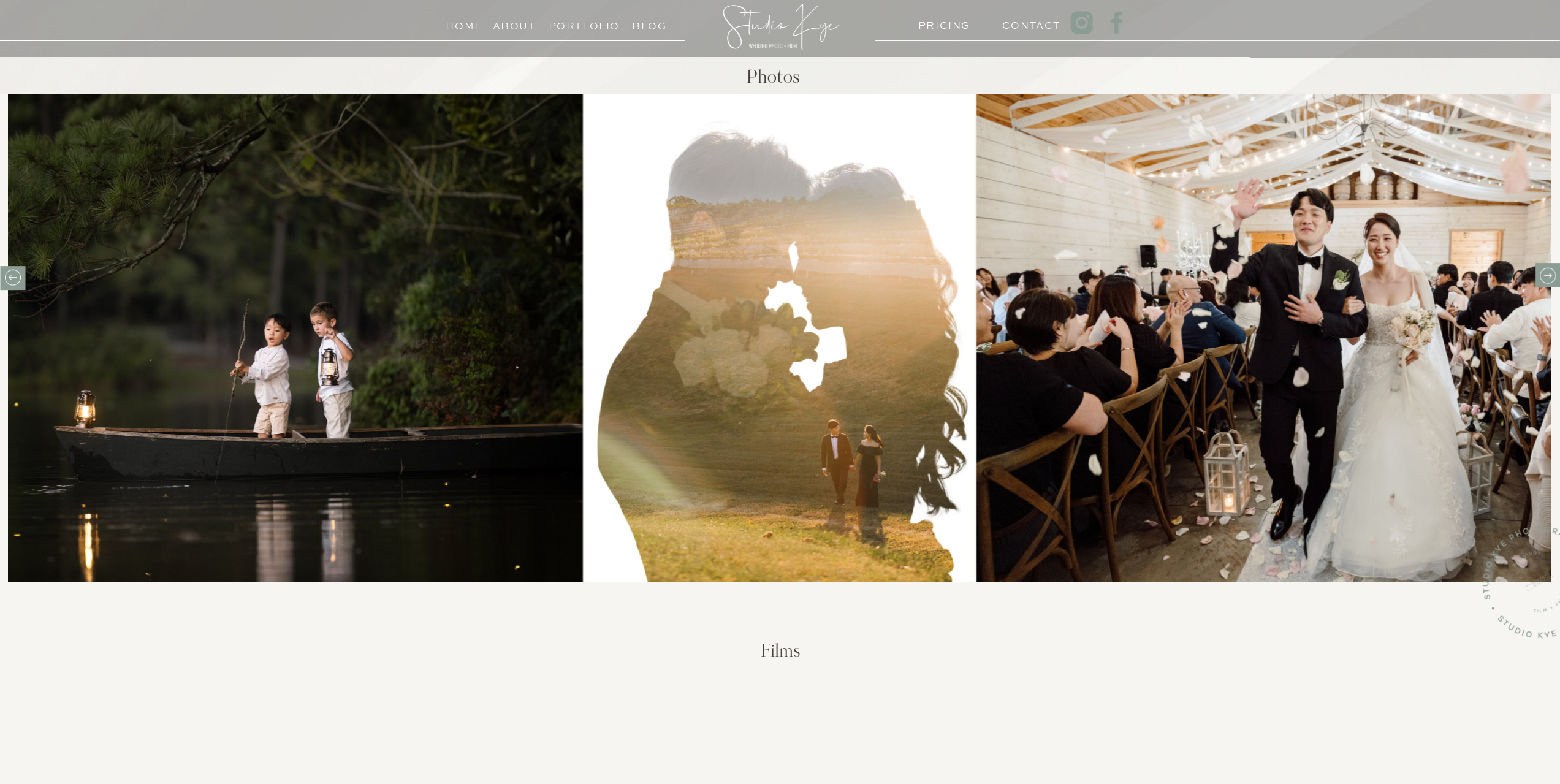
click at [1554, 281] on icon at bounding box center [1547, 275] width 19 height 19
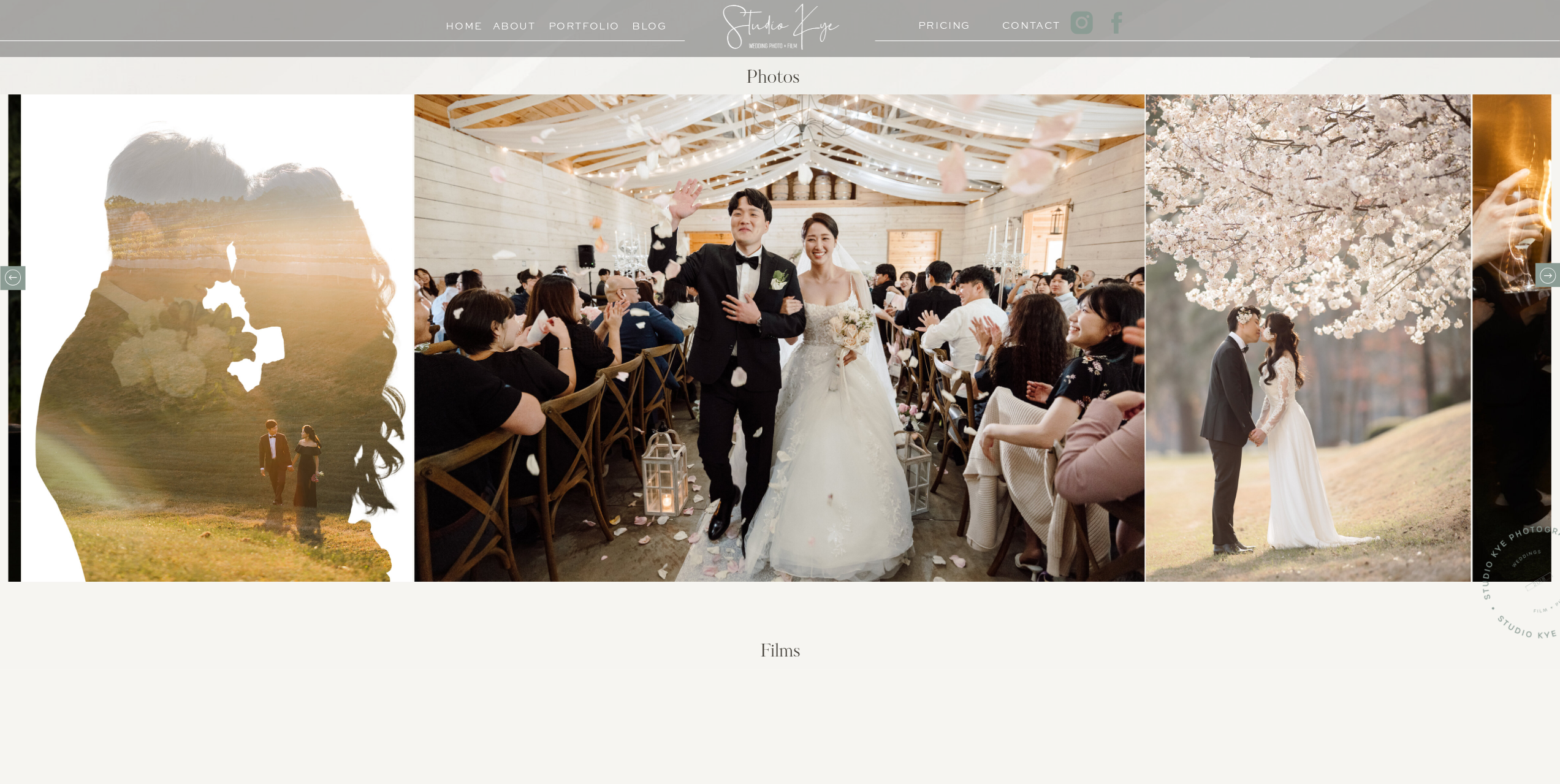
click at [1554, 281] on icon at bounding box center [1547, 275] width 19 height 19
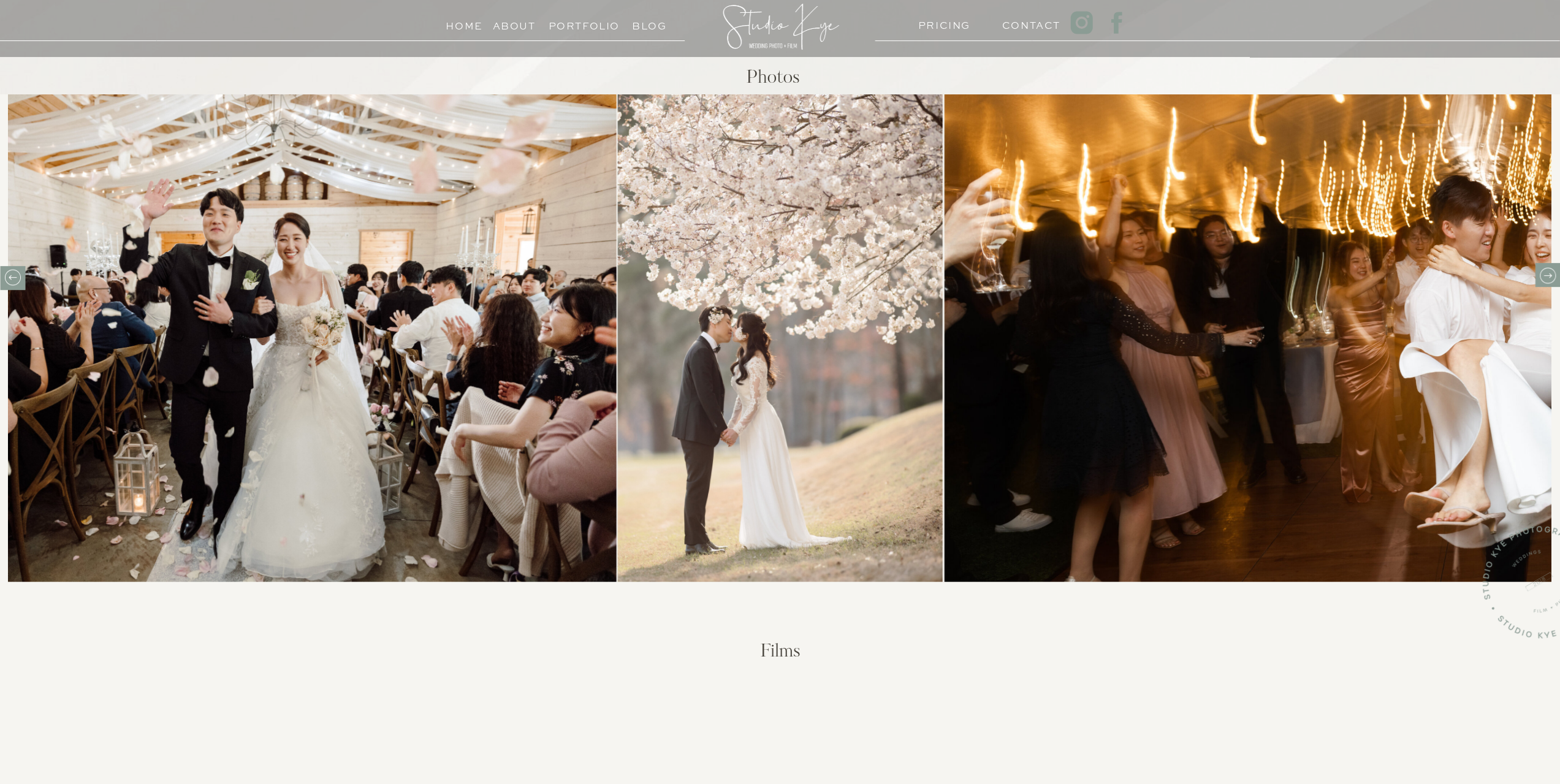
click at [1554, 281] on icon at bounding box center [1547, 275] width 19 height 19
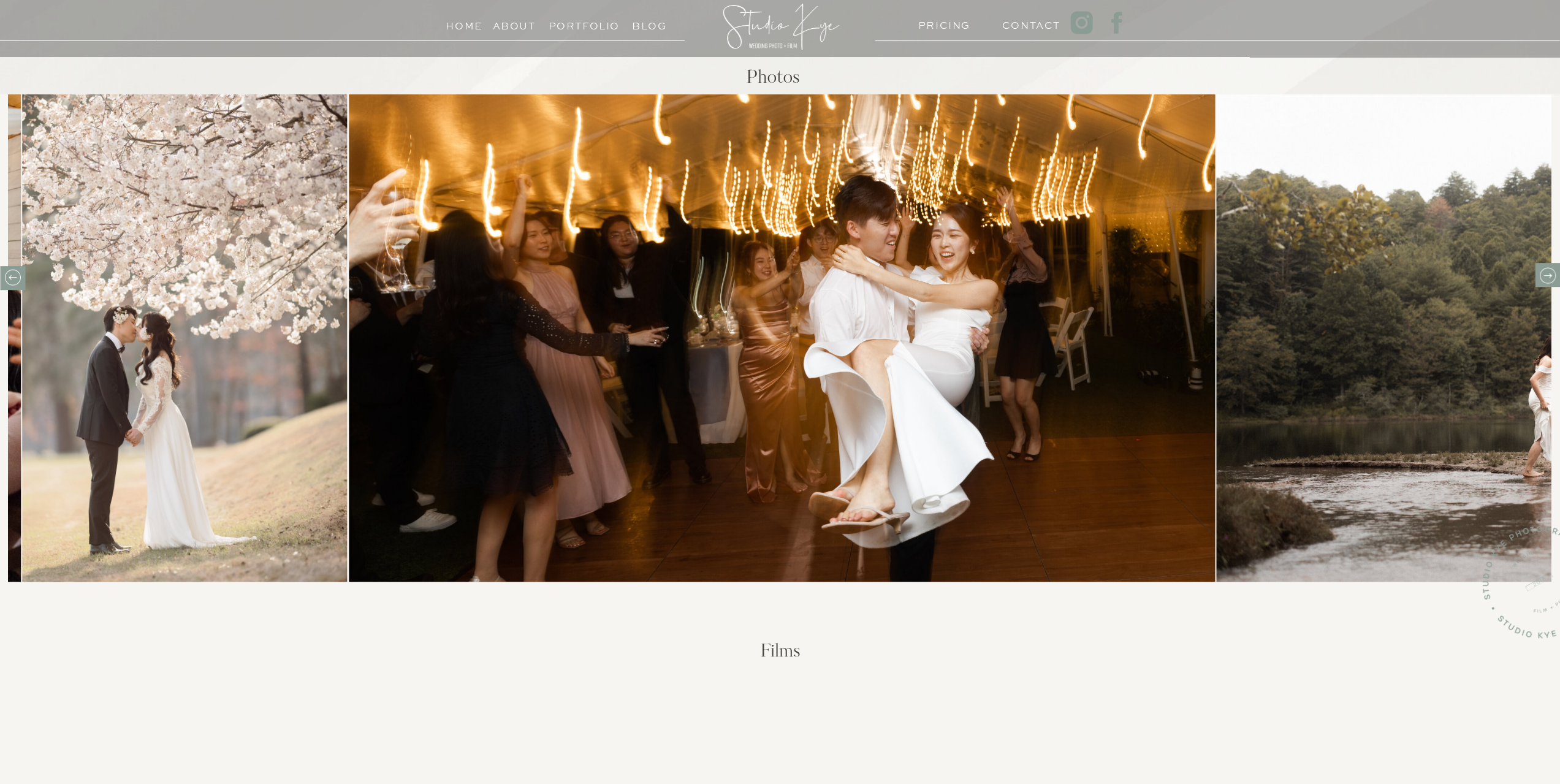
click at [1554, 281] on icon at bounding box center [1547, 275] width 19 height 19
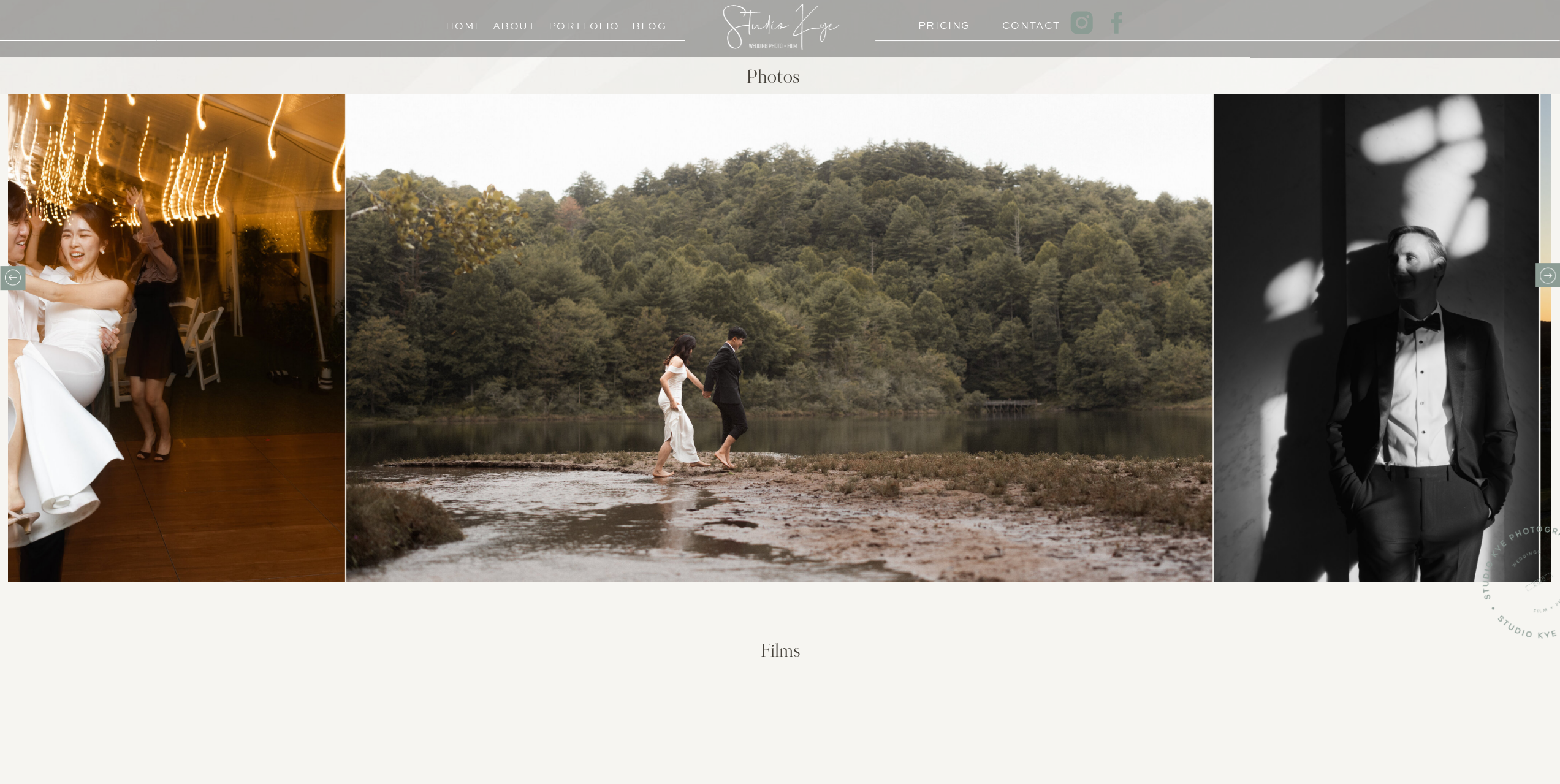
click at [1554, 281] on icon at bounding box center [1547, 275] width 19 height 19
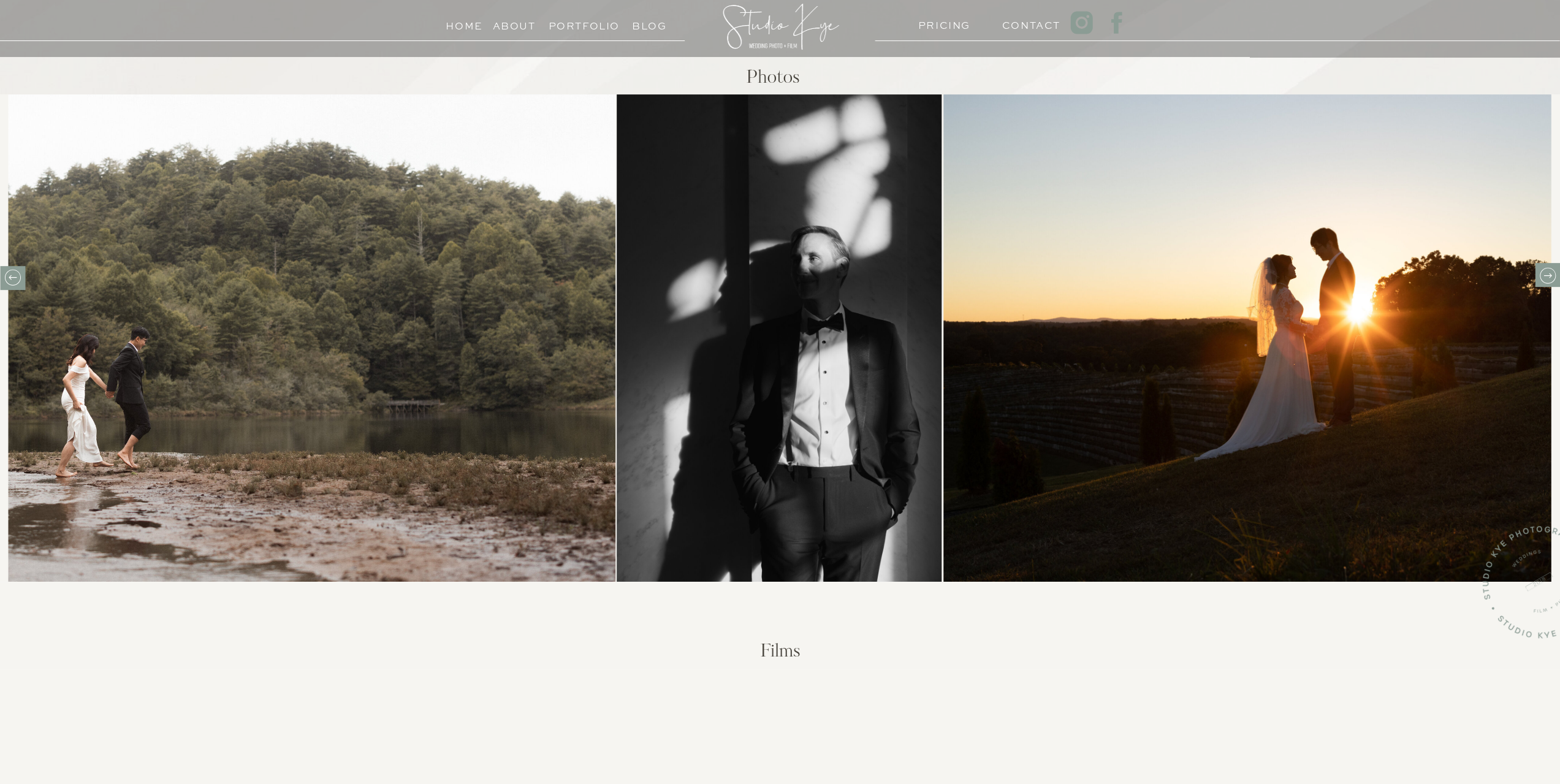
click at [1553, 289] on div "Home About PRICING Contact Portfolio Blog Films Photos Reach out to us to start…" at bounding box center [780, 757] width 1560 height 2373
click at [1541, 279] on icon at bounding box center [1547, 275] width 19 height 19
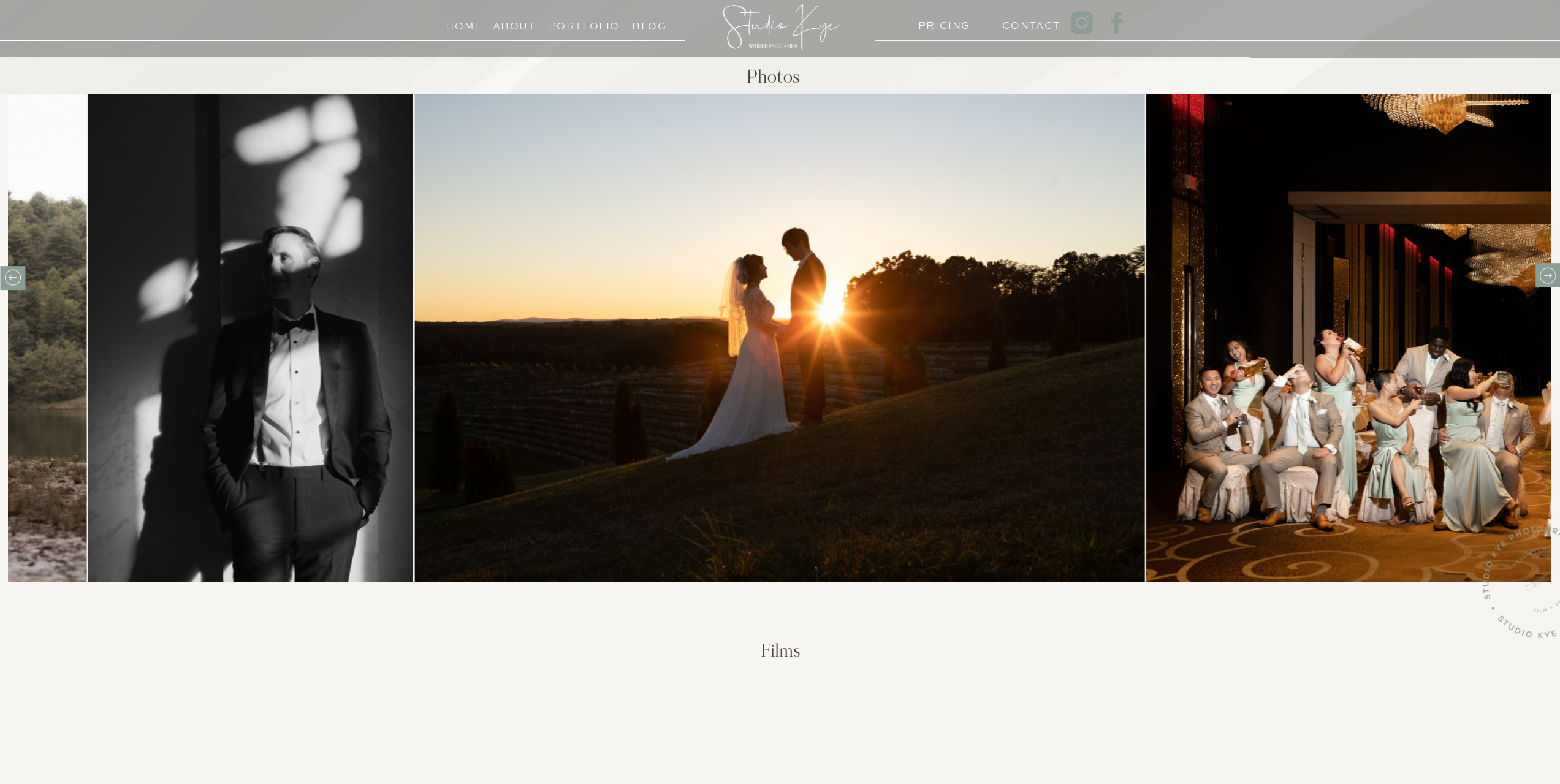
click at [1543, 271] on icon at bounding box center [1547, 275] width 19 height 19
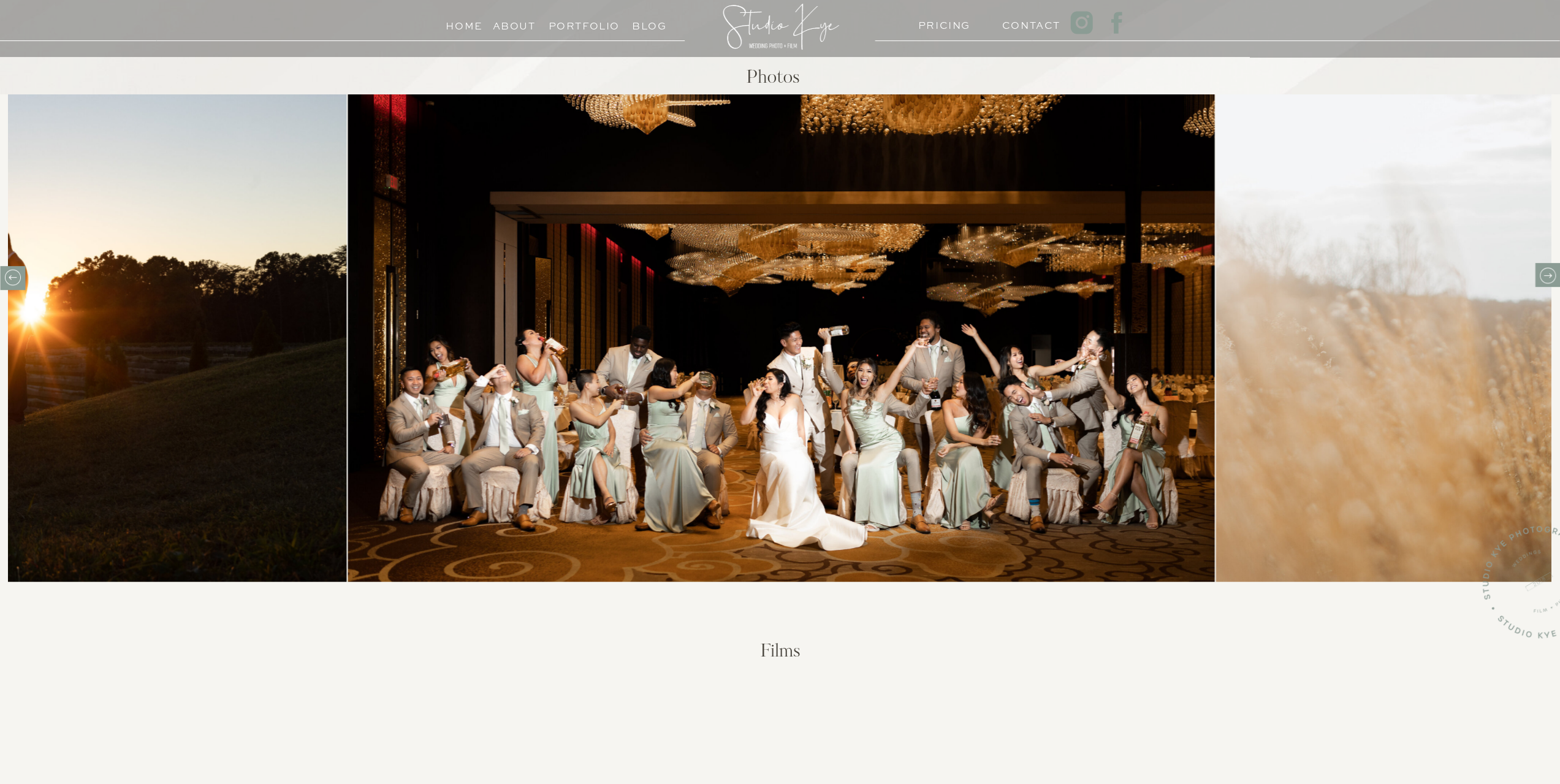
click at [1538, 271] on icon at bounding box center [1547, 275] width 19 height 19
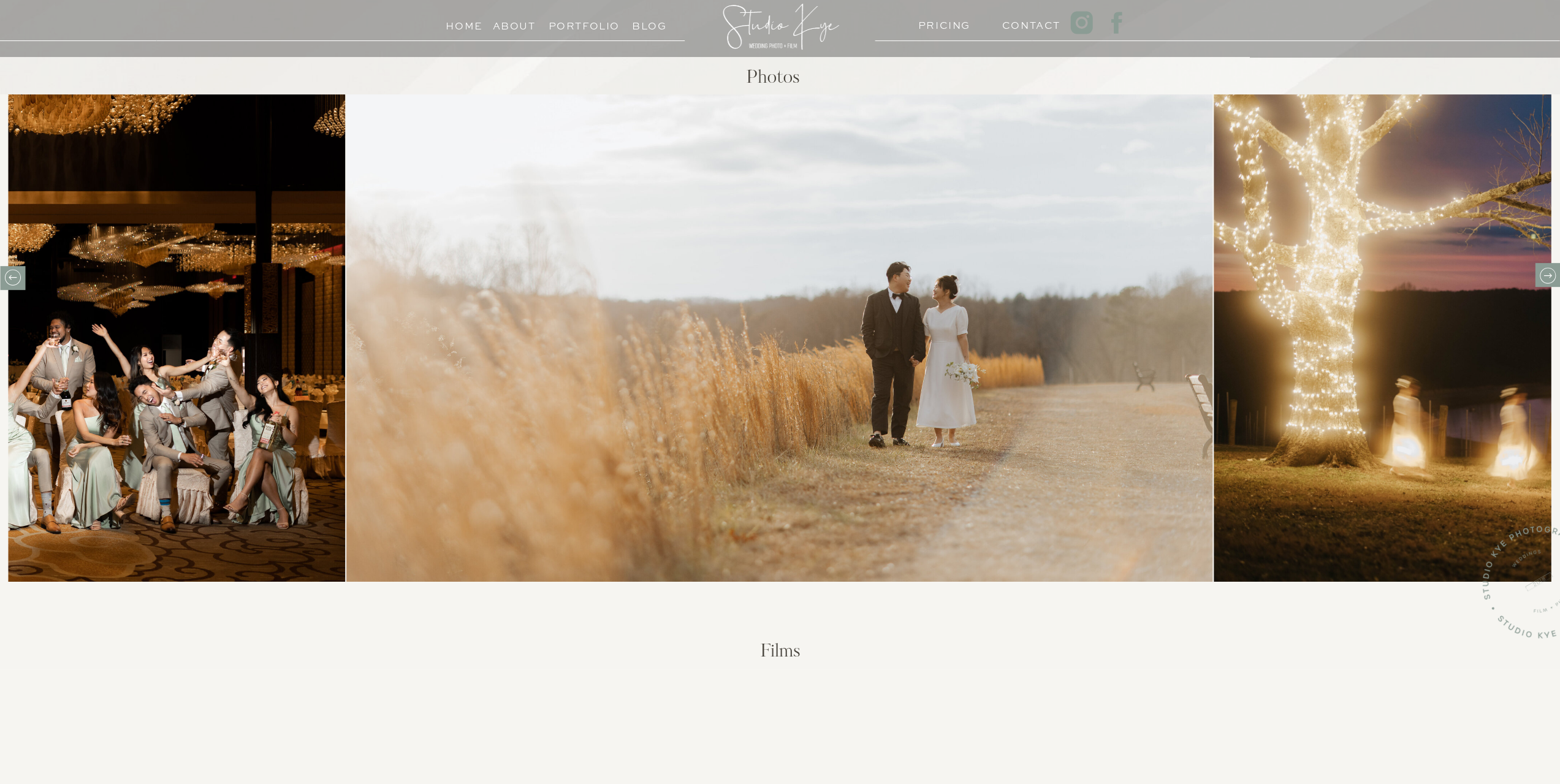
click at [1540, 275] on icon at bounding box center [1547, 275] width 19 height 19
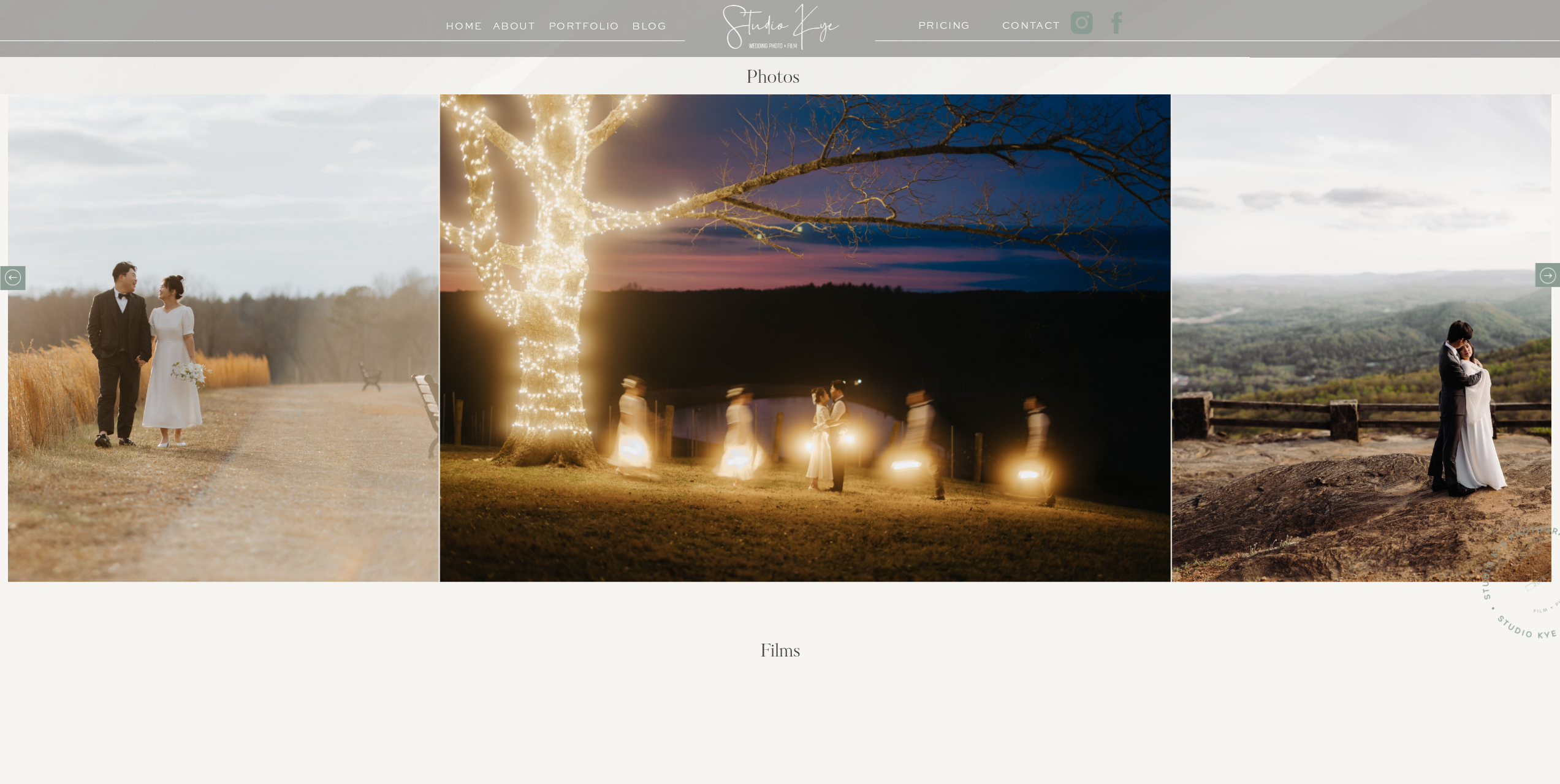
click at [1543, 278] on icon at bounding box center [1547, 275] width 19 height 19
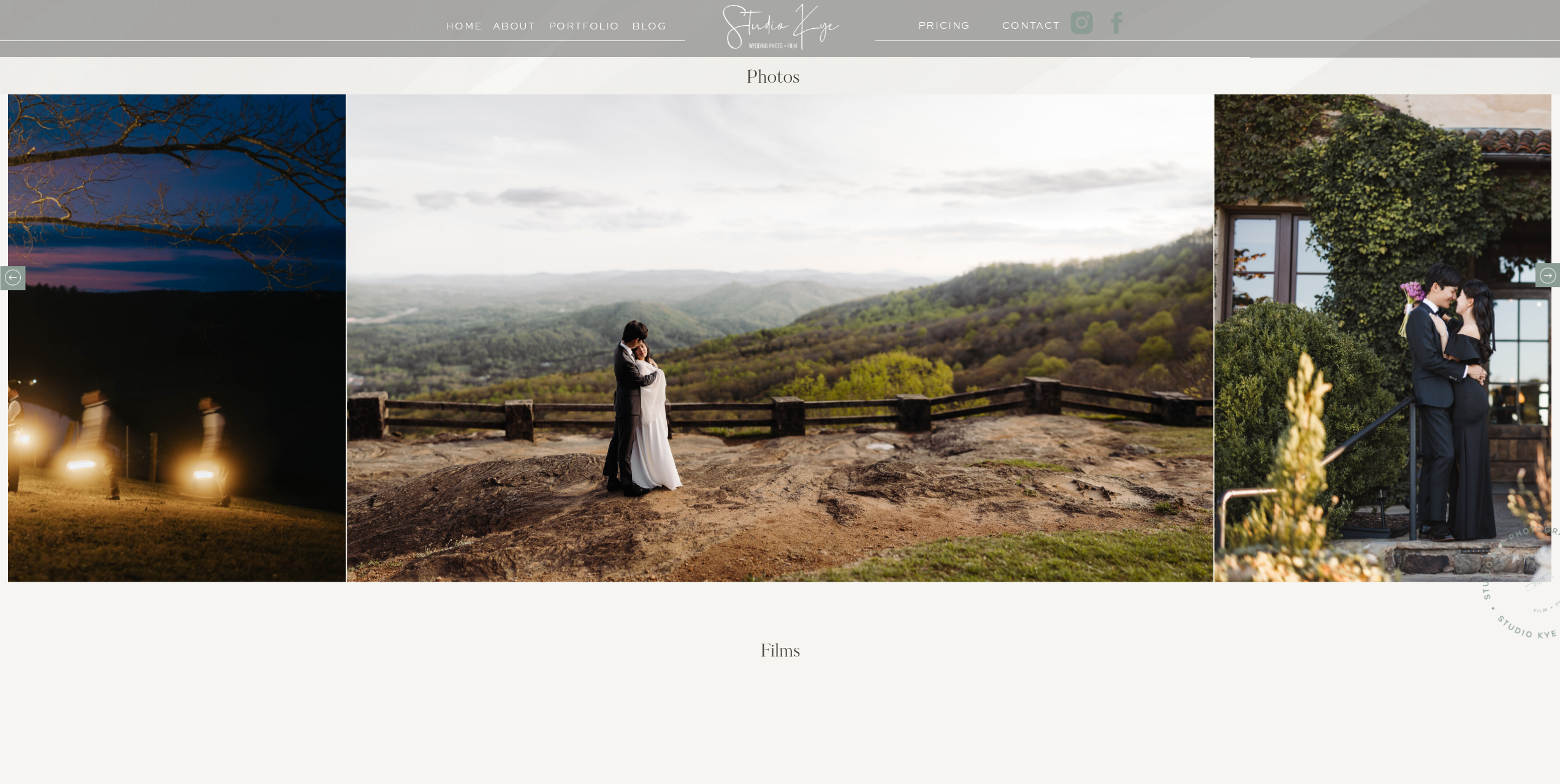
click at [1543, 278] on icon at bounding box center [1547, 275] width 19 height 19
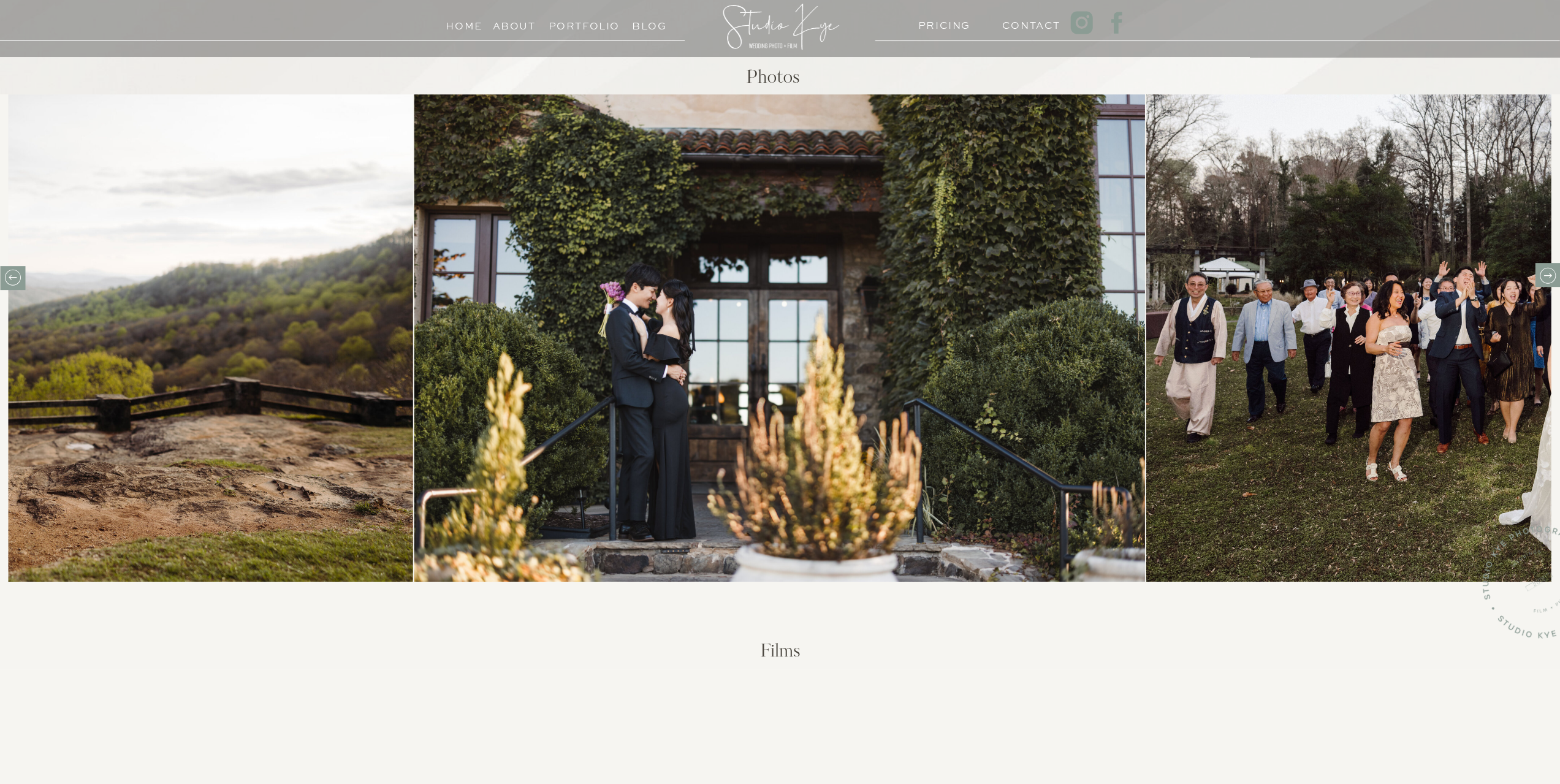
click at [1543, 278] on icon at bounding box center [1547, 275] width 19 height 19
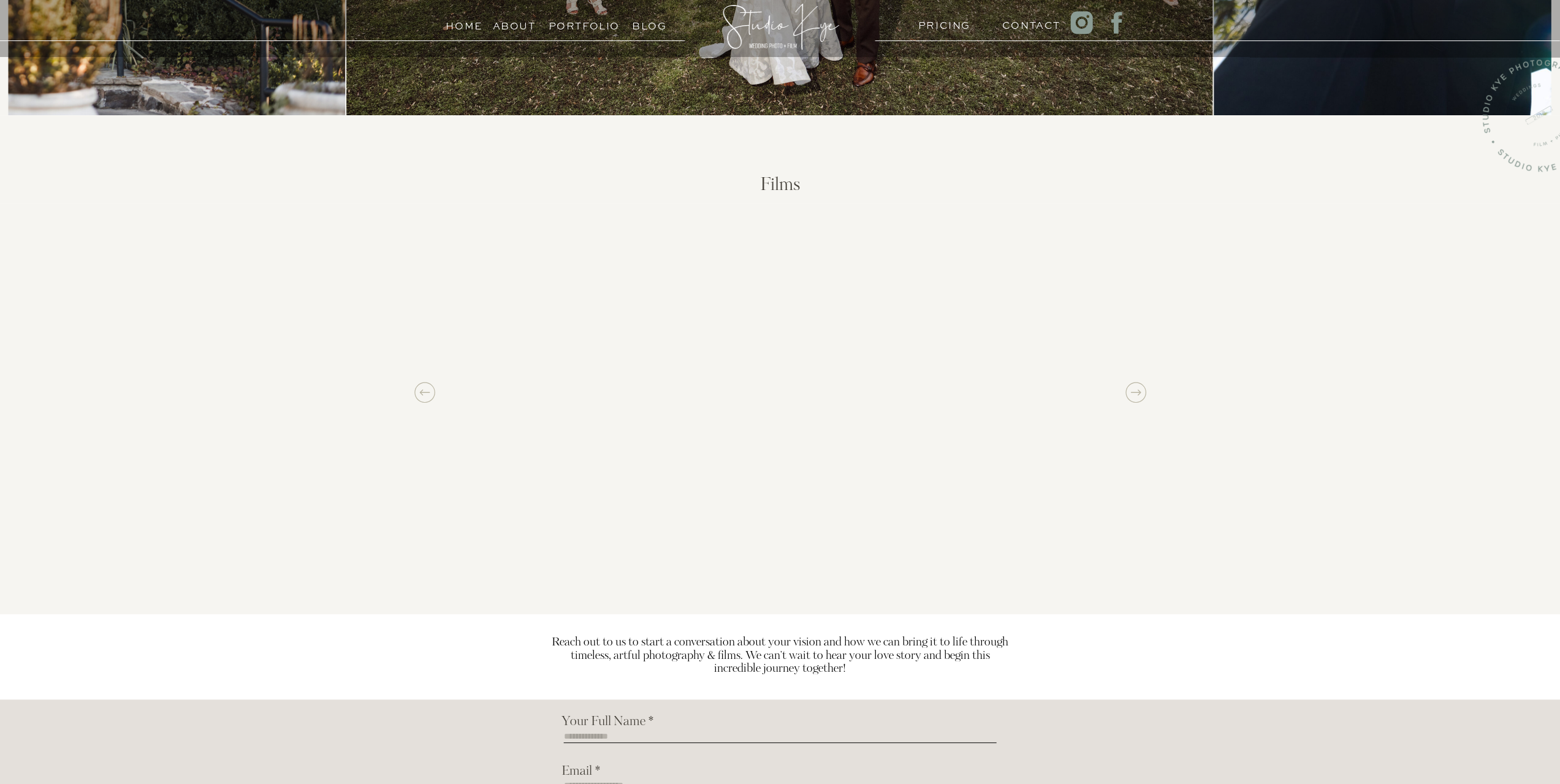
scroll to position [980, 0]
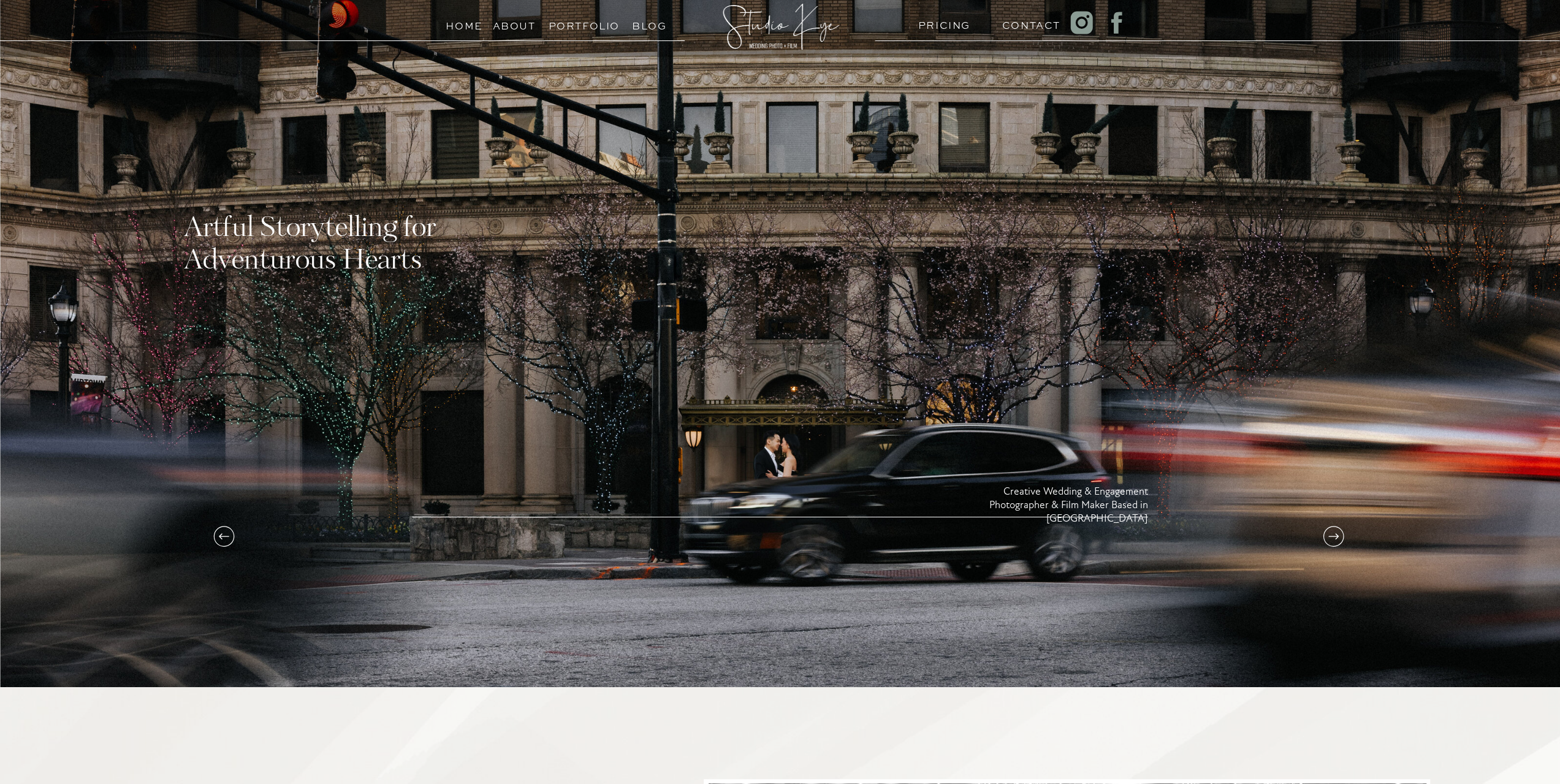
click at [941, 26] on h3 "PRICING" at bounding box center [942, 22] width 47 height 12
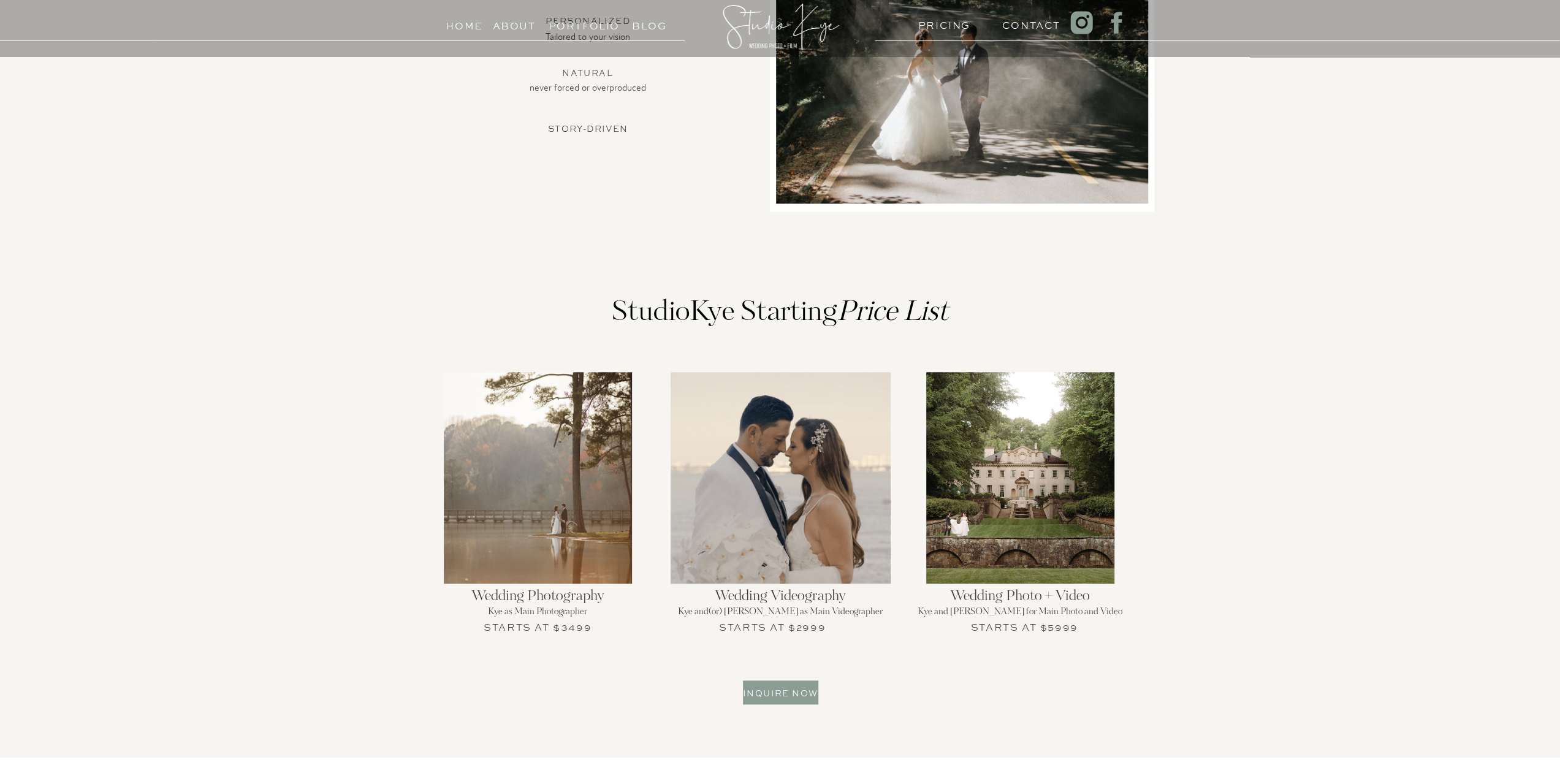
scroll to position [1164, 0]
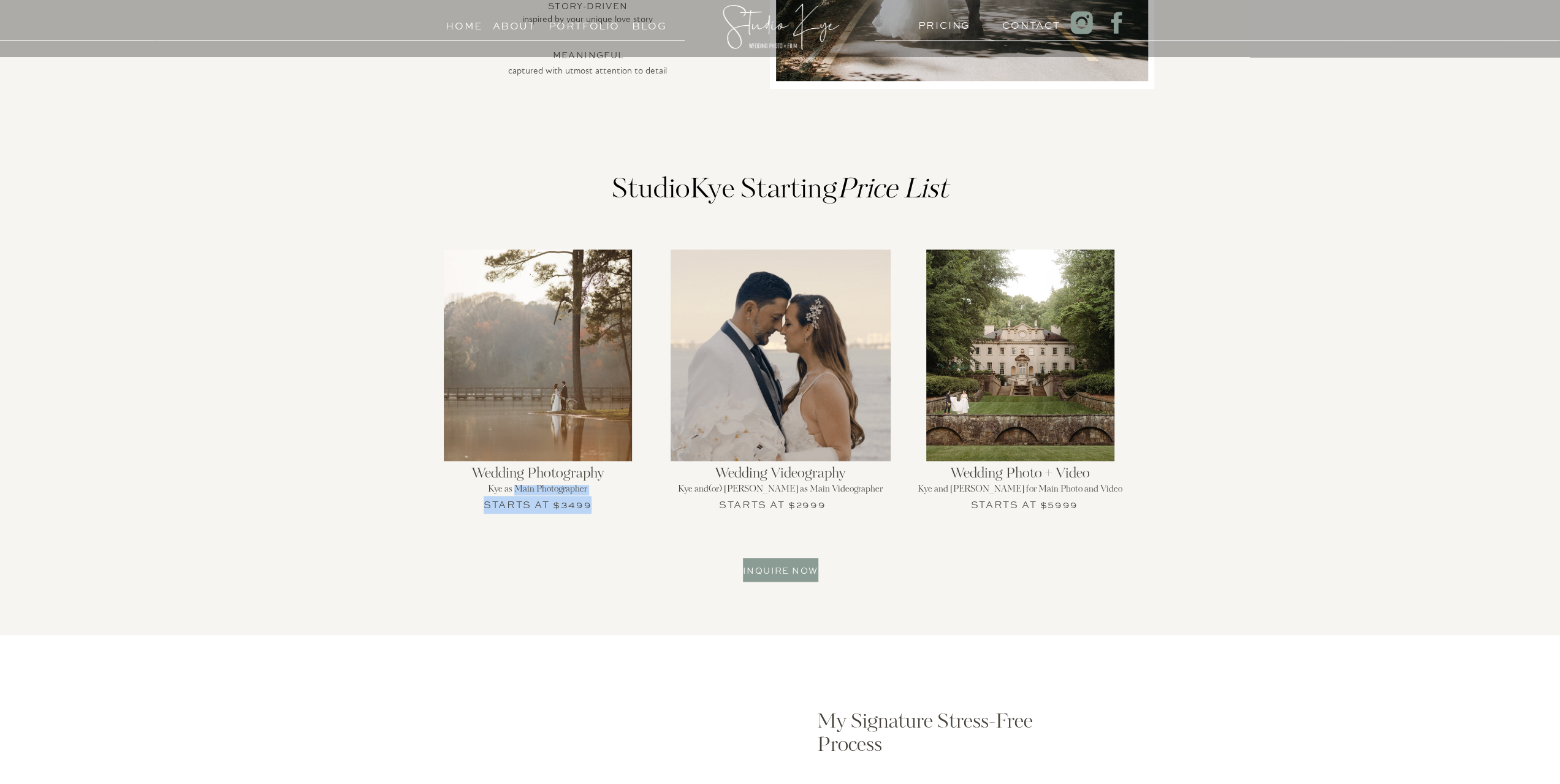
drag, startPoint x: 516, startPoint y: 487, endPoint x: 589, endPoint y: 496, distance: 73.6
click at [589, 496] on div "StudioKye Starting Price List Wedding Photography Kye as Main Photographer Star…" at bounding box center [780, 378] width 735 height 514
click at [601, 528] on div "Home About PRICING Contact Portfolio Blog An intimate experience for weddings o…" at bounding box center [780, 731] width 1560 height 3791
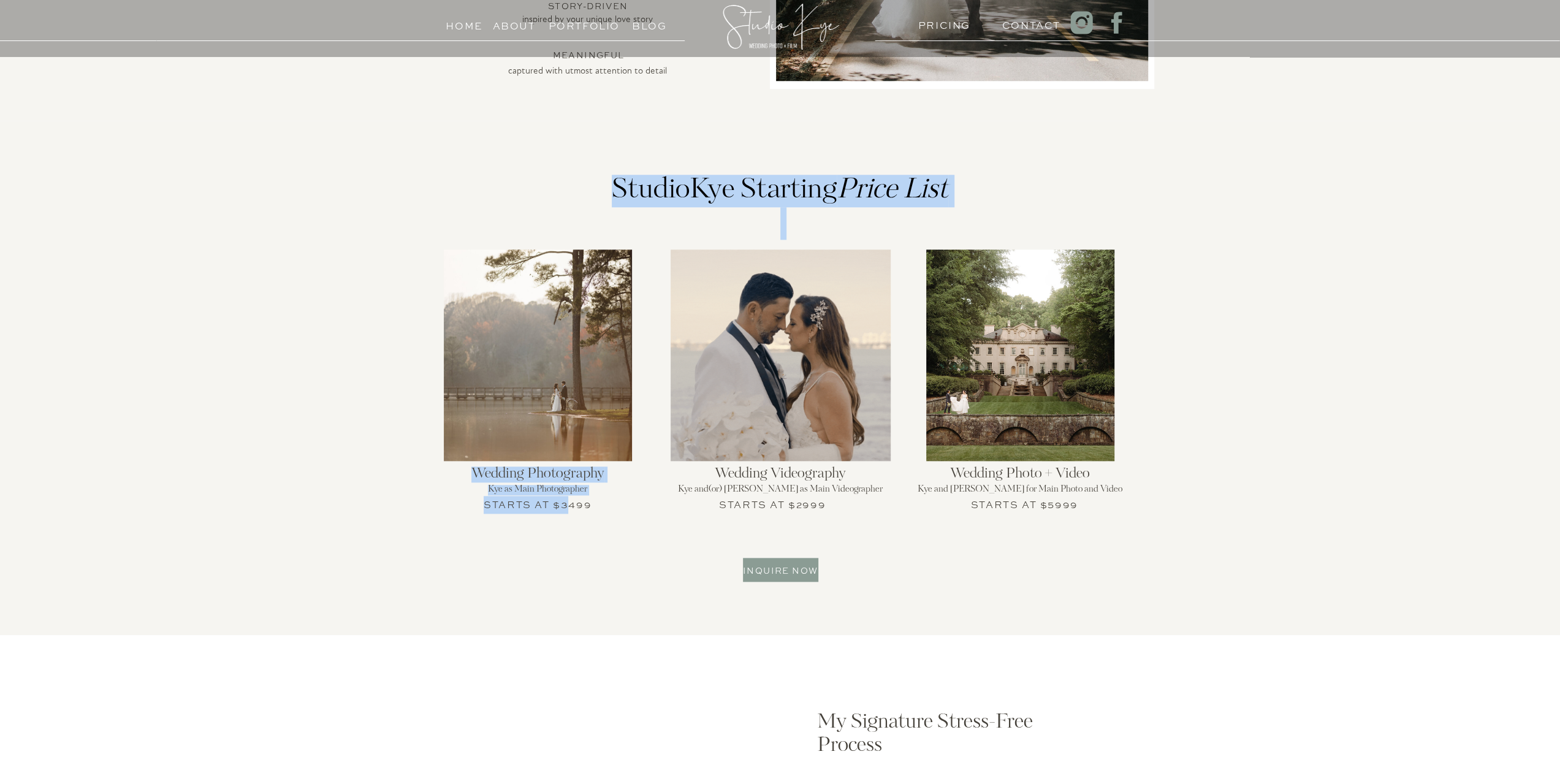
drag, startPoint x: 567, startPoint y: 508, endPoint x: 598, endPoint y: 508, distance: 31.0
click at [598, 508] on div "Home About PRICING Contact Portfolio Blog An intimate experience for weddings o…" at bounding box center [780, 731] width 1560 height 3791
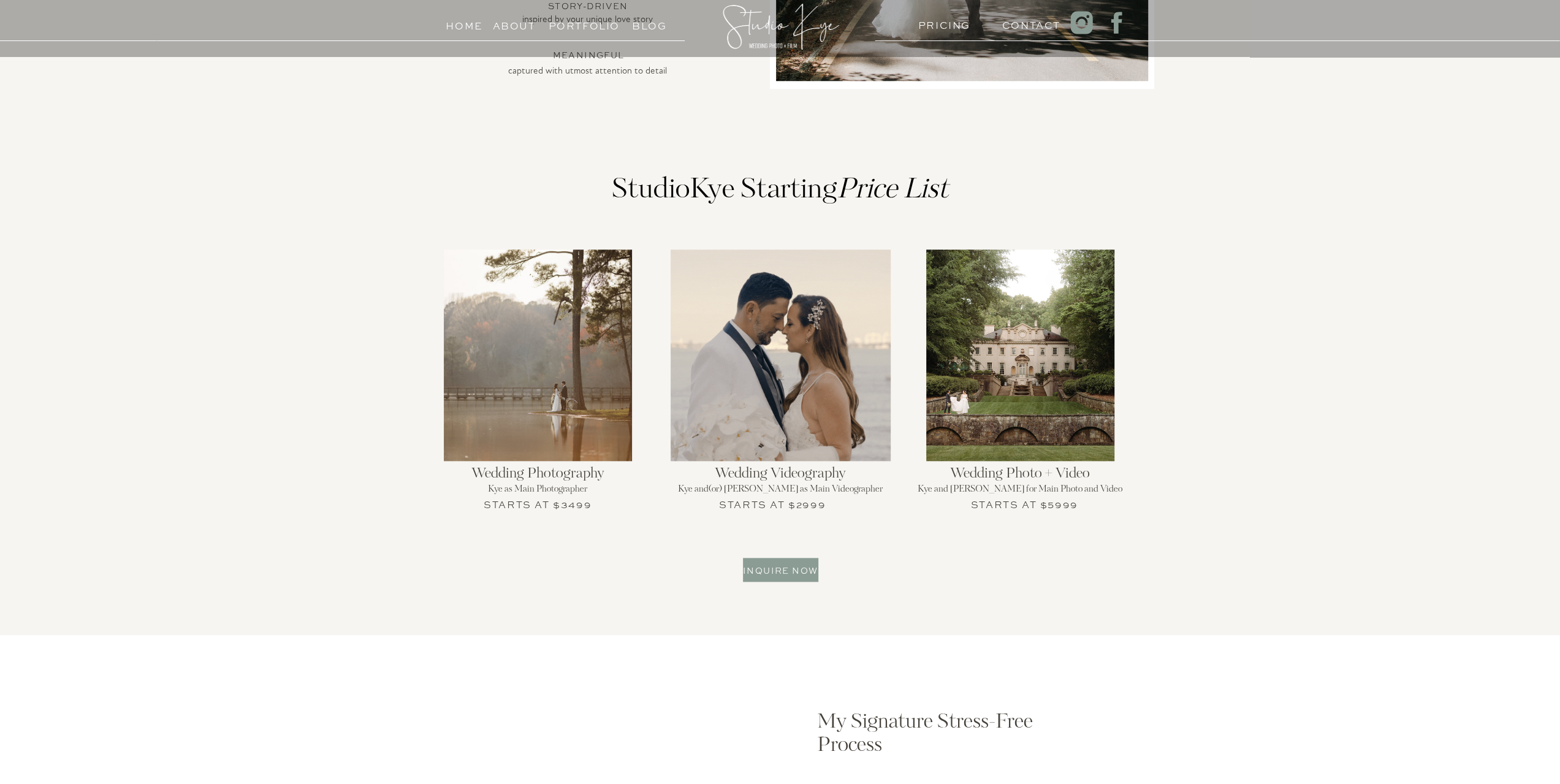
click at [596, 508] on div "Home About PRICING Contact Portfolio Blog An intimate experience for weddings o…" at bounding box center [780, 731] width 1560 height 3791
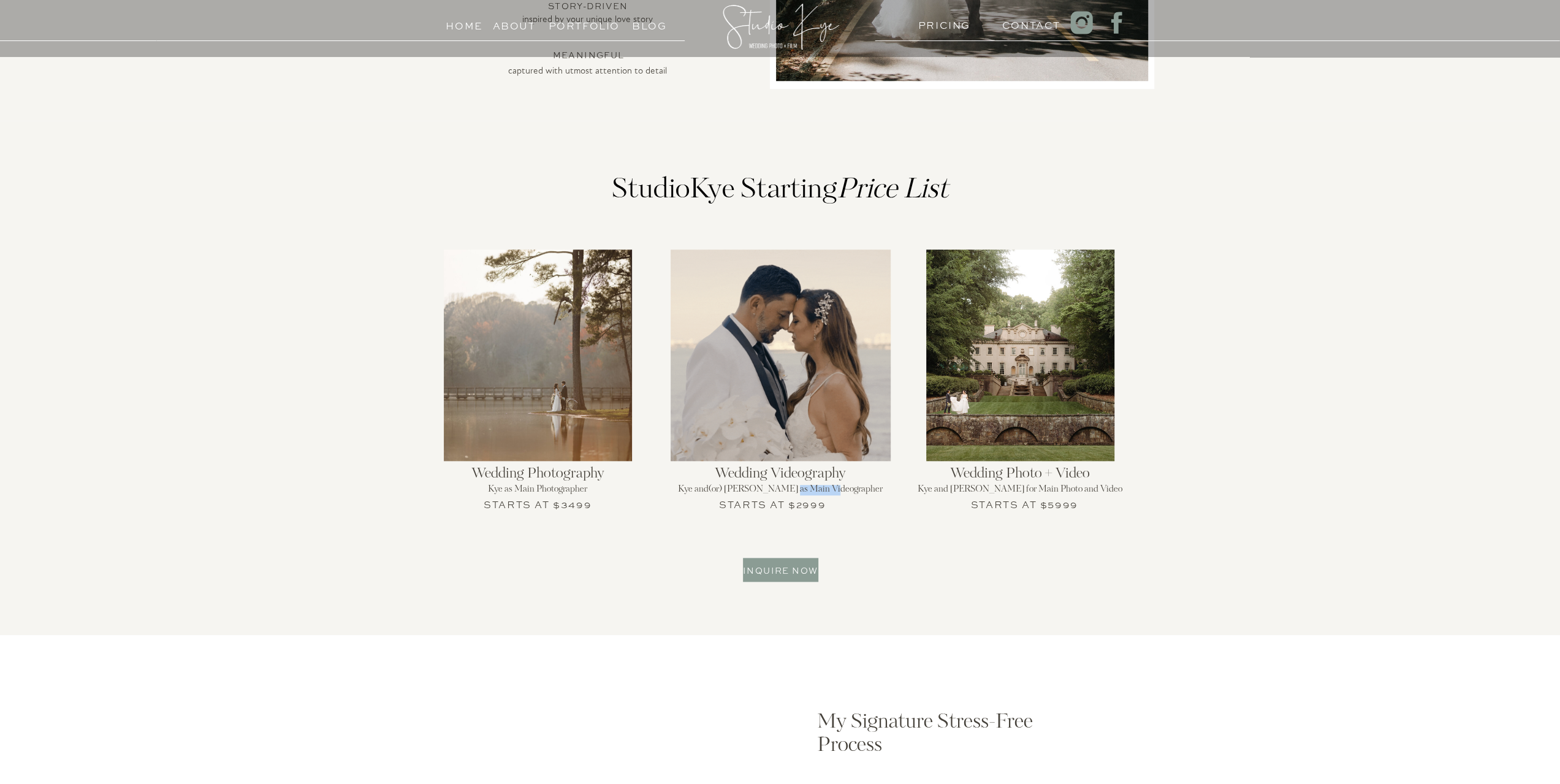
drag, startPoint x: 809, startPoint y: 491, endPoint x: 858, endPoint y: 491, distance: 49.0
click at [858, 491] on h2 "Kye and(or) [PERSON_NAME] as Main Videographer" at bounding box center [780, 493] width 240 height 18
click at [866, 508] on div "Home About PRICING Contact Portfolio Blog An intimate experience for weddings o…" at bounding box center [780, 731] width 1560 height 3791
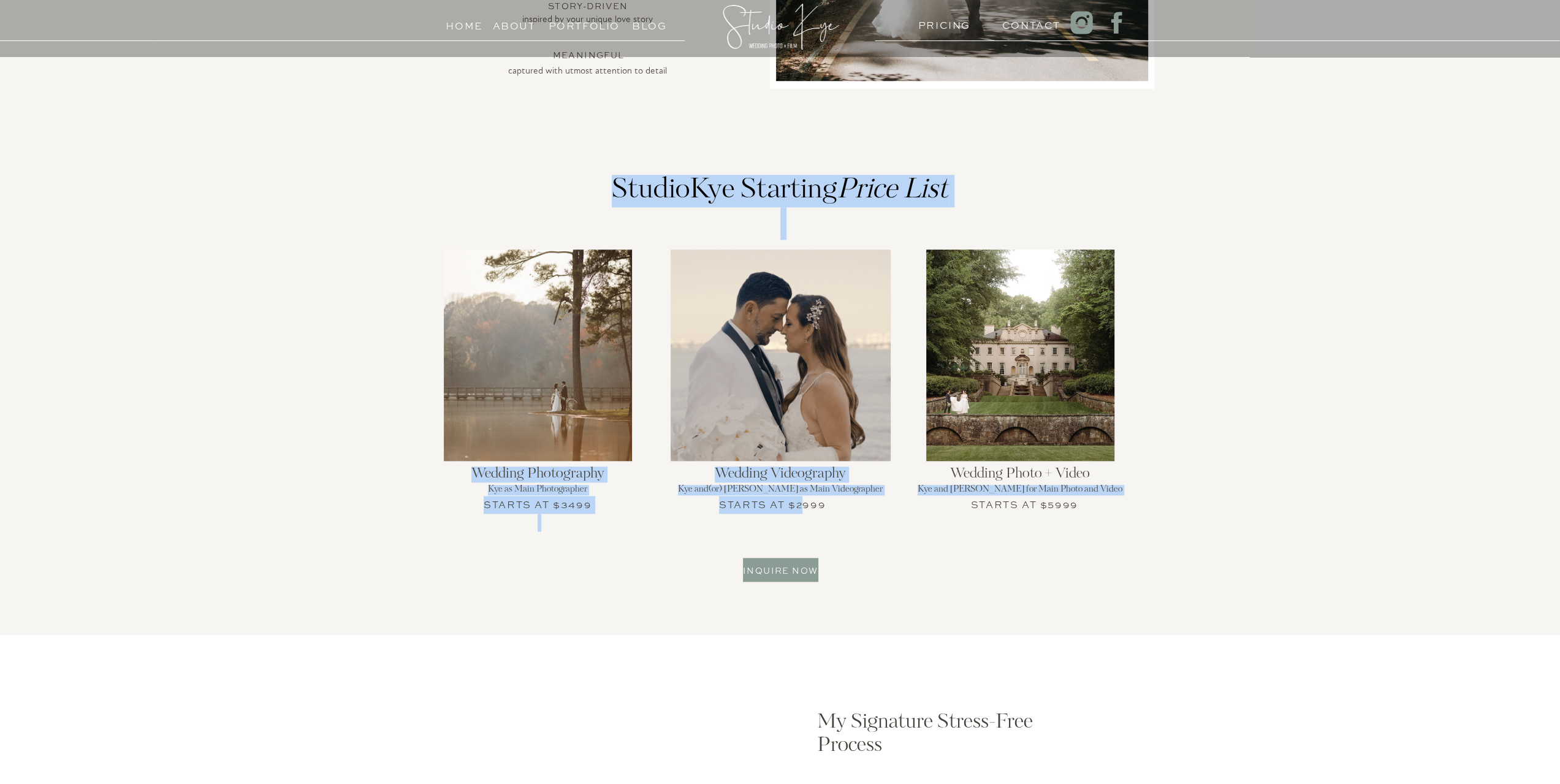
drag, startPoint x: 828, startPoint y: 509, endPoint x: 804, endPoint y: 508, distance: 24.0
click at [804, 508] on div "Home About PRICING Contact Portfolio Blog An intimate experience for weddings o…" at bounding box center [780, 731] width 1560 height 3791
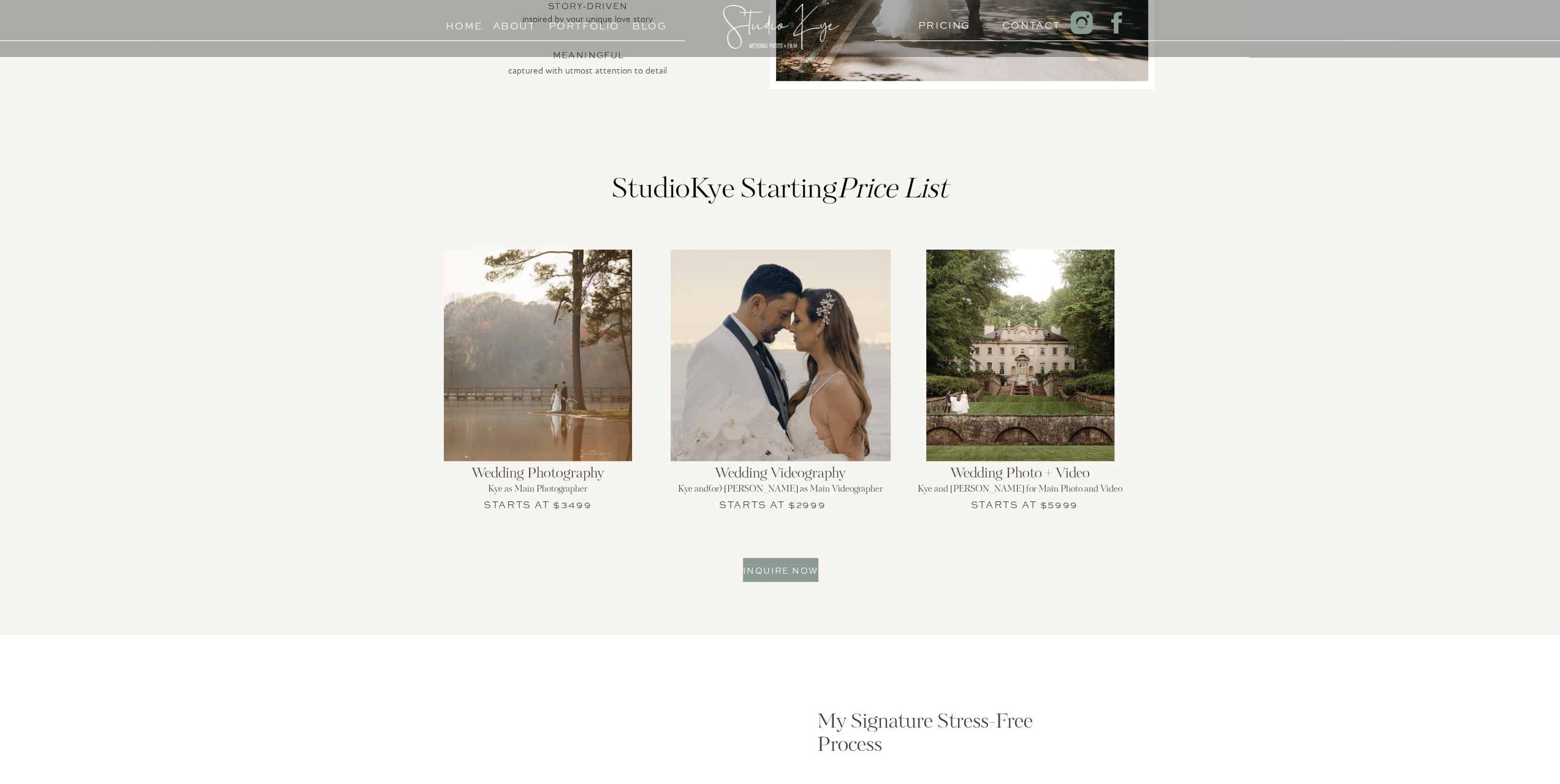
click at [860, 515] on div "Home About PRICING Contact Portfolio Blog An intimate experience for weddings o…" at bounding box center [780, 731] width 1560 height 3791
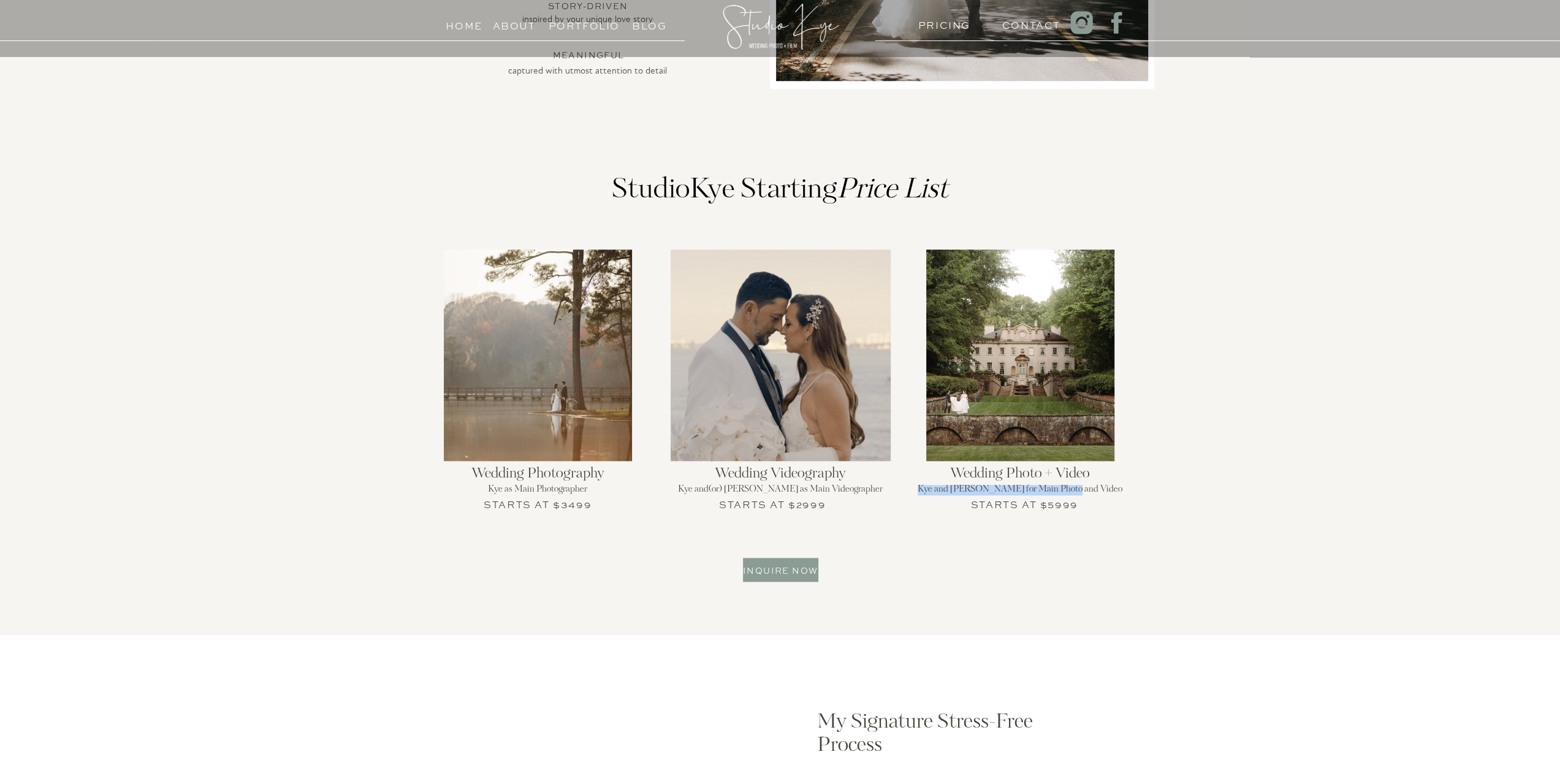
drag, startPoint x: 946, startPoint y: 493, endPoint x: 1097, endPoint y: 491, distance: 151.0
click at [1097, 491] on h2 "Kye and [PERSON_NAME] for Main Photo and Video" at bounding box center [1020, 493] width 240 height 18
click at [1105, 490] on h2 "Kye and [PERSON_NAME] for Main Photo and Video" at bounding box center [1020, 493] width 240 height 18
click at [1077, 507] on h3 "Starts at $5999" at bounding box center [1024, 503] width 110 height 15
drag, startPoint x: 1080, startPoint y: 505, endPoint x: 1019, endPoint y: 513, distance: 61.5
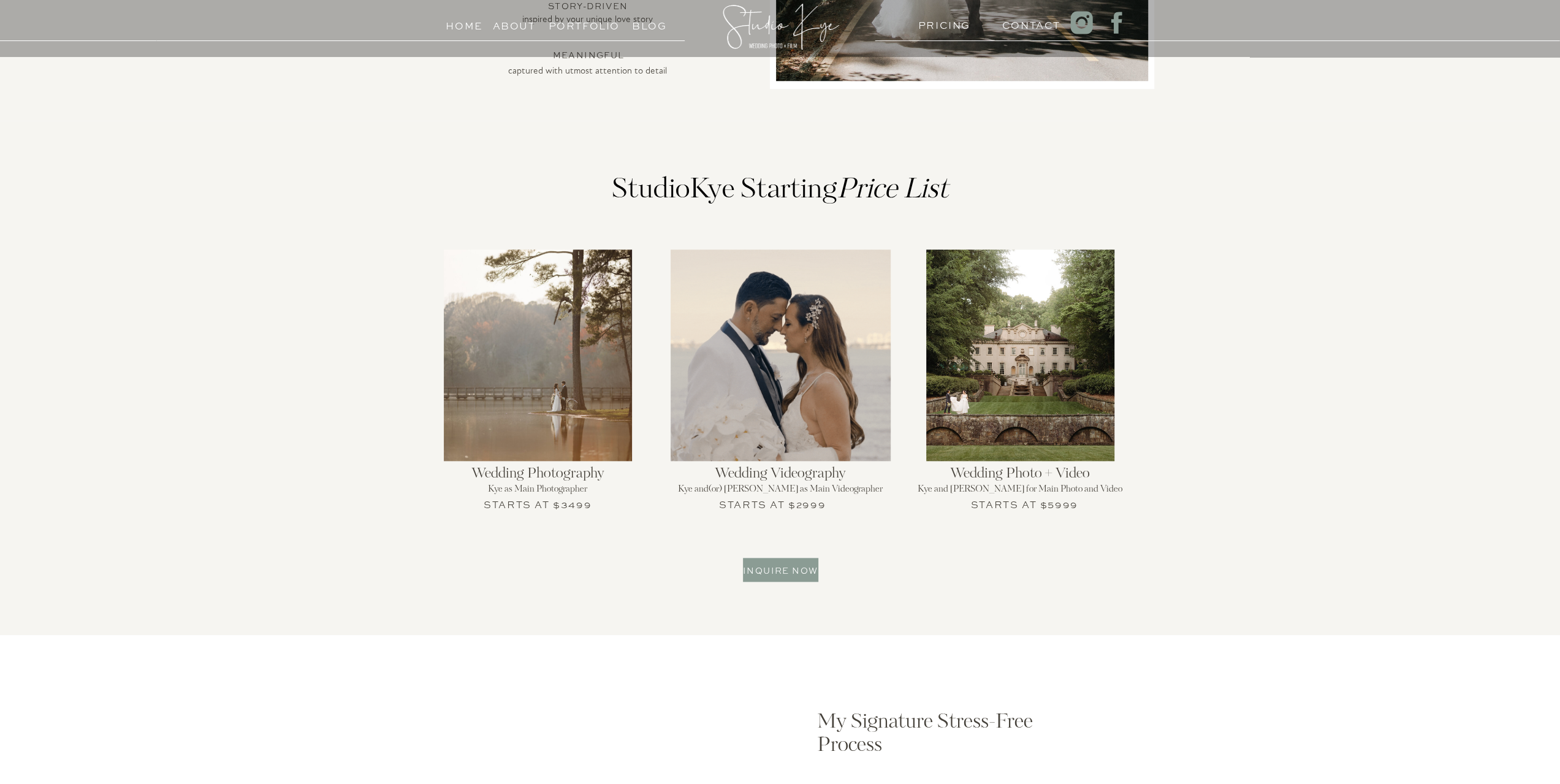
click at [982, 512] on div "Home About PRICING Contact Portfolio Blog An intimate experience for weddings o…" at bounding box center [780, 731] width 1560 height 3791
drag, startPoint x: 1031, startPoint y: 520, endPoint x: 1021, endPoint y: 521, distance: 10.0
click at [1032, 520] on div "Home About PRICING Contact Portfolio Blog An intimate experience for weddings o…" at bounding box center [780, 731] width 1560 height 3791
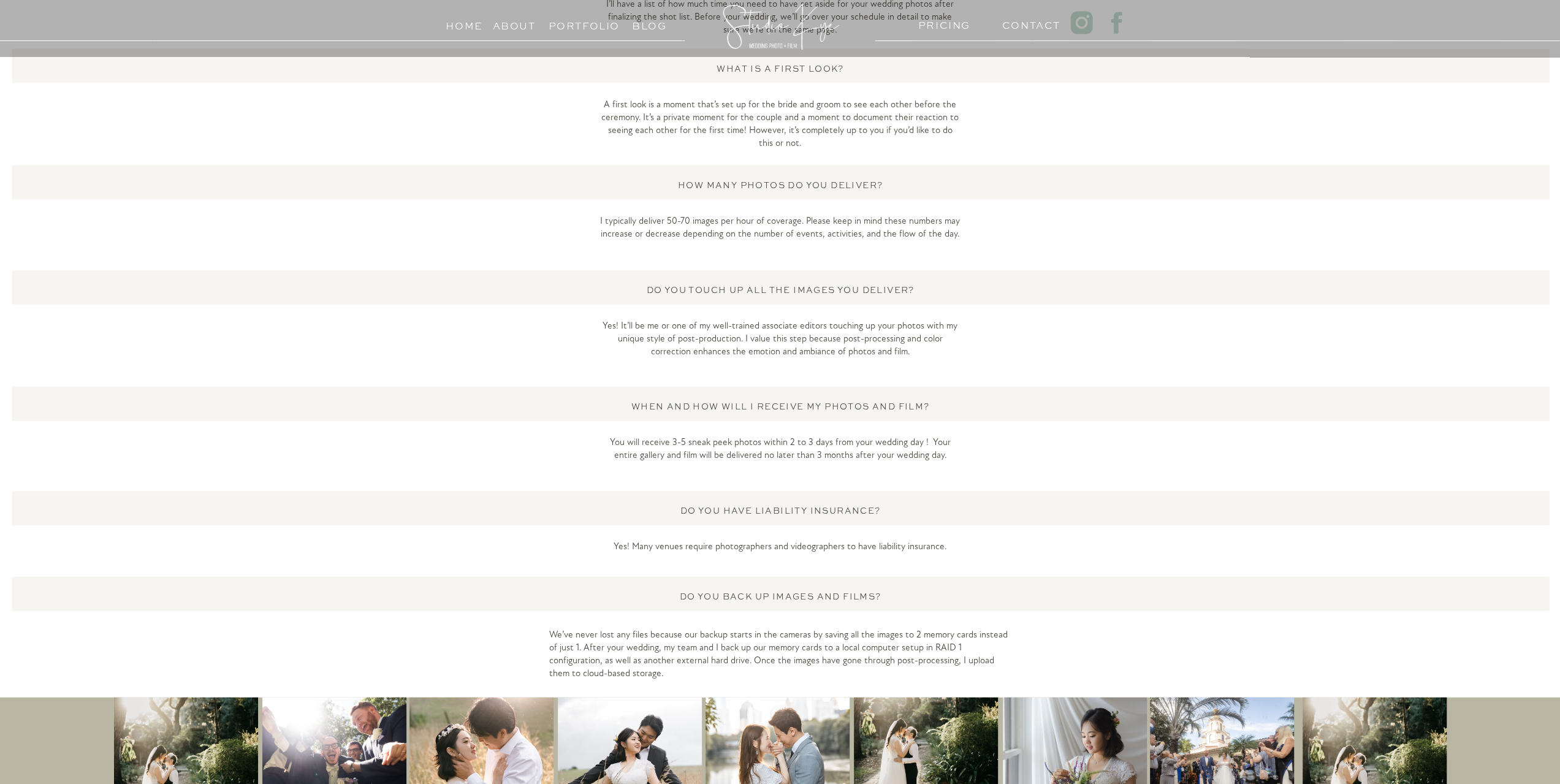
scroll to position [2823, 0]
